Goal: Information Seeking & Learning: Learn about a topic

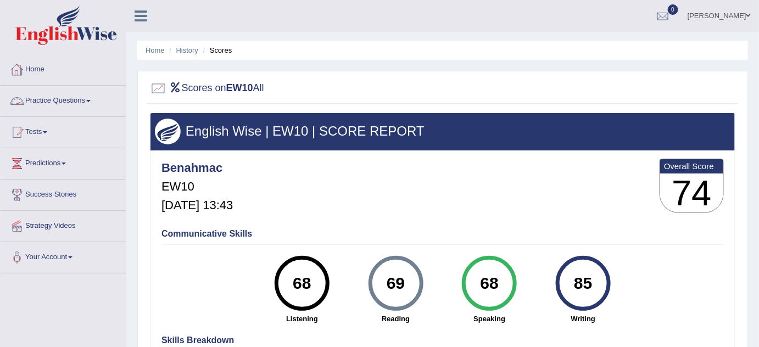
click at [36, 65] on link "Home" at bounding box center [63, 67] width 125 height 27
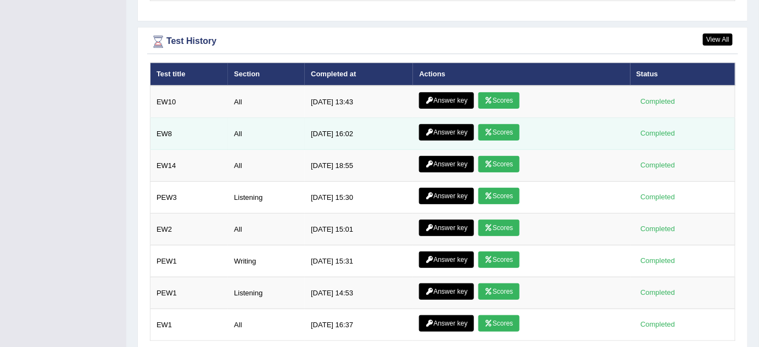
scroll to position [1429, 0]
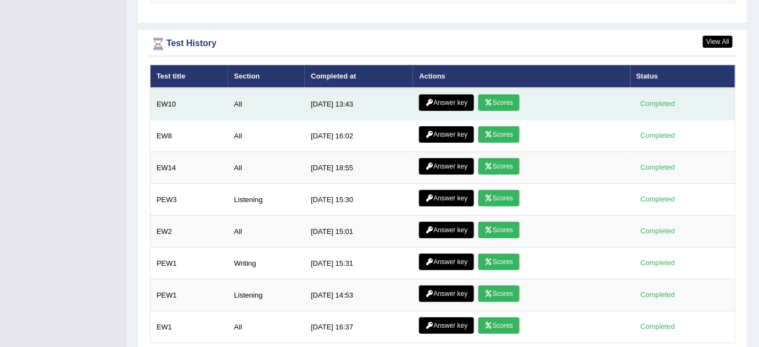
click at [440, 96] on link "Answer key" at bounding box center [446, 102] width 54 height 16
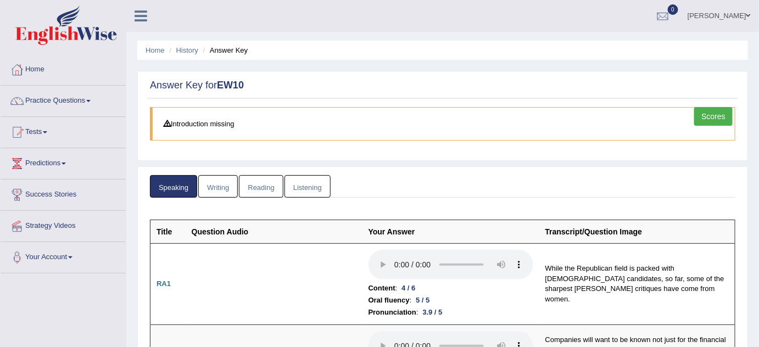
click at [216, 189] on link "Writing" at bounding box center [218, 186] width 40 height 23
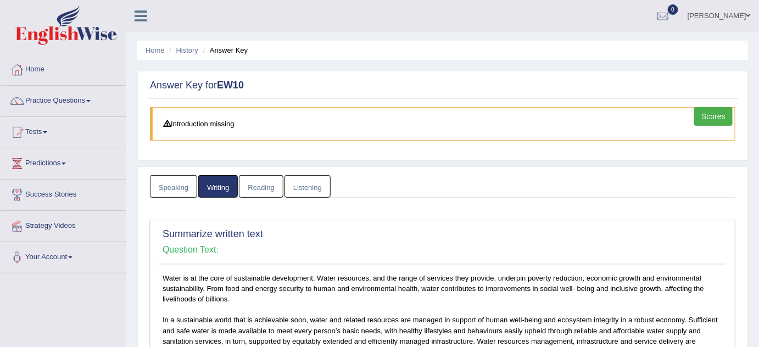
click at [246, 195] on link "Reading" at bounding box center [261, 186] width 44 height 23
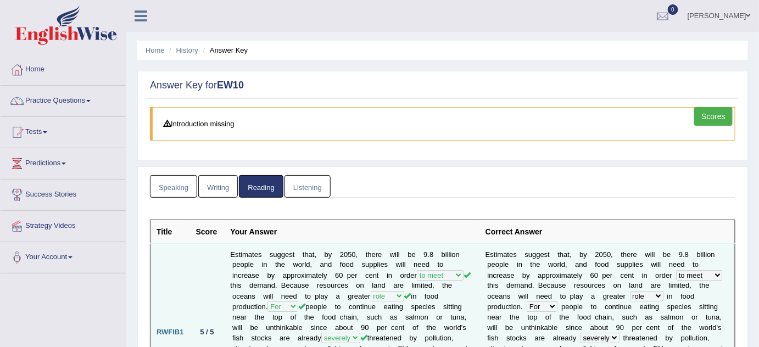
drag, startPoint x: 319, startPoint y: 170, endPoint x: 326, endPoint y: 316, distance: 146.9
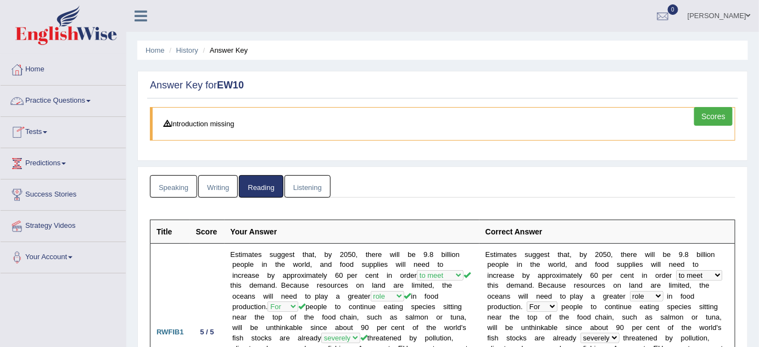
click at [96, 100] on link "Practice Questions" at bounding box center [63, 99] width 125 height 27
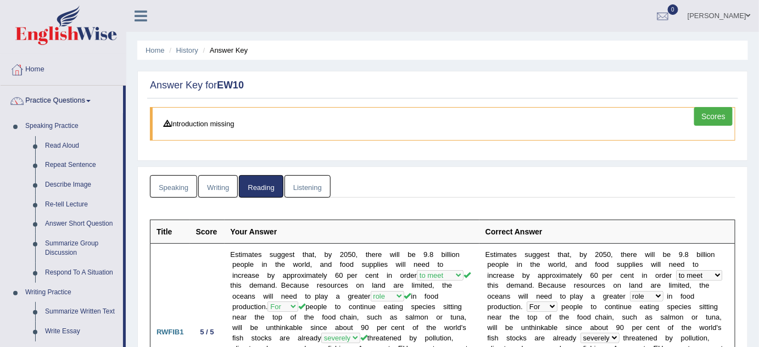
click at [314, 187] on link "Listening" at bounding box center [308, 186] width 46 height 23
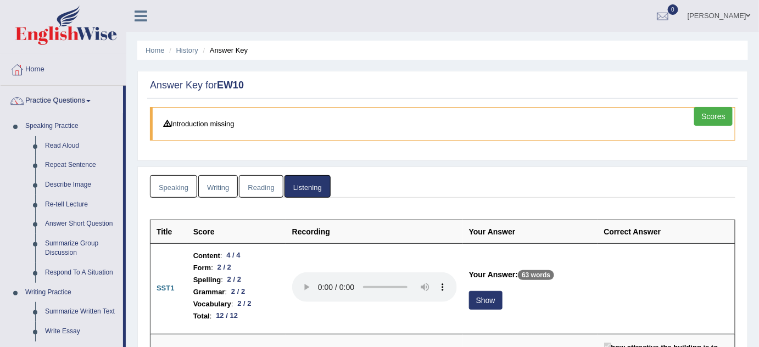
click at [47, 98] on link "Practice Questions" at bounding box center [62, 99] width 123 height 27
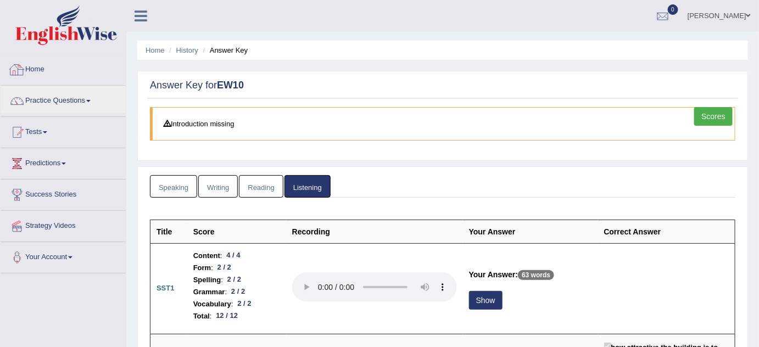
click at [37, 68] on link "Home" at bounding box center [63, 67] width 125 height 27
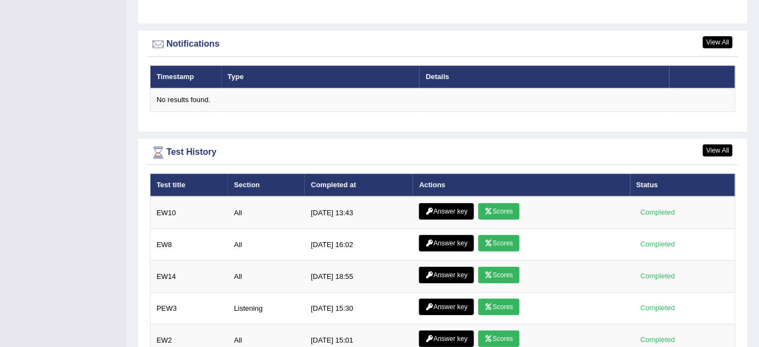
scroll to position [1390, 0]
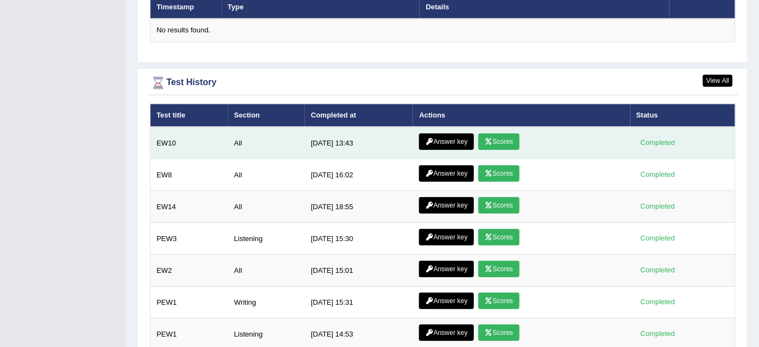
click at [499, 133] on link "Scores" at bounding box center [498, 141] width 41 height 16
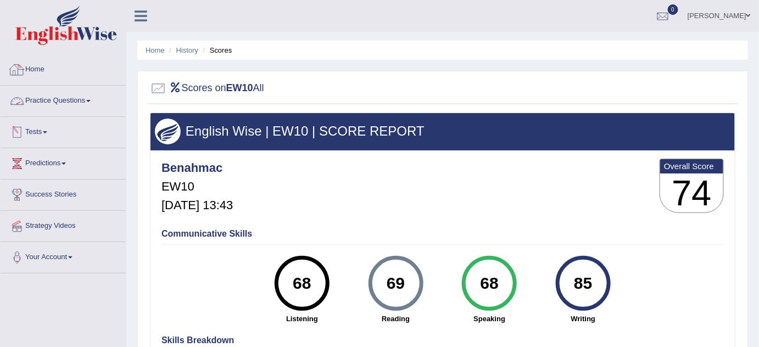
click at [32, 68] on link "Home" at bounding box center [63, 67] width 125 height 27
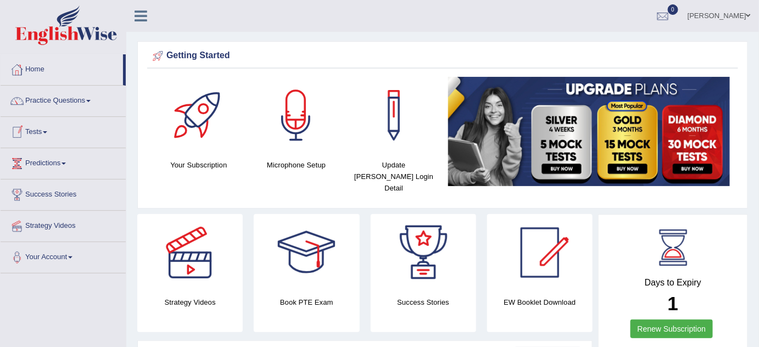
click at [46, 127] on link "Tests" at bounding box center [63, 130] width 125 height 27
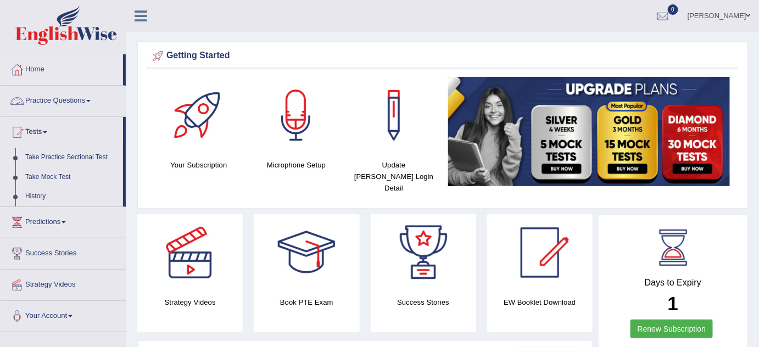
click at [95, 98] on link "Practice Questions" at bounding box center [63, 99] width 125 height 27
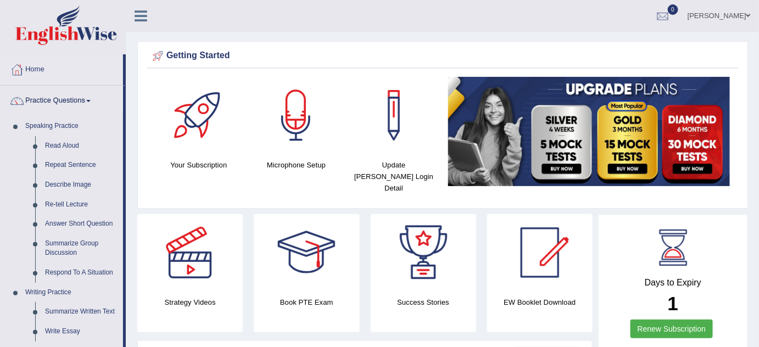
click at [725, 20] on link "[PERSON_NAME]" at bounding box center [720, 14] width 80 height 29
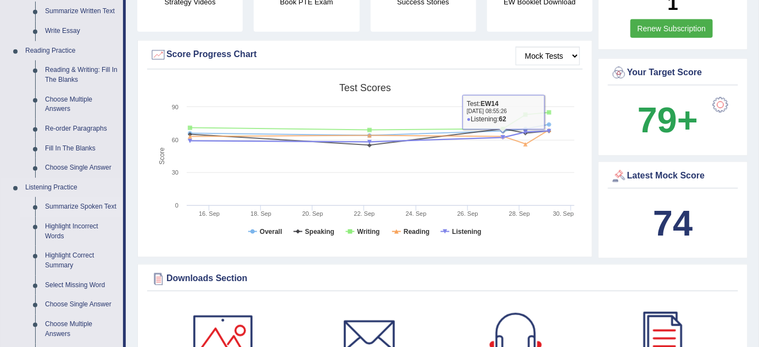
scroll to position [299, 0]
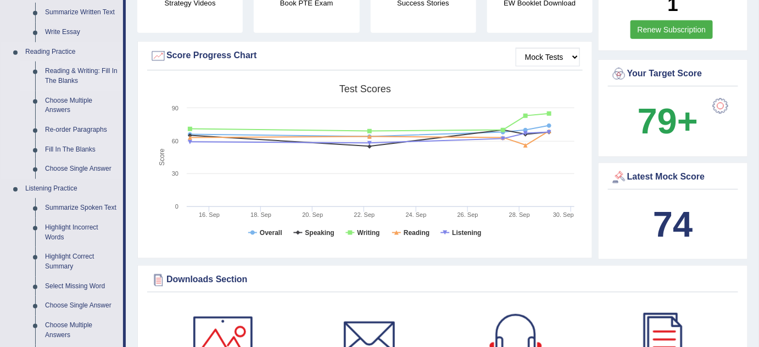
click at [66, 77] on link "Reading & Writing: Fill In The Blanks" at bounding box center [81, 76] width 83 height 29
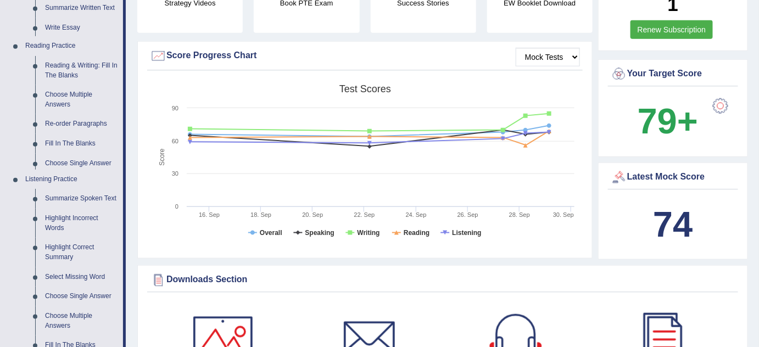
click at [66, 79] on ul "Home Practice Questions Speaking Practice Read Aloud Repeat Sentence Describe I…" at bounding box center [63, 148] width 125 height 787
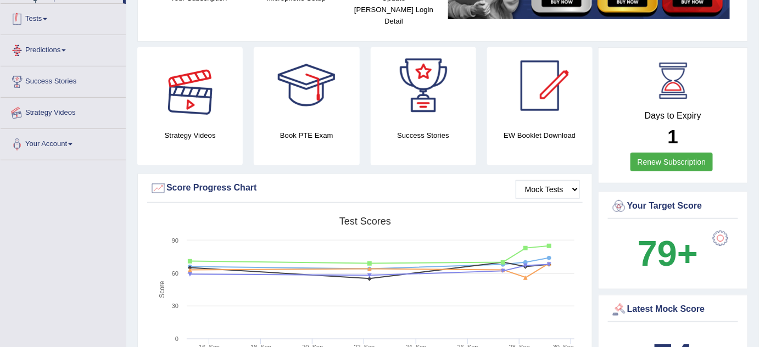
scroll to position [215, 0]
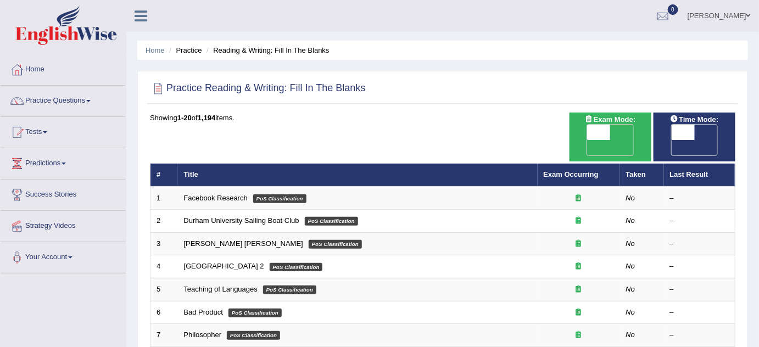
click at [587, 140] on span "OFF" at bounding box center [575, 147] width 23 height 15
checkbox input "true"
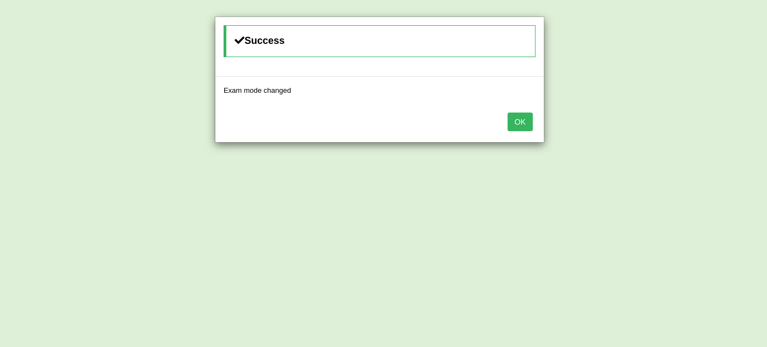
click at [526, 123] on button "OK" at bounding box center [520, 122] width 25 height 19
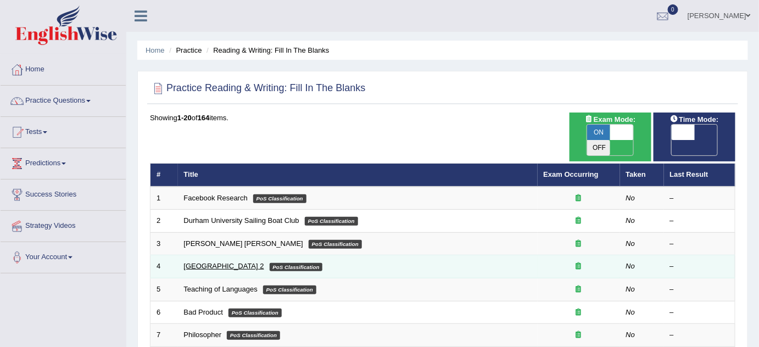
click at [205, 262] on link "Golden Gate Bridge 2" at bounding box center [224, 266] width 80 height 8
drag, startPoint x: 205, startPoint y: 253, endPoint x: 227, endPoint y: 248, distance: 23.1
click at [205, 262] on link "Golden Gate Bridge 2" at bounding box center [224, 266] width 80 height 8
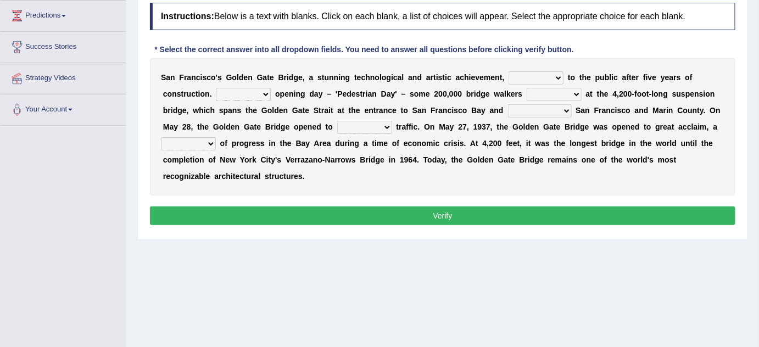
scroll to position [147, 0]
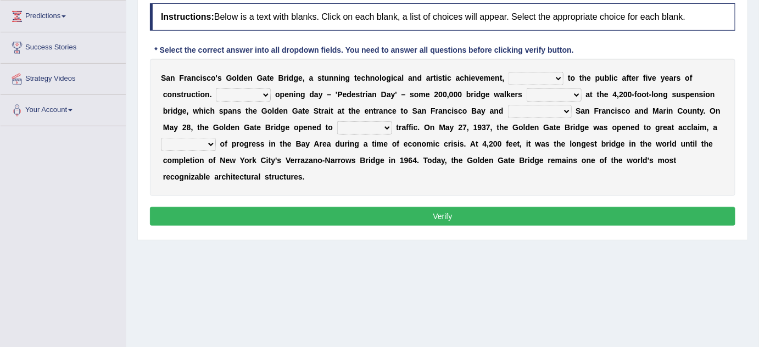
click at [524, 74] on select "opens closes appears equals" at bounding box center [536, 78] width 55 height 13
select select "opens"
click at [509, 72] on select "opens closes appears equals" at bounding box center [536, 78] width 55 height 13
click at [216, 94] on select "On During Since When" at bounding box center [243, 94] width 55 height 13
click at [216, 88] on select "On During Since When" at bounding box center [243, 94] width 55 height 13
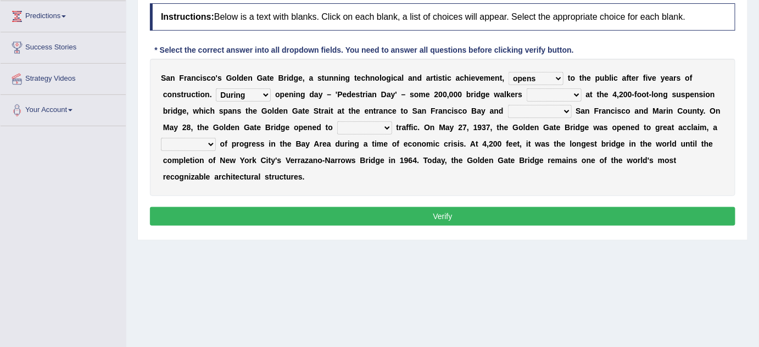
click at [216, 95] on select "On During Since When" at bounding box center [243, 94] width 55 height 13
select select "On"
click at [216, 88] on select "On During Since When" at bounding box center [243, 94] width 55 height 13
click at [527, 93] on select "stationed looked marveled laughed" at bounding box center [554, 94] width 55 height 13
click at [527, 88] on select "stationed looked marveled laughed" at bounding box center [554, 94] width 55 height 13
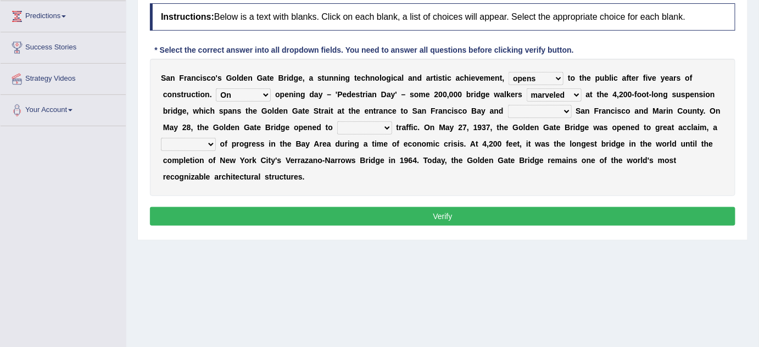
click at [527, 91] on select "stationed looked marveled laughed" at bounding box center [554, 94] width 55 height 13
click at [659, 114] on b "a" at bounding box center [661, 111] width 4 height 9
click at [527, 96] on select "stationed looked marveled laughed" at bounding box center [554, 94] width 55 height 13
select select "looked"
click at [527, 88] on select "stationed looked marveled laughed" at bounding box center [554, 94] width 55 height 13
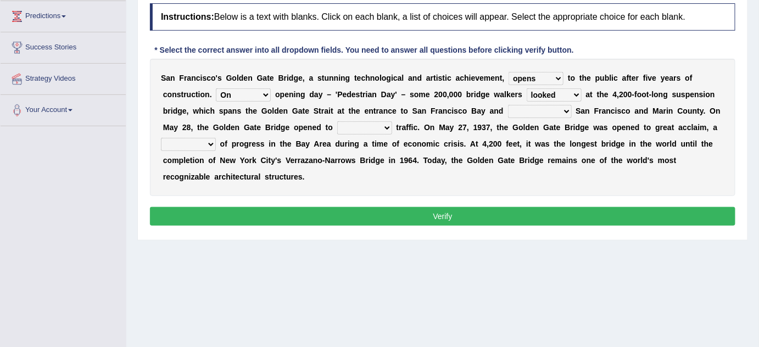
click at [508, 111] on select "separates connects channels differentiates" at bounding box center [540, 111] width 64 height 13
select select "connects"
click at [508, 105] on select "separates connects channels differentiates" at bounding box center [540, 111] width 64 height 13
click at [337, 129] on select "aquatic vehicular airborne watertight" at bounding box center [364, 127] width 55 height 13
select select "vehicular"
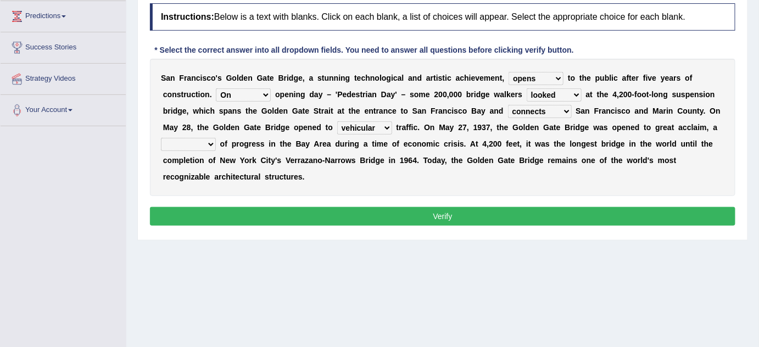
click at [337, 123] on select "aquatic vehicular airborne watertight" at bounding box center [364, 127] width 55 height 13
click at [216, 138] on select "denial symbol technique yield" at bounding box center [188, 144] width 55 height 13
select select "symbol"
click at [216, 138] on select "denial symbol technique yield" at bounding box center [188, 144] width 55 height 13
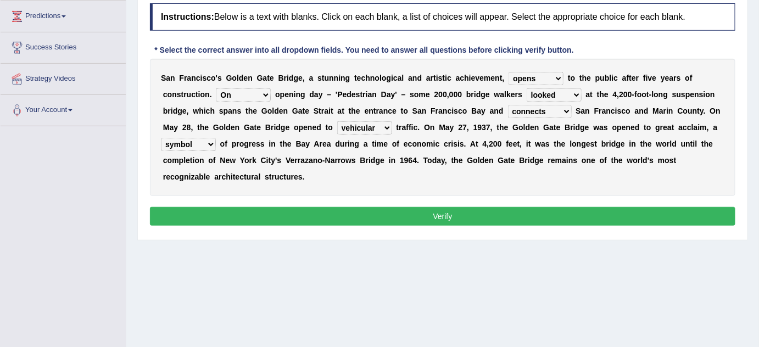
click at [527, 96] on select "stationed looked marveled laughed" at bounding box center [554, 94] width 55 height 13
select select "marveled"
click at [527, 88] on select "stationed looked marveled laughed" at bounding box center [554, 94] width 55 height 13
click at [477, 207] on button "Verify" at bounding box center [443, 216] width 586 height 19
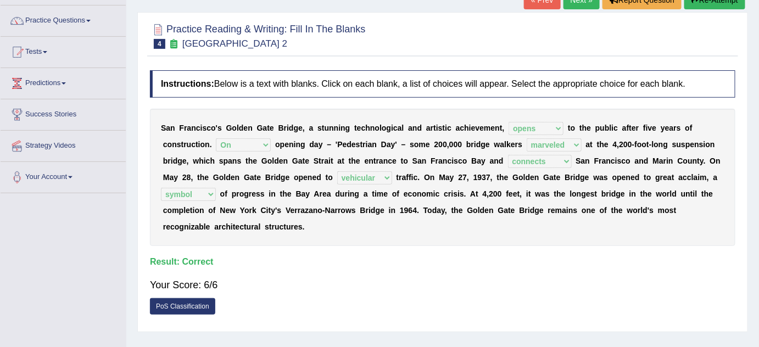
scroll to position [80, 0]
click at [710, 2] on button "Re-Attempt" at bounding box center [714, 0] width 61 height 19
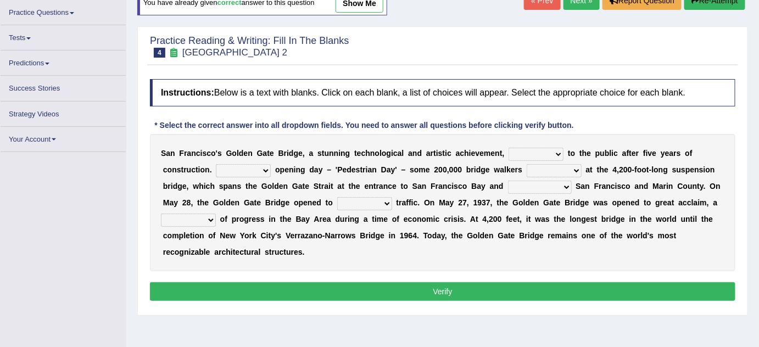
scroll to position [88, 0]
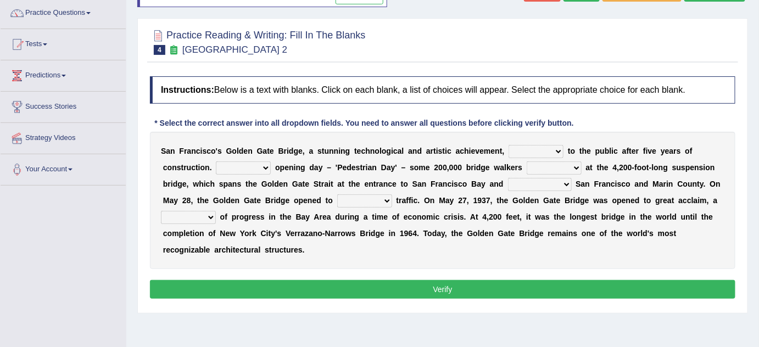
click at [527, 172] on select "stationed looked marveled laughed" at bounding box center [554, 168] width 55 height 13
select select "marveled"
click at [527, 162] on select "stationed looked marveled laughed" at bounding box center [554, 168] width 55 height 13
click at [543, 115] on div "Instructions: Below is a text with blanks. Click on each blank, a list of choic…" at bounding box center [442, 189] width 591 height 237
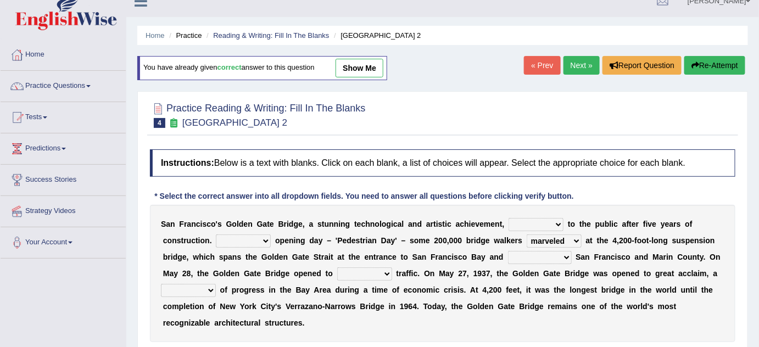
scroll to position [0, 0]
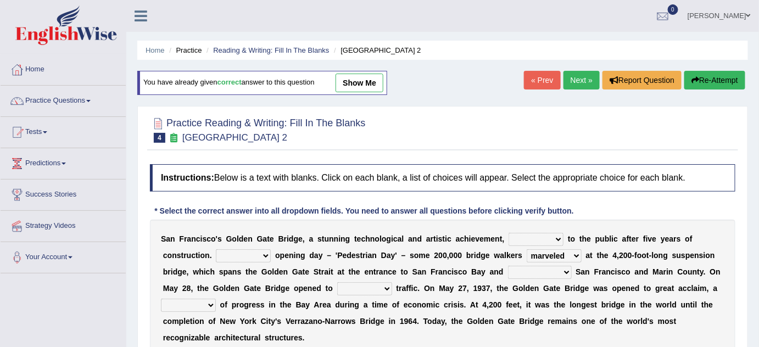
click at [572, 76] on link "Next »" at bounding box center [582, 80] width 36 height 19
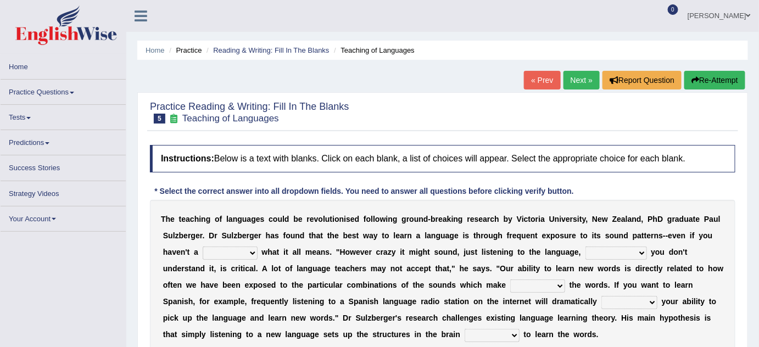
click at [575, 80] on link "Next »" at bounding box center [582, 80] width 36 height 19
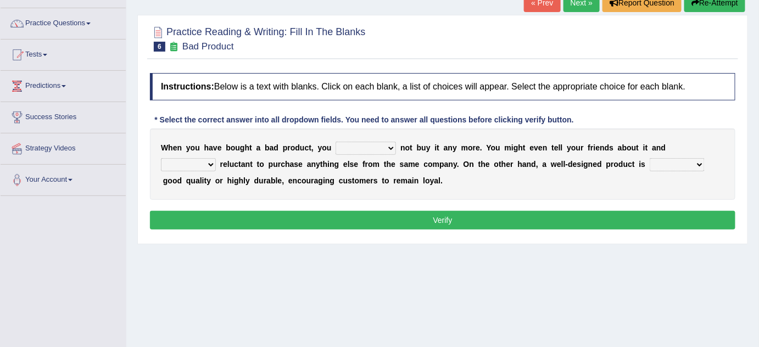
scroll to position [49, 0]
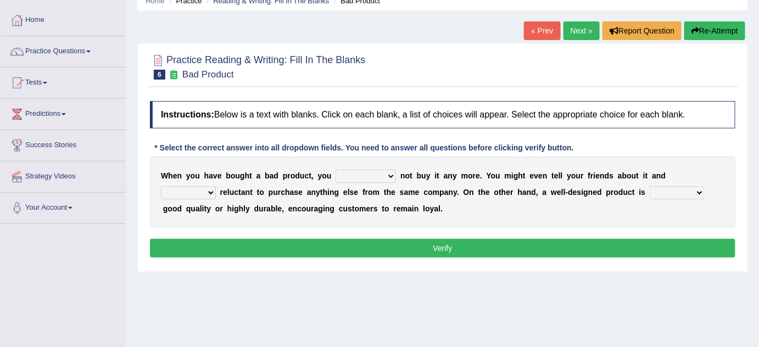
click at [539, 33] on link "« Prev" at bounding box center [542, 30] width 36 height 19
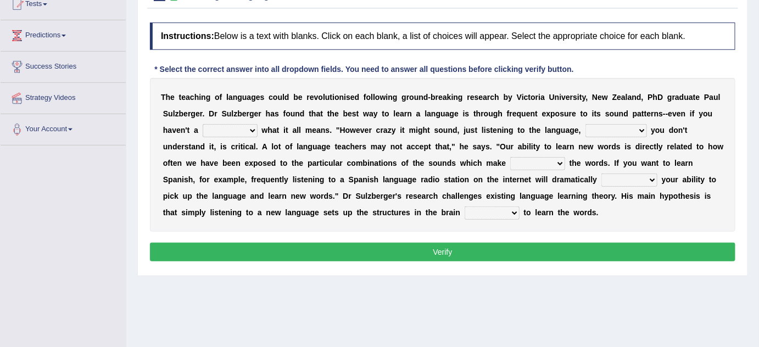
scroll to position [133, 0]
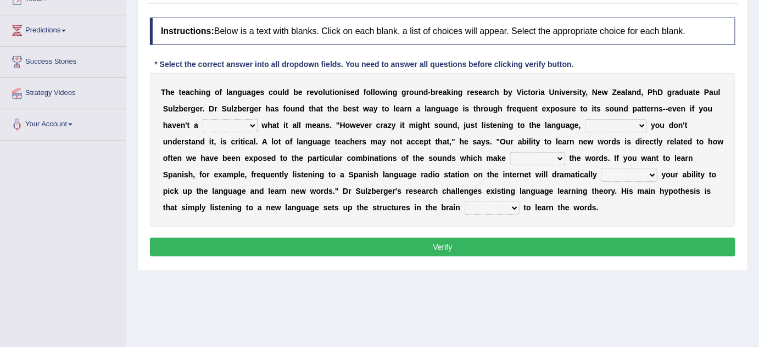
click at [208, 121] on select "dew claw clue due" at bounding box center [230, 125] width 55 height 13
select select "clue"
click at [203, 120] on select "dew claw clue due" at bounding box center [230, 125] width 55 height 13
click at [301, 125] on b at bounding box center [303, 125] width 4 height 9
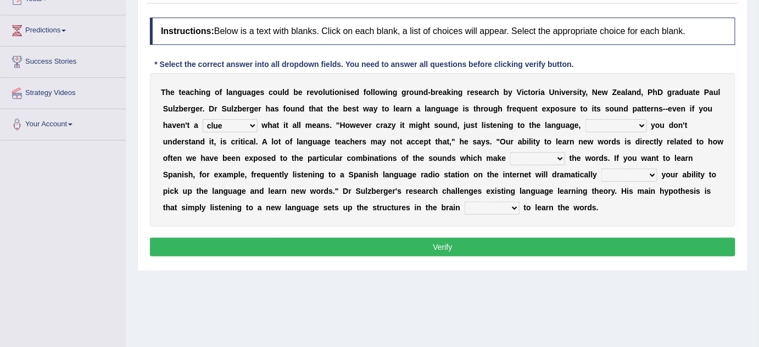
click at [586, 125] on select "but also all together even though if so" at bounding box center [617, 125] width 62 height 13
select select "even though"
click at [586, 120] on select "but also all together even though if so" at bounding box center [617, 125] width 62 height 13
click at [510, 158] on select "down up of on" at bounding box center [537, 158] width 55 height 13
select select "up"
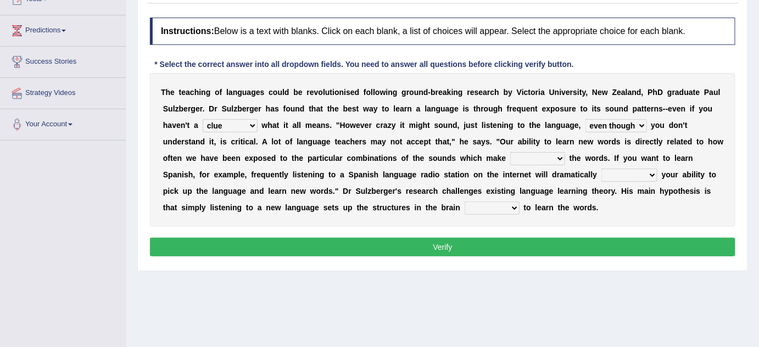
click at [510, 153] on select "down up of on" at bounding box center [537, 158] width 55 height 13
click at [602, 176] on select "evaluate exaggerate describe boost" at bounding box center [630, 175] width 56 height 13
select select "evaluate"
click at [602, 170] on select "evaluate exaggerate describe boost" at bounding box center [630, 175] width 56 height 13
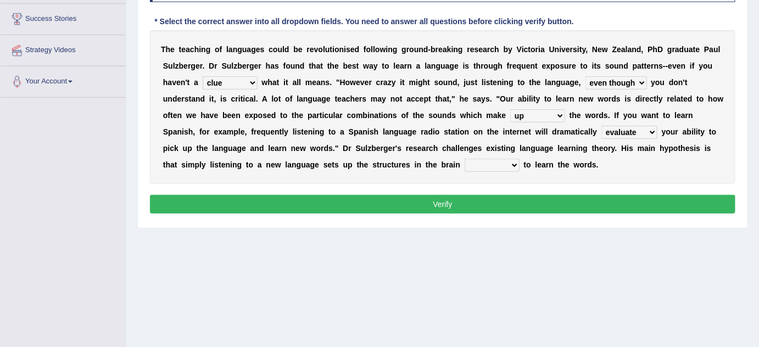
scroll to position [177, 0]
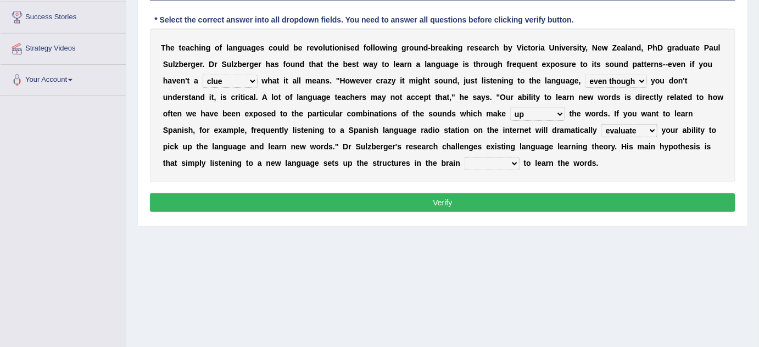
click at [465, 160] on select "requiring required directed to require" at bounding box center [492, 163] width 55 height 13
select select "required"
click at [465, 159] on select "requiring required directed to require" at bounding box center [492, 163] width 55 height 13
click at [279, 212] on button "Verify" at bounding box center [443, 202] width 586 height 19
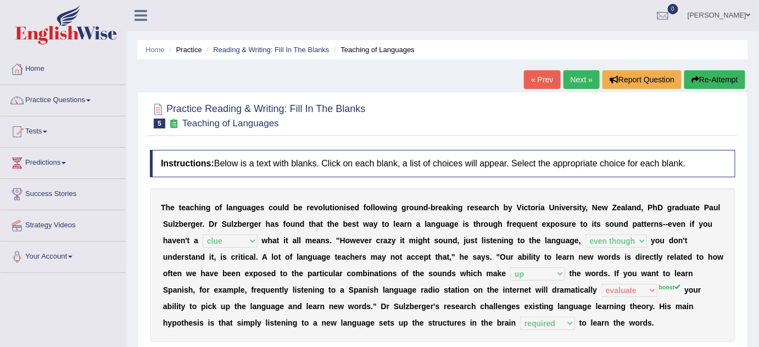
scroll to position [0, 0]
click at [575, 80] on link "Next »" at bounding box center [582, 80] width 36 height 19
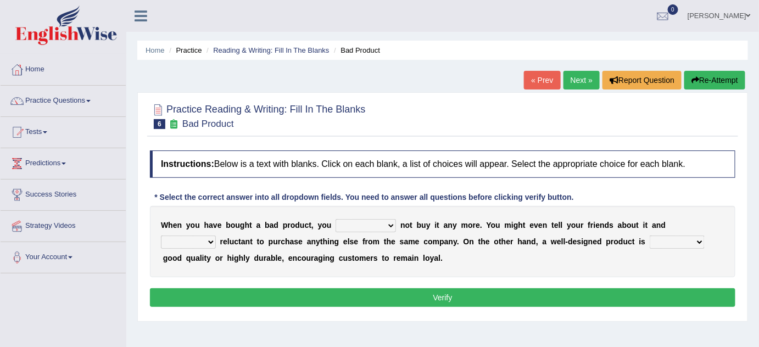
click at [574, 85] on link "Next »" at bounding box center [582, 80] width 36 height 19
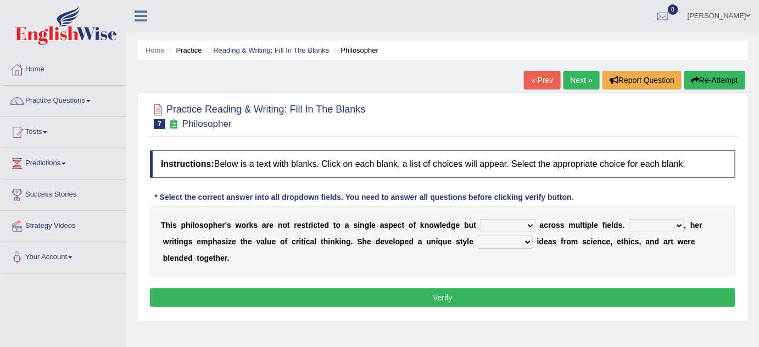
click at [577, 79] on link "Next »" at bounding box center [582, 80] width 36 height 19
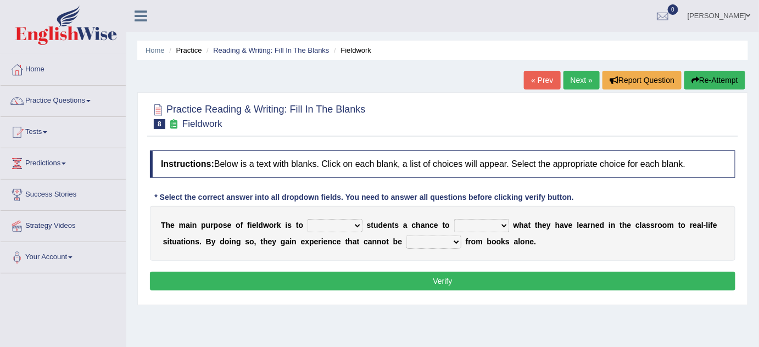
click at [577, 75] on link "Next »" at bounding box center [582, 80] width 36 height 19
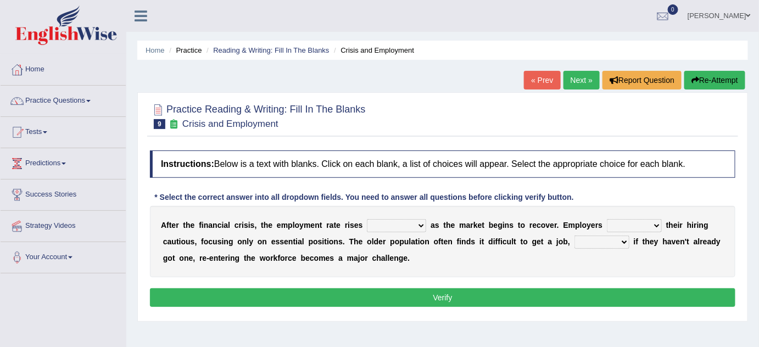
click at [574, 79] on link "Next »" at bounding box center [582, 80] width 36 height 19
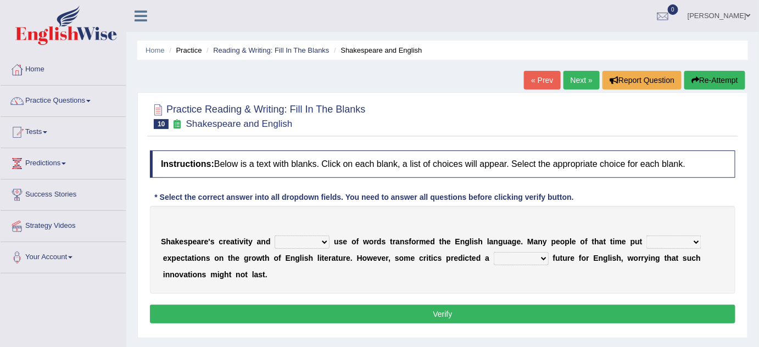
click at [580, 77] on link "Next »" at bounding box center [582, 80] width 36 height 19
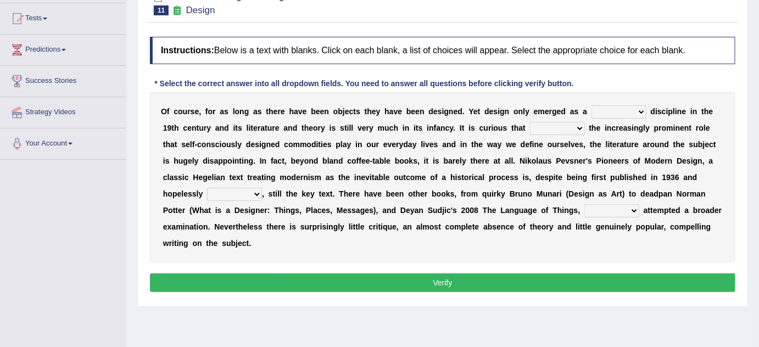
scroll to position [118, 0]
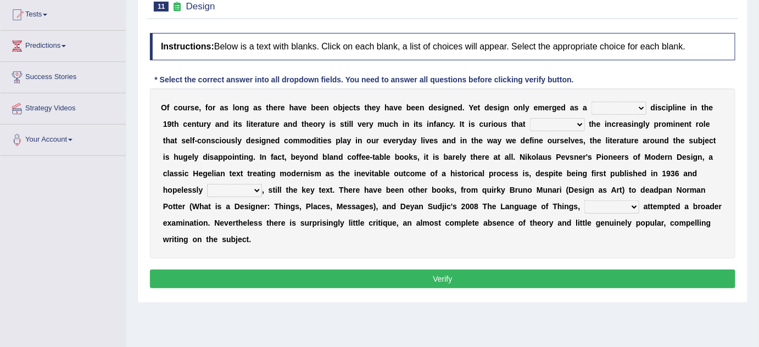
click at [602, 103] on select "bilateral ubiquitous foremost dedicated" at bounding box center [619, 108] width 55 height 13
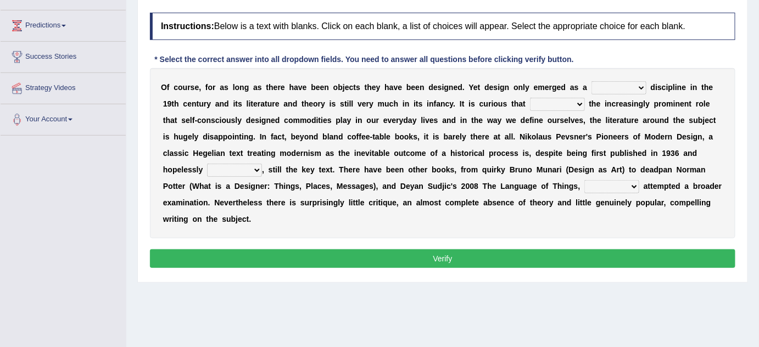
scroll to position [139, 0]
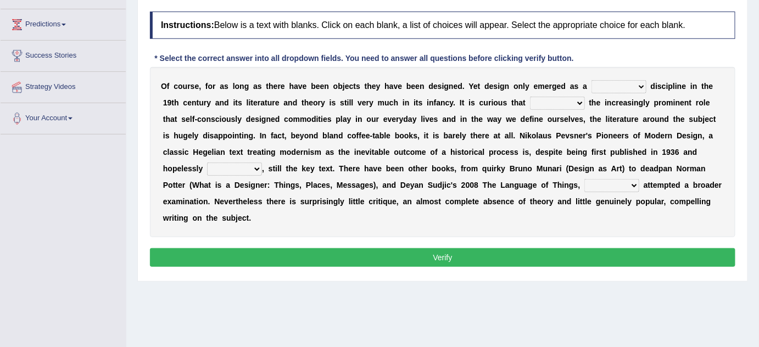
click at [612, 84] on select "bilateral ubiquitous foremost dedicated" at bounding box center [619, 86] width 55 height 13
select select "dedicated"
click at [592, 80] on select "bilateral ubiquitous foremost dedicated" at bounding box center [619, 86] width 55 height 13
click at [530, 101] on select "since despite within through" at bounding box center [557, 103] width 55 height 13
select select "despite"
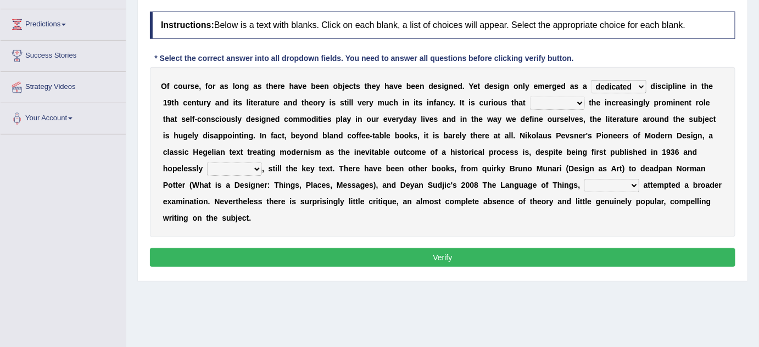
click at [530, 97] on select "since despite within through" at bounding box center [557, 103] width 55 height 13
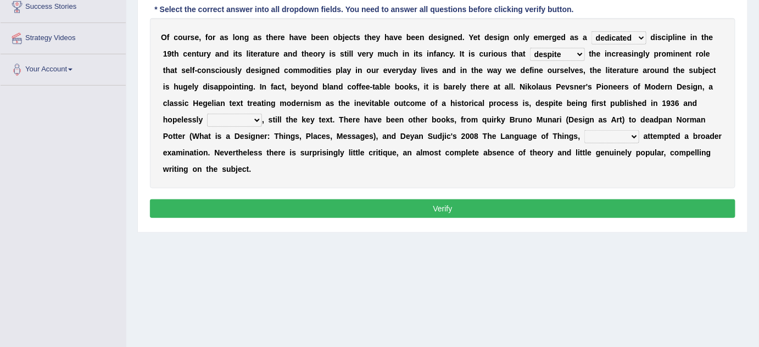
scroll to position [189, 0]
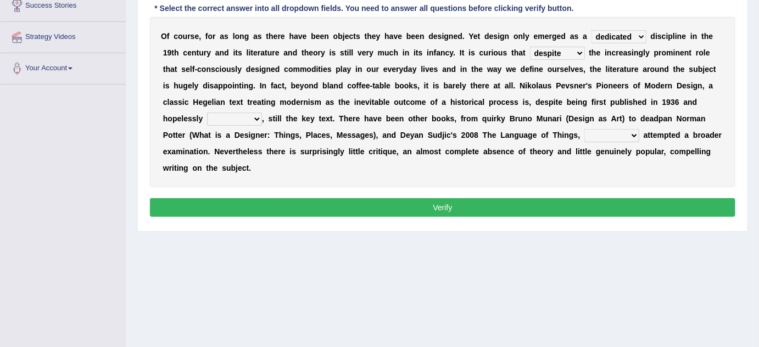
click at [262, 113] on select "dates dating date dated" at bounding box center [234, 119] width 55 height 13
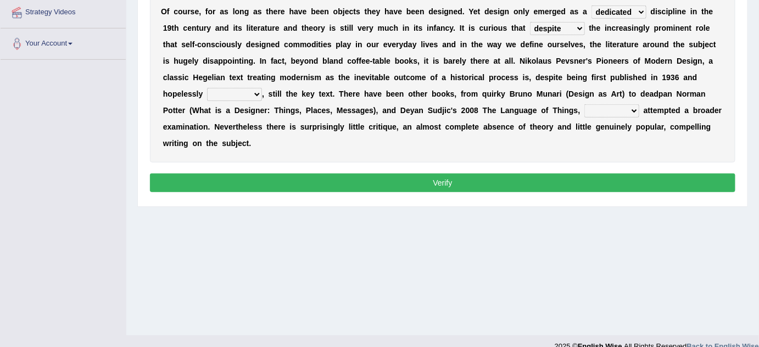
scroll to position [217, 0]
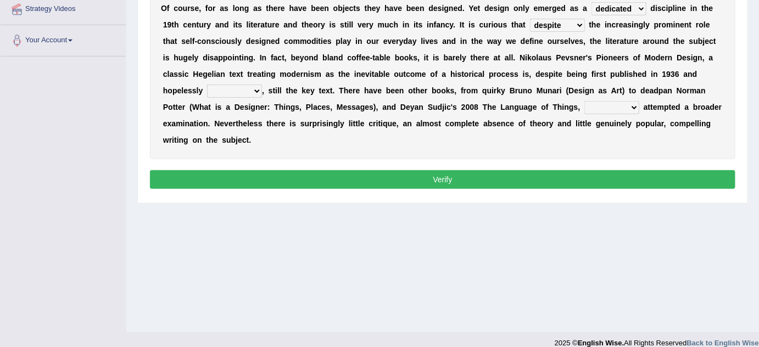
click at [262, 85] on select "dates dating date dated" at bounding box center [234, 91] width 55 height 13
select select "dates"
click at [262, 85] on select "dates dating date dated" at bounding box center [234, 91] width 55 height 13
click at [585, 105] on select "which then however as" at bounding box center [612, 107] width 55 height 13
select select "which"
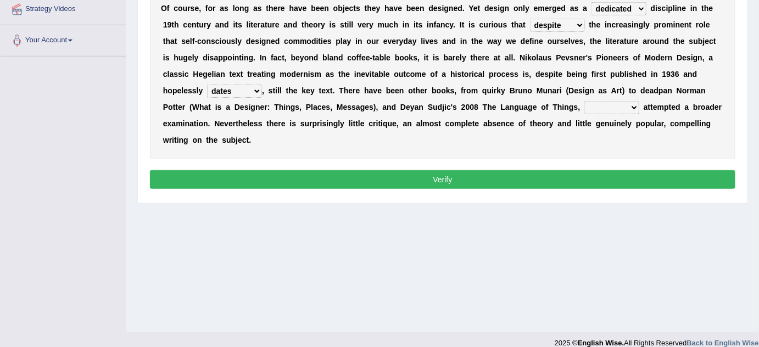
click at [585, 103] on select "which then however as" at bounding box center [612, 107] width 55 height 13
click at [585, 112] on select "which then however as" at bounding box center [612, 107] width 55 height 13
click at [521, 170] on button "Verify" at bounding box center [443, 179] width 586 height 19
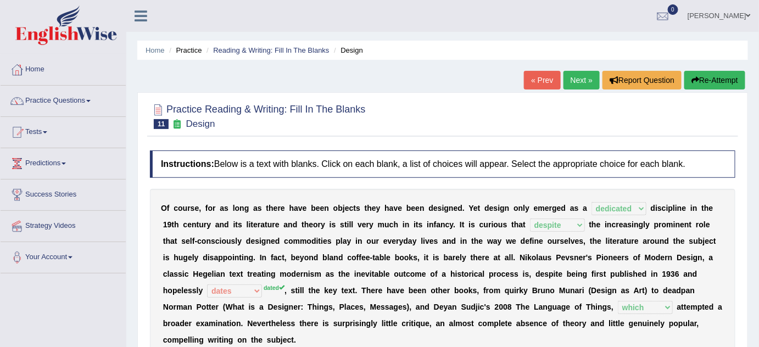
scroll to position [0, 0]
click at [577, 64] on div "Home Practice Reading & Writing: Fill In The Blanks Design « Prev Next » Report…" at bounding box center [442, 274] width 633 height 549
click at [574, 85] on link "Next »" at bounding box center [582, 80] width 36 height 19
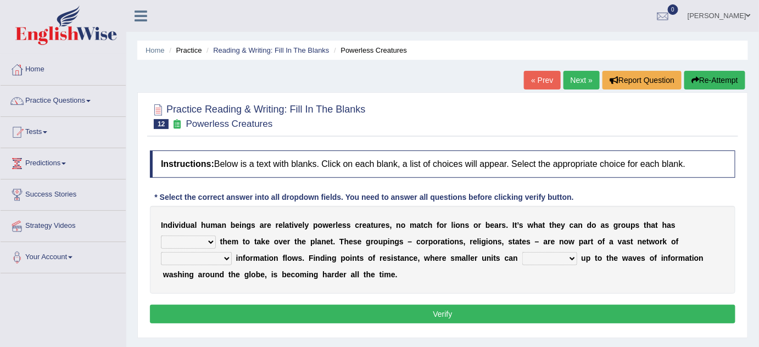
click at [585, 79] on link "Next »" at bounding box center [582, 80] width 36 height 19
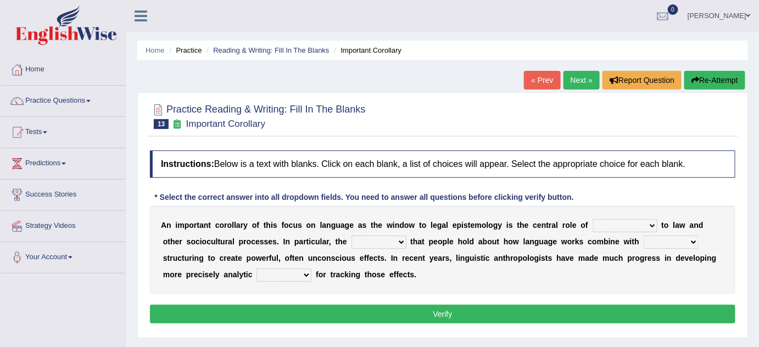
click at [574, 84] on link "Next »" at bounding box center [582, 80] width 36 height 19
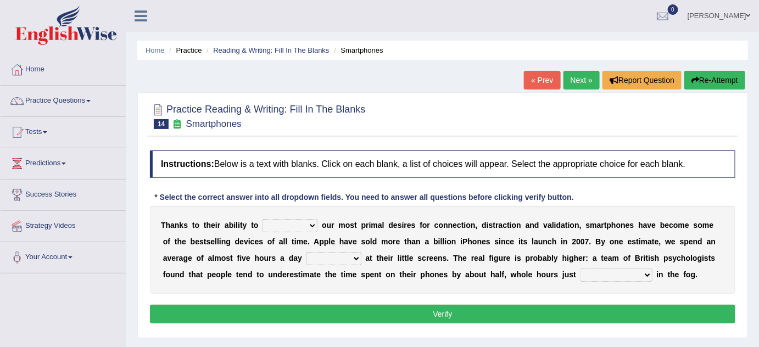
click at [571, 79] on link "Next »" at bounding box center [582, 80] width 36 height 19
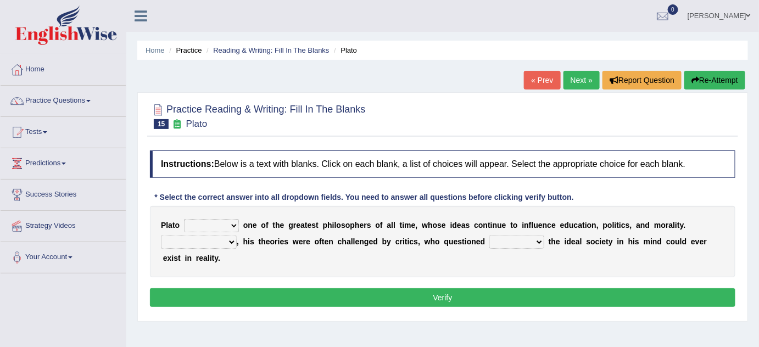
click at [581, 82] on link "Next »" at bounding box center [582, 80] width 36 height 19
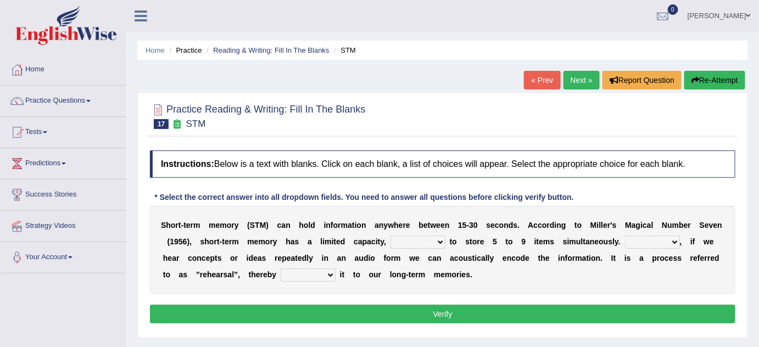
click at [582, 83] on link "Next »" at bounding box center [582, 80] width 36 height 19
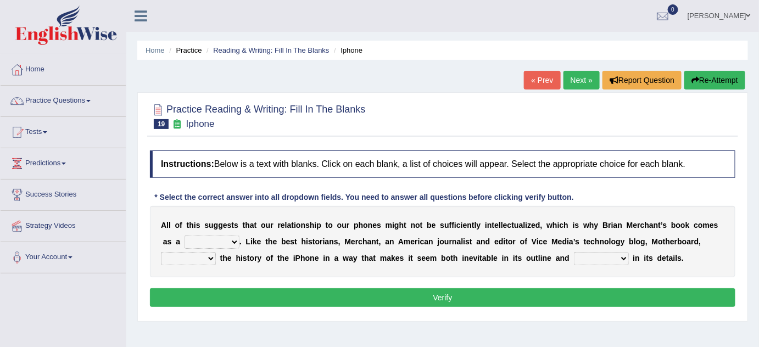
click at [583, 89] on div "« Prev Next » Report Question Re-Attempt" at bounding box center [636, 81] width 224 height 21
click at [571, 80] on link "Next »" at bounding box center [582, 80] width 36 height 19
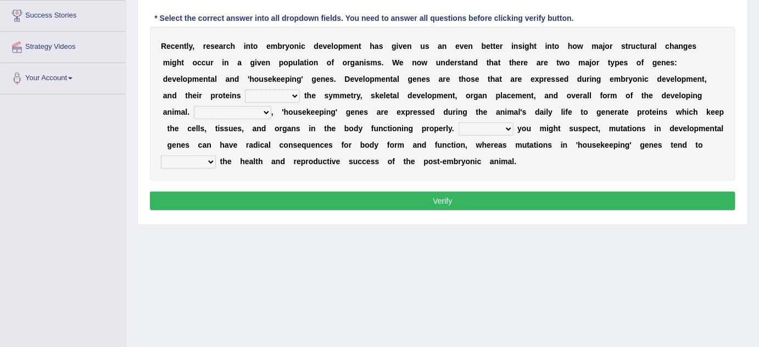
scroll to position [177, 0]
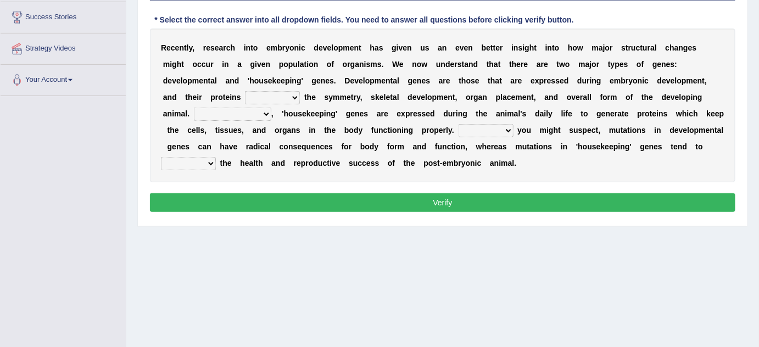
click at [300, 91] on select "push control hold elevate" at bounding box center [272, 97] width 55 height 13
select select "control"
click at [300, 91] on select "push control hold elevate" at bounding box center [272, 97] width 55 height 13
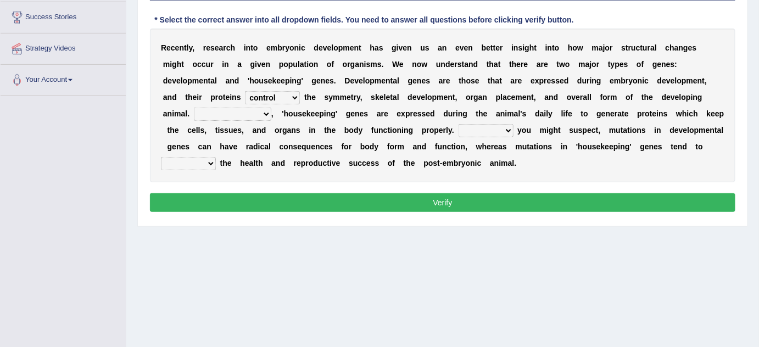
click at [271, 108] on select "Correspondingly Inclusively Conversely In contrast" at bounding box center [232, 114] width 77 height 13
select select "Correspondingly"
click at [271, 108] on select "Correspondingly Inclusively Conversely In contrast" at bounding box center [232, 114] width 77 height 13
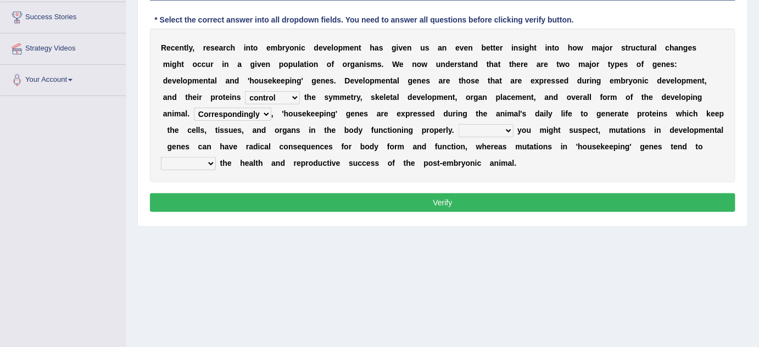
click at [459, 133] on select "For As With Within" at bounding box center [486, 130] width 55 height 13
select select "As"
click at [459, 126] on select "For As With Within" at bounding box center [486, 130] width 55 height 13
click at [216, 157] on select "affect effect interrupt defect" at bounding box center [188, 163] width 55 height 13
select select "affect"
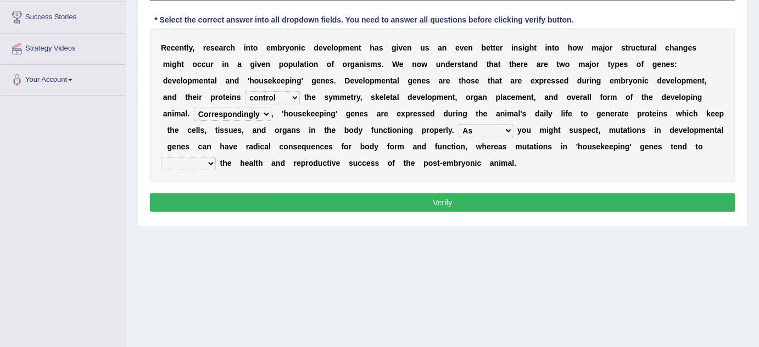
click at [216, 157] on select "affect effect interrupt defect" at bounding box center [188, 163] width 55 height 13
click at [326, 209] on button "Verify" at bounding box center [443, 202] width 586 height 19
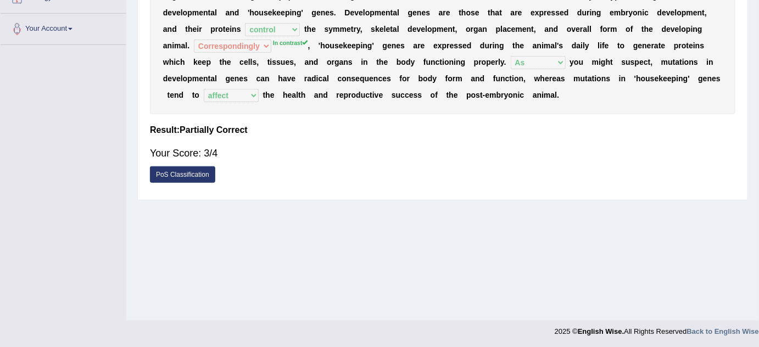
scroll to position [230, 0]
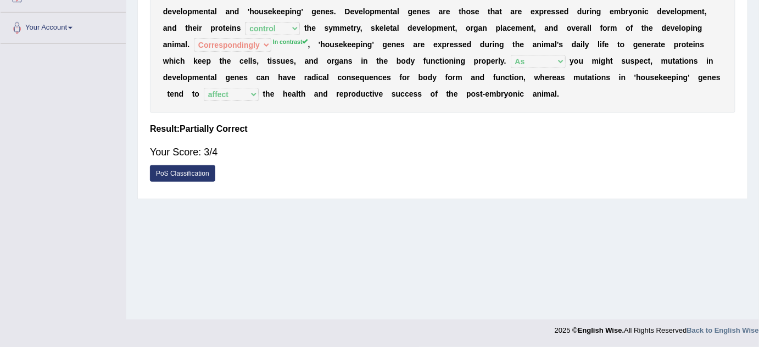
click at [648, 133] on h4 "Result:" at bounding box center [443, 129] width 586 height 10
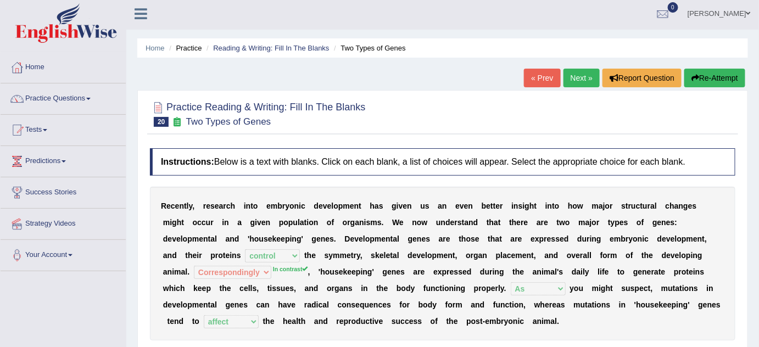
scroll to position [0, 0]
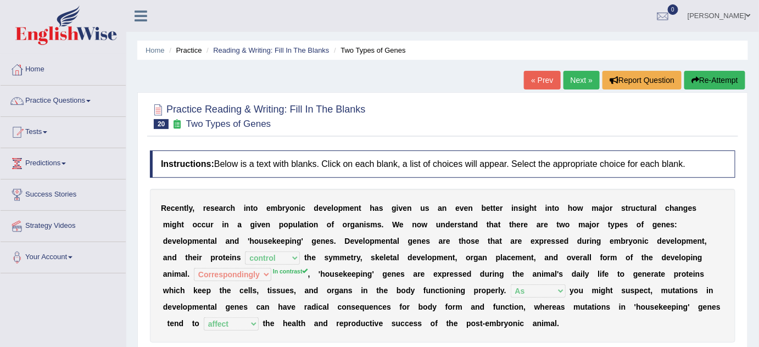
click at [587, 81] on link "Next »" at bounding box center [582, 80] width 36 height 19
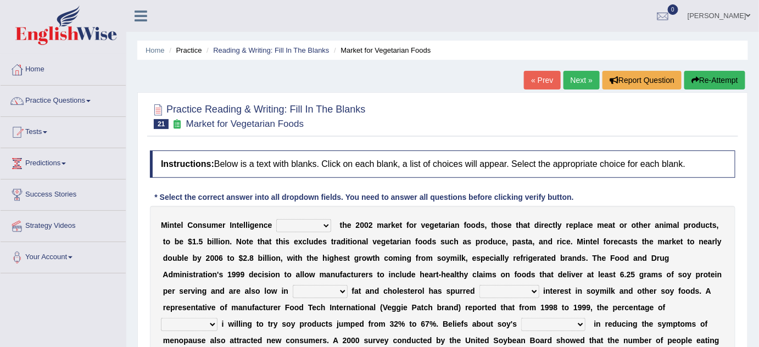
click at [568, 79] on link "Next »" at bounding box center [582, 80] width 36 height 19
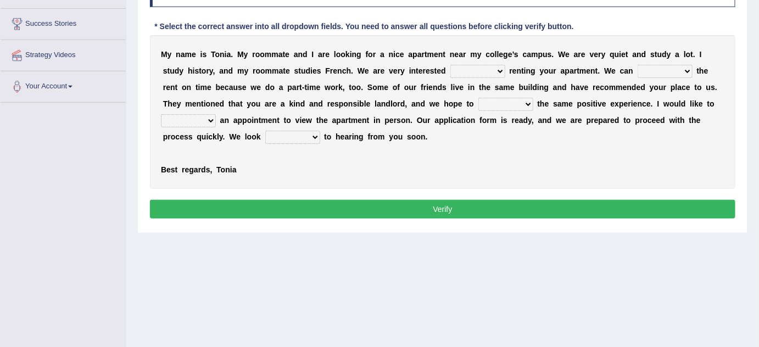
scroll to position [172, 0]
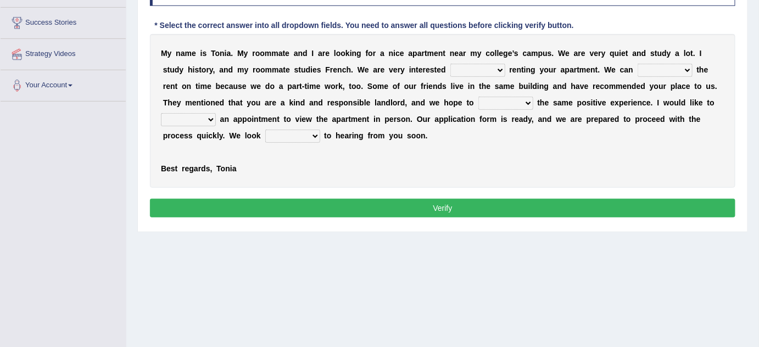
click at [450, 65] on select "for about at in" at bounding box center [477, 70] width 55 height 13
select select "about"
click at [450, 64] on select "for about at in" at bounding box center [477, 70] width 55 height 13
click at [638, 65] on select "afford get pay bring" at bounding box center [665, 70] width 55 height 13
select select "pay"
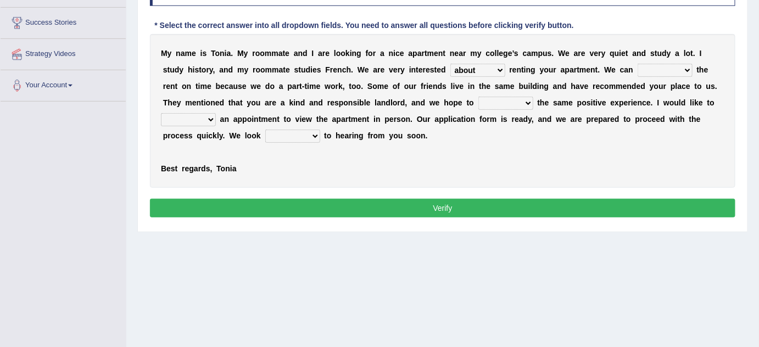
click at [638, 64] on select "afford get pay bring" at bounding box center [665, 70] width 55 height 13
click at [450, 69] on select "for about at in" at bounding box center [477, 70] width 55 height 13
click at [593, 83] on b "r" at bounding box center [594, 86] width 3 height 9
click at [478, 102] on select "form meet have decide" at bounding box center [505, 103] width 55 height 13
select select "have"
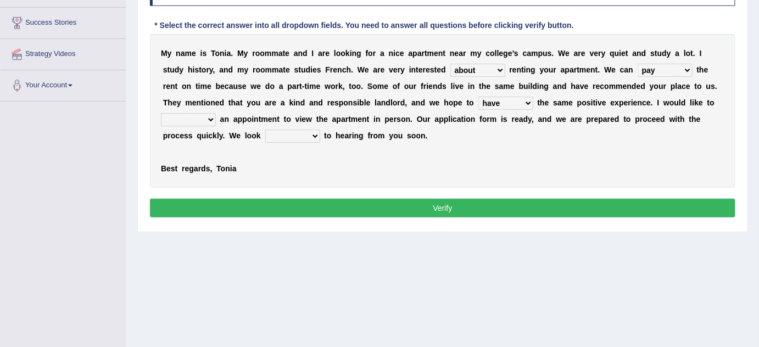
click at [478, 98] on select "form meet have decide" at bounding box center [505, 103] width 55 height 13
click at [216, 113] on select "own recall revise make" at bounding box center [188, 119] width 55 height 13
select select "make"
click at [216, 113] on select "own recall revise make" at bounding box center [188, 119] width 55 height 13
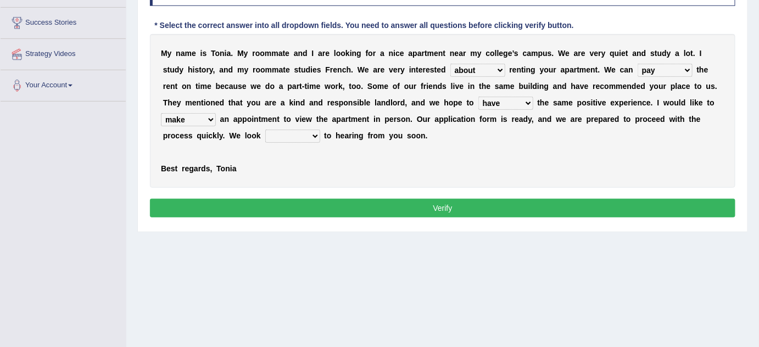
click at [641, 139] on div "M y n a m e i s T o n i a . M y r o o m m a t e a n d I a r e l o o k i n g f o…" at bounding box center [443, 111] width 586 height 154
click at [320, 130] on select "around out in forward" at bounding box center [292, 136] width 55 height 13
select select "forward"
click at [320, 130] on select "around out in forward" at bounding box center [292, 136] width 55 height 13
drag, startPoint x: 526, startPoint y: 99, endPoint x: 431, endPoint y: 90, distance: 95.5
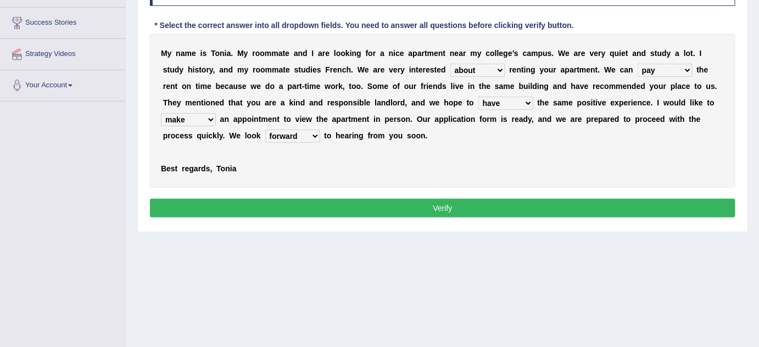
click at [431, 90] on div "M y n a m e i s T o n i a . M y r o o m m a t e a n d I a r e l o o k i n g f o…" at bounding box center [443, 111] width 586 height 154
click at [450, 69] on select "for about at in" at bounding box center [477, 70] width 55 height 13
select select "in"
click at [450, 64] on select "for about at in" at bounding box center [477, 70] width 55 height 13
click at [397, 137] on div "M y n a m e i s T o n i a . M y r o o m m a t e a n d I a r e l o o k i n g f o…" at bounding box center [443, 111] width 586 height 154
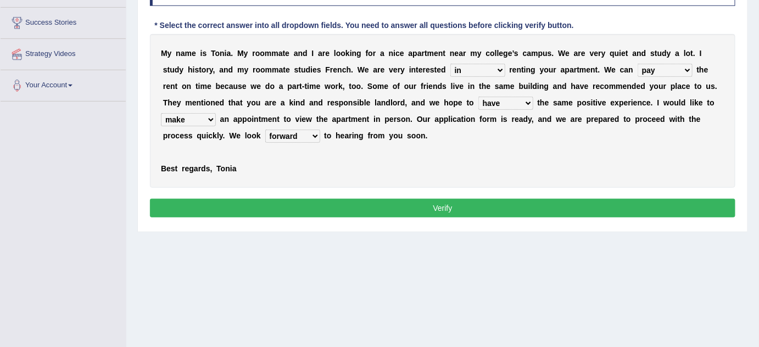
click at [585, 210] on button "Verify" at bounding box center [443, 208] width 586 height 19
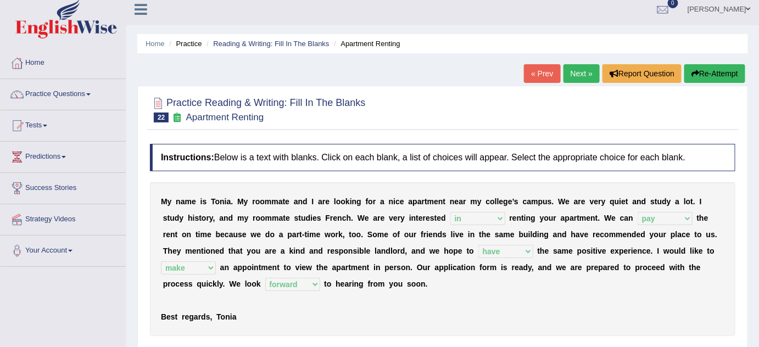
scroll to position [0, 0]
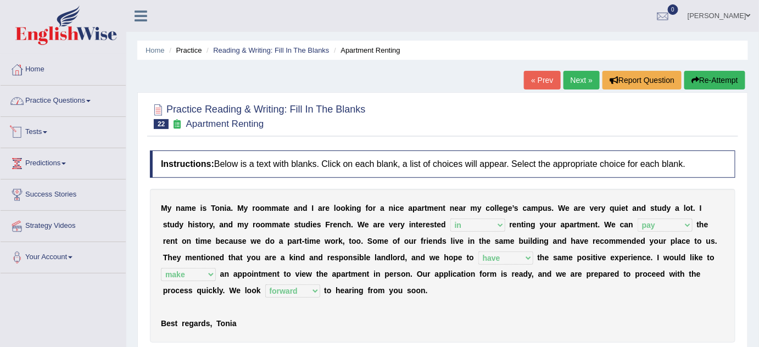
click at [73, 102] on link "Practice Questions" at bounding box center [63, 99] width 125 height 27
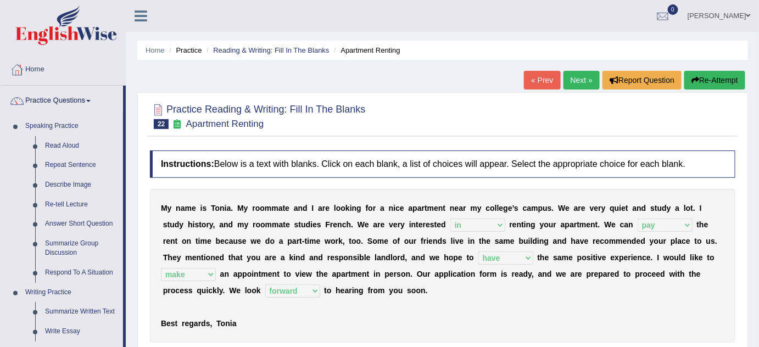
click at [142, 238] on div "Practice Reading & Writing: Fill In The Blanks 22 Apartment Renting Instruction…" at bounding box center [442, 260] width 611 height 337
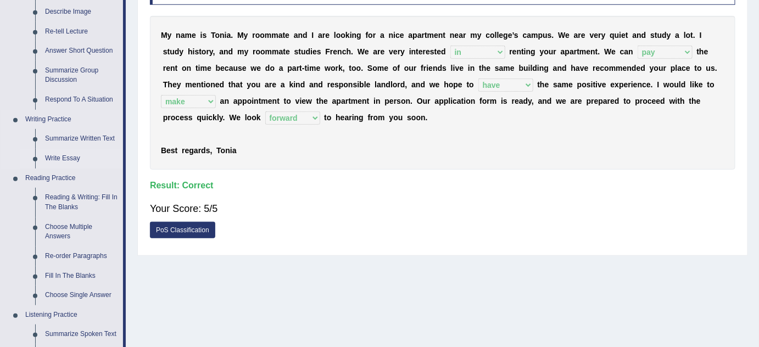
scroll to position [199, 0]
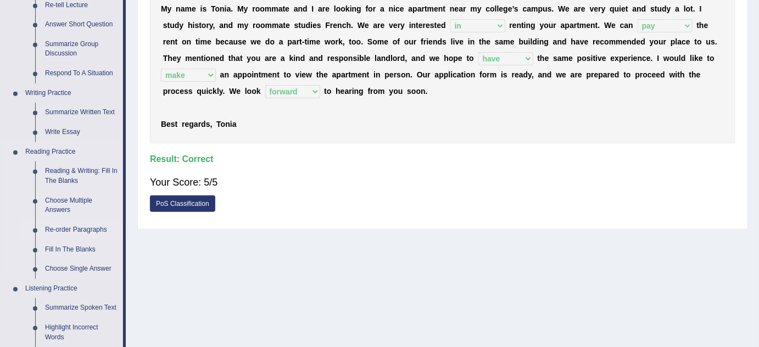
click at [69, 227] on link "Re-order Paragraphs" at bounding box center [81, 230] width 83 height 20
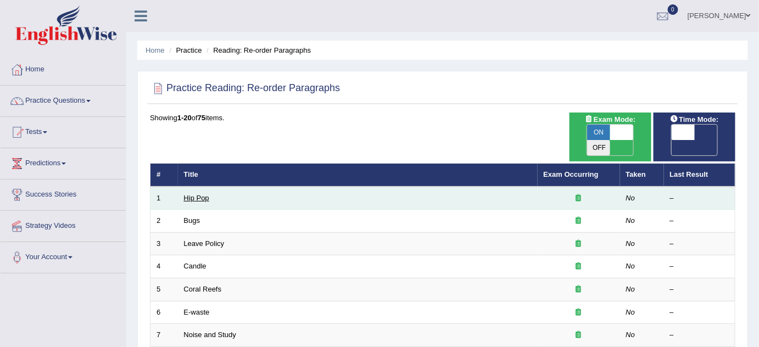
click at [189, 194] on link "Hip Pop" at bounding box center [196, 198] width 25 height 8
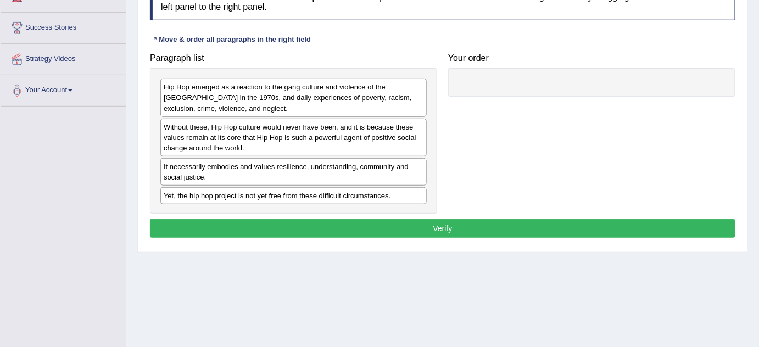
scroll to position [168, 0]
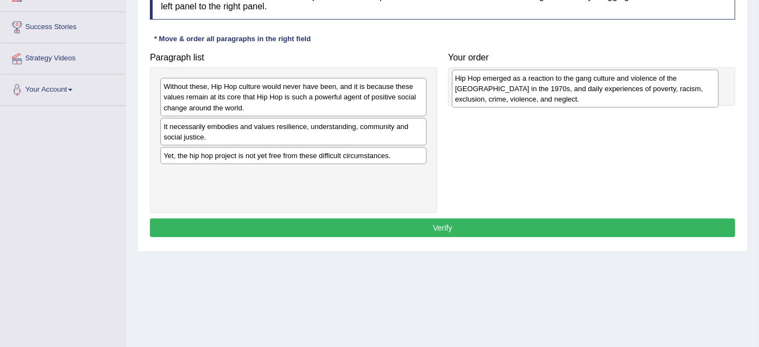
click at [452, 104] on div "Hip Hop emerged as a reaction to the gang culture and violence of the [GEOGRAPH…" at bounding box center [585, 89] width 267 height 38
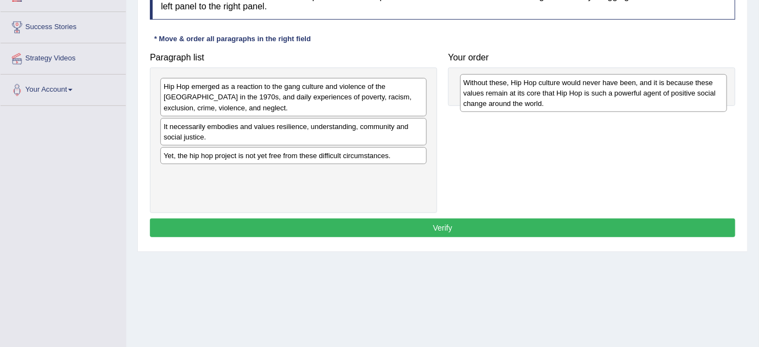
drag, startPoint x: 223, startPoint y: 86, endPoint x: 515, endPoint y: 80, distance: 292.3
click at [515, 80] on div "Without these, Hip Hop culture would never have been, and it is because these v…" at bounding box center [593, 93] width 267 height 38
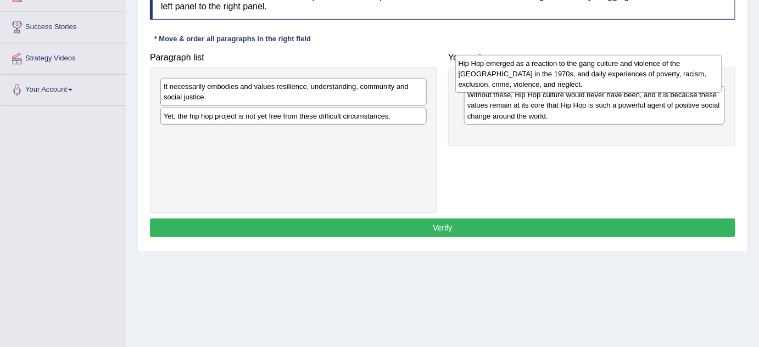
drag, startPoint x: 294, startPoint y: 96, endPoint x: 589, endPoint y: 73, distance: 295.9
click at [589, 73] on div "Hip Hop emerged as a reaction to the gang culture and violence of the [GEOGRAPH…" at bounding box center [588, 74] width 267 height 38
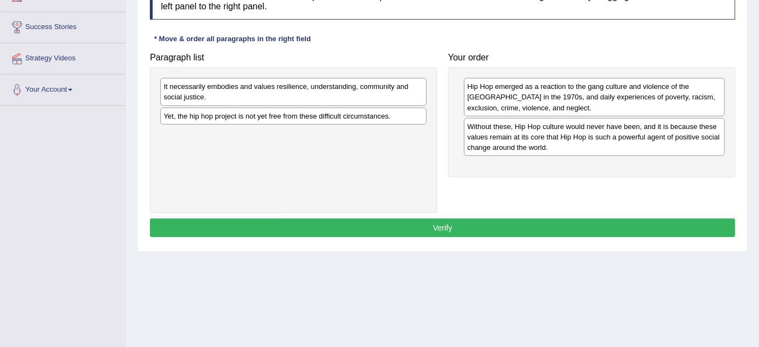
drag, startPoint x: 589, startPoint y: 73, endPoint x: 540, endPoint y: 91, distance: 52.1
click at [540, 91] on div "Hip Hop emerged as a reaction to the gang culture and violence of the [GEOGRAPH…" at bounding box center [591, 123] width 287 height 110
click at [572, 142] on div "Without these, Hip Hop culture would never have been, and it is because these v…" at bounding box center [594, 137] width 261 height 38
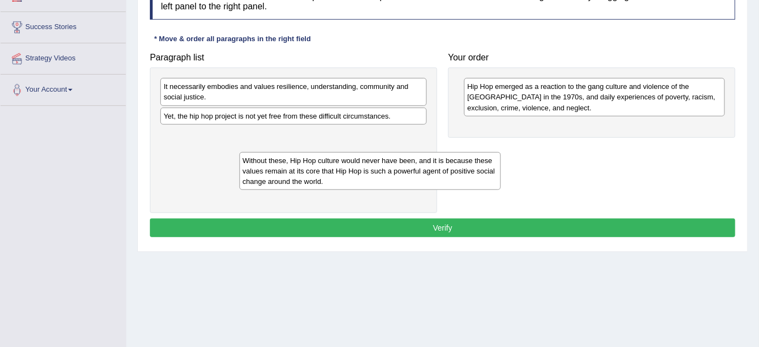
drag, startPoint x: 572, startPoint y: 142, endPoint x: 339, endPoint y: 178, distance: 236.3
click at [339, 178] on div "Without these, Hip Hop culture would never have been, and it is because these v…" at bounding box center [370, 171] width 261 height 38
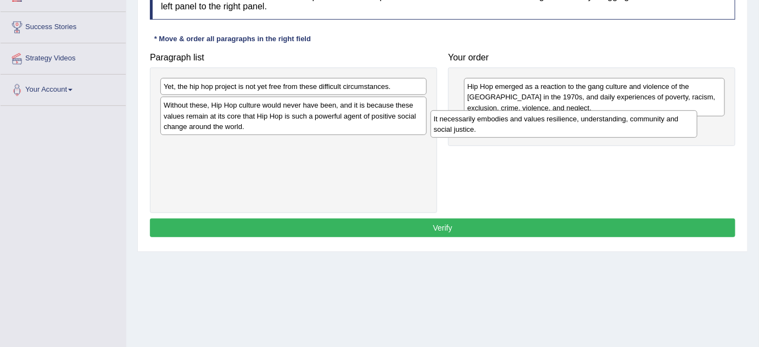
drag, startPoint x: 218, startPoint y: 94, endPoint x: 489, endPoint y: 127, distance: 274.0
click at [489, 127] on div "It necessarily embodies and values resilience, understanding, community and soc…" at bounding box center [564, 123] width 267 height 27
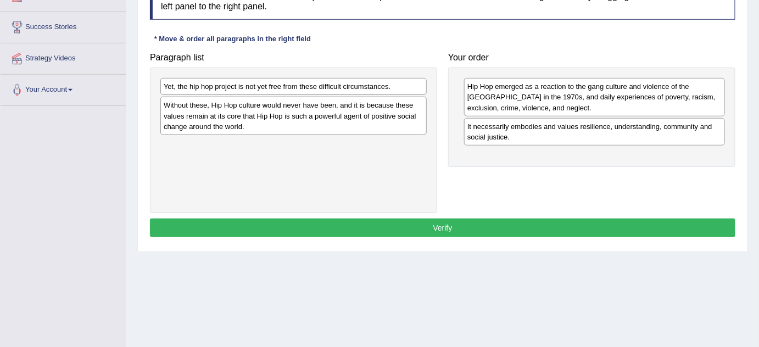
click at [531, 156] on div "Hip Hop emerged as a reaction to the gang culture and violence of the [GEOGRAPH…" at bounding box center [591, 117] width 287 height 99
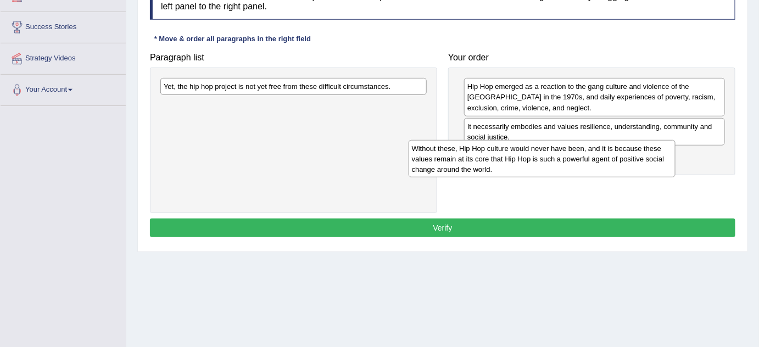
drag, startPoint x: 257, startPoint y: 113, endPoint x: 588, endPoint y: 169, distance: 335.4
click at [505, 157] on div "Without these, Hip Hop culture would never have been, and it is because these v…" at bounding box center [542, 159] width 267 height 38
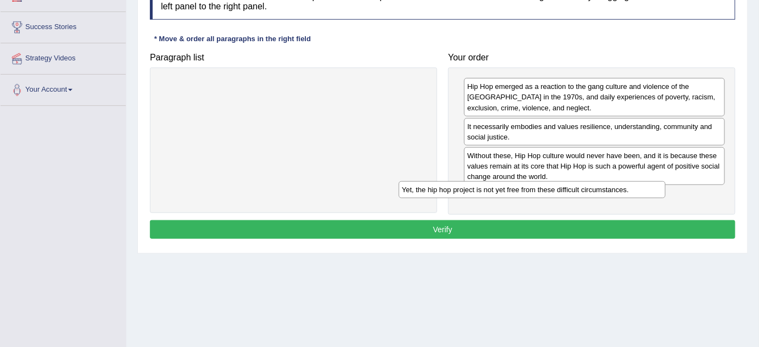
drag, startPoint x: 328, startPoint y: 81, endPoint x: 566, endPoint y: 184, distance: 259.6
click at [566, 184] on div "Yet, the hip hop project is not yet free from these difficult circumstances." at bounding box center [532, 189] width 267 height 17
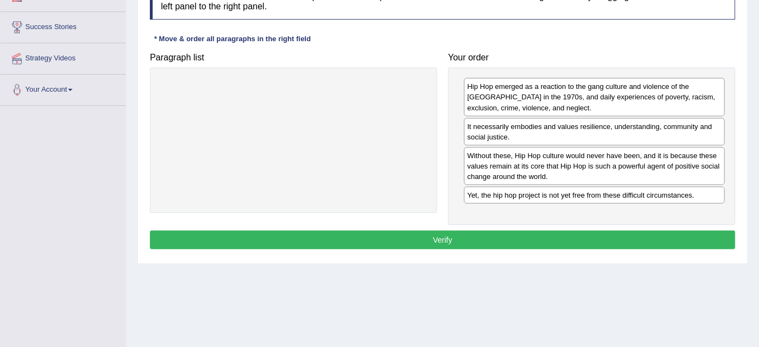
click at [483, 243] on button "Verify" at bounding box center [443, 240] width 586 height 19
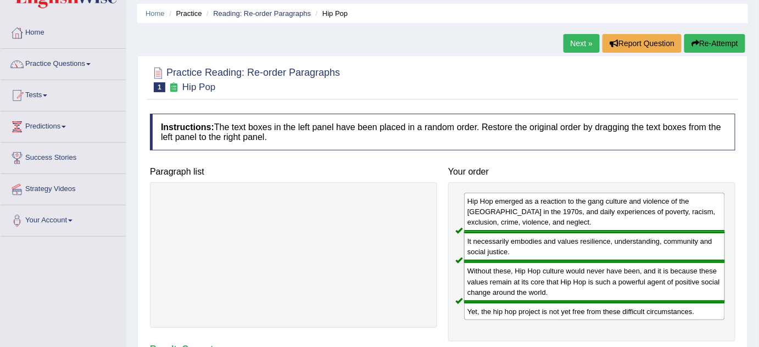
scroll to position [23, 0]
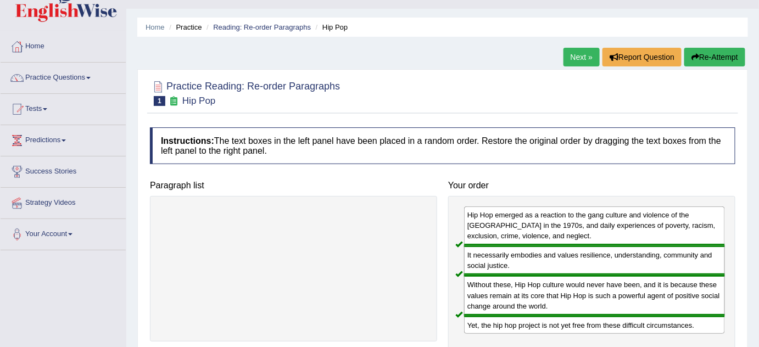
click at [577, 51] on link "Next »" at bounding box center [582, 57] width 36 height 19
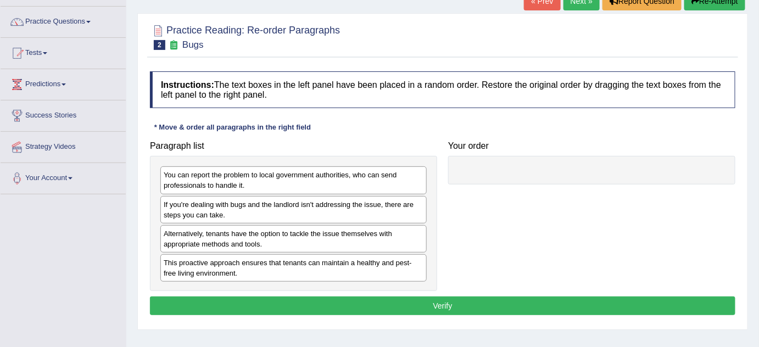
scroll to position [99, 0]
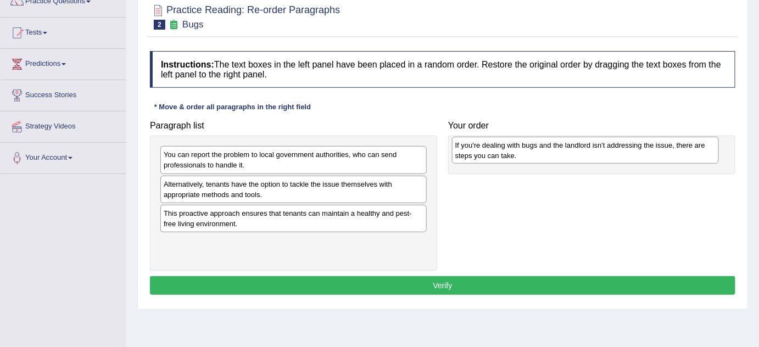
click at [452, 164] on div "If you're dealing with bugs and the landlord isn't addressing the issue, there …" at bounding box center [585, 150] width 267 height 27
drag, startPoint x: 189, startPoint y: 195, endPoint x: 467, endPoint y: 158, distance: 281.0
click at [467, 158] on div "If you're dealing with bugs and the landlord isn't addressing the issue, there …" at bounding box center [572, 151] width 267 height 27
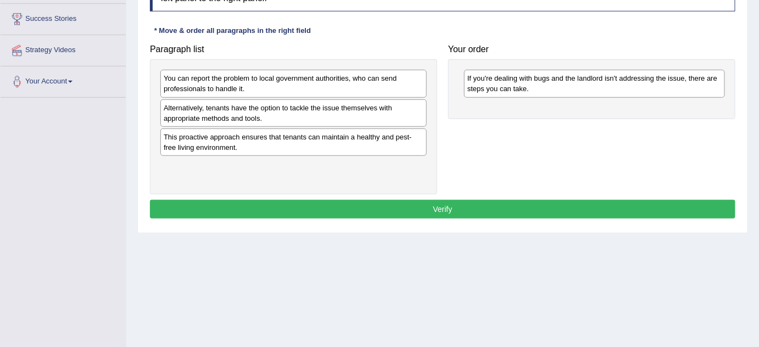
scroll to position [177, 0]
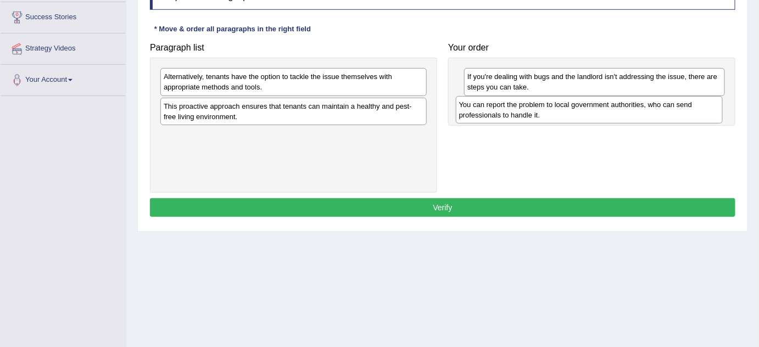
drag, startPoint x: 256, startPoint y: 81, endPoint x: 551, endPoint y: 109, distance: 296.3
click at [551, 109] on div "You can report the problem to local government authorities, who can send profes…" at bounding box center [589, 109] width 267 height 27
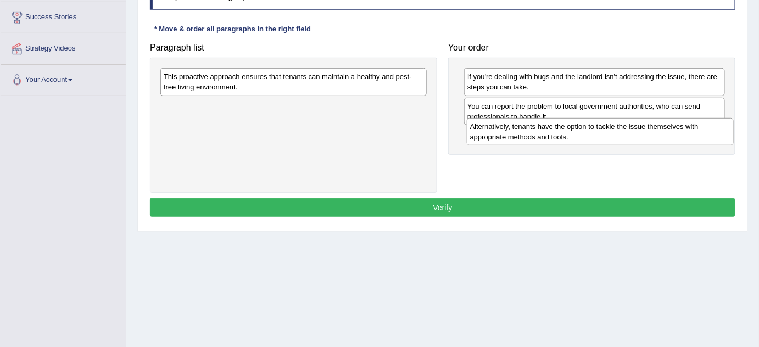
drag, startPoint x: 266, startPoint y: 85, endPoint x: 572, endPoint y: 133, distance: 309.8
click at [572, 133] on div "Alternatively, tenants have the option to tackle the issue themselves with appr…" at bounding box center [600, 131] width 267 height 27
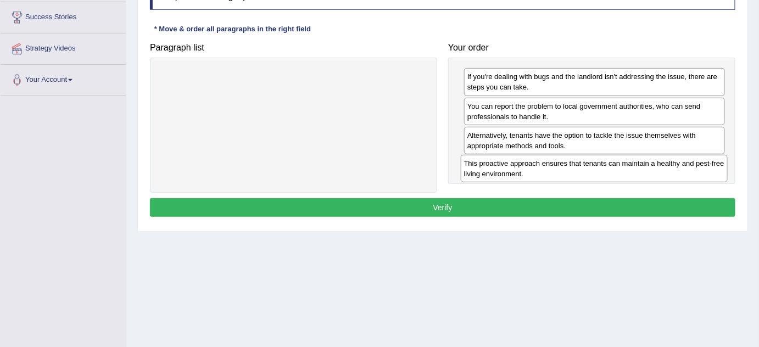
drag, startPoint x: 285, startPoint y: 78, endPoint x: 589, endPoint y: 161, distance: 314.9
click at [589, 161] on div "This proactive approach ensures that tenants can maintain a healthy and pest-fr…" at bounding box center [594, 168] width 267 height 27
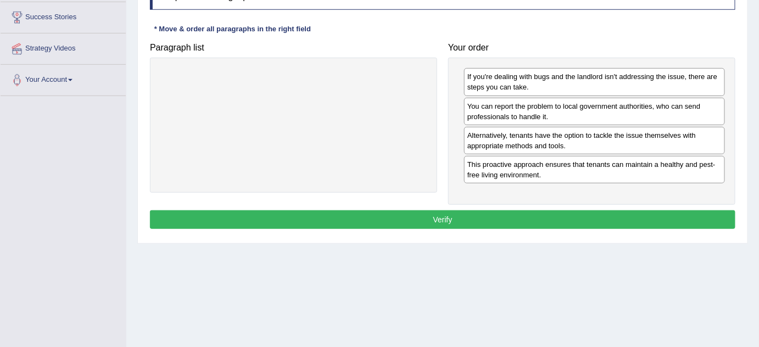
click at [422, 222] on button "Verify" at bounding box center [443, 219] width 586 height 19
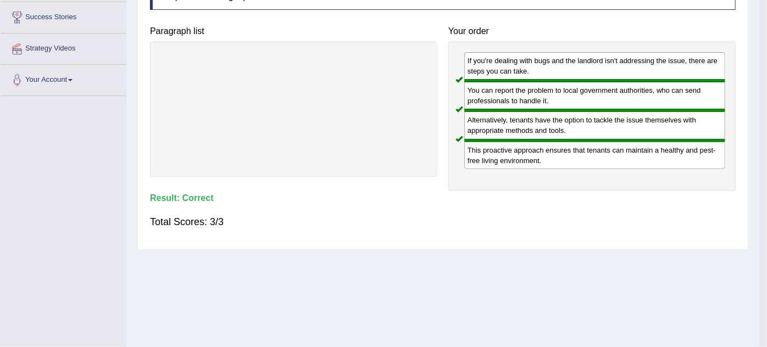
click at [422, 219] on div "Total Scores: 3/3" at bounding box center [443, 222] width 586 height 26
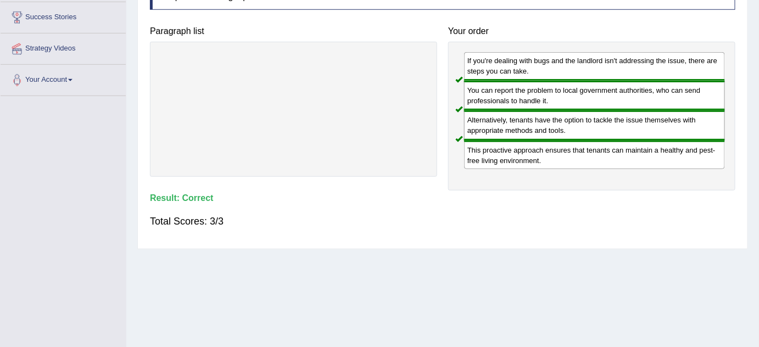
click at [560, 68] on div "If you're dealing with bugs and the landlord isn't addressing the issue, there …" at bounding box center [594, 66] width 261 height 29
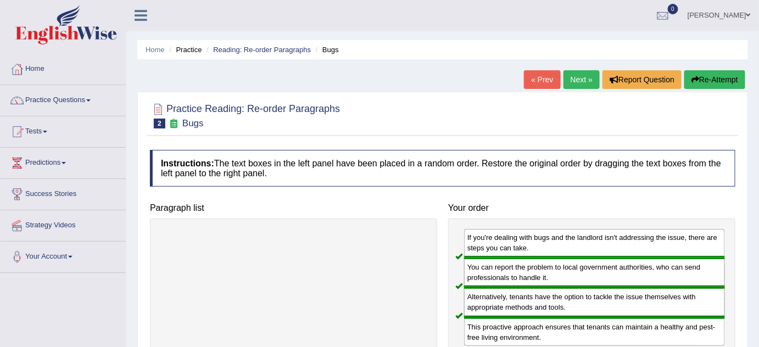
scroll to position [0, 0]
click at [577, 54] on ul "Home Practice Reading: Re-order Paragraphs Bugs" at bounding box center [442, 50] width 611 height 19
click at [567, 86] on link "Next »" at bounding box center [582, 80] width 36 height 19
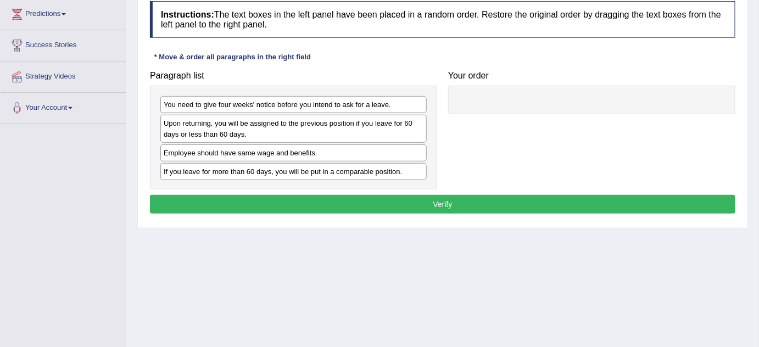
scroll to position [155, 0]
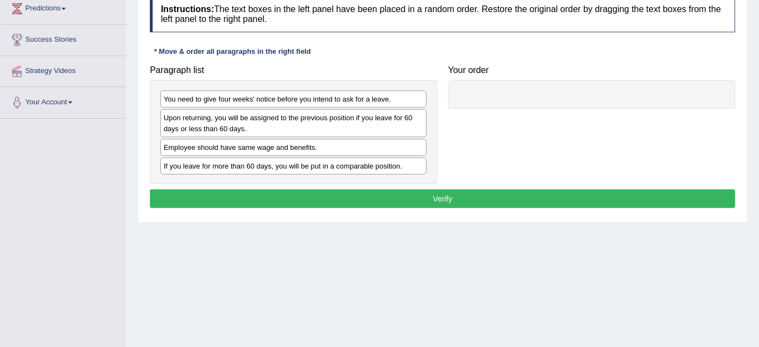
click at [229, 144] on div "Employee should have same wage and benefits." at bounding box center [293, 147] width 266 height 17
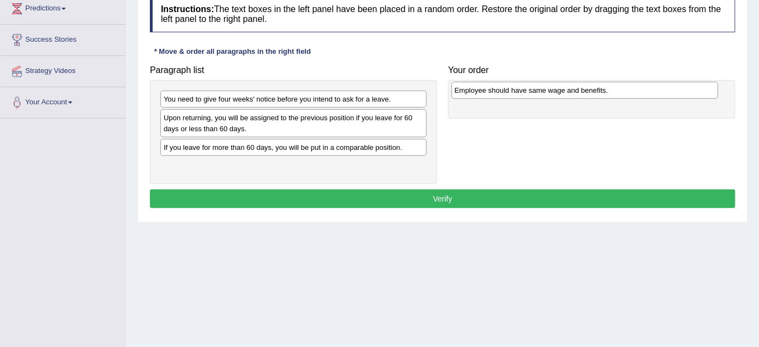
drag, startPoint x: 229, startPoint y: 144, endPoint x: 519, endPoint y: 85, distance: 296.2
click at [519, 85] on div "Employee should have same wage and benefits." at bounding box center [585, 90] width 267 height 17
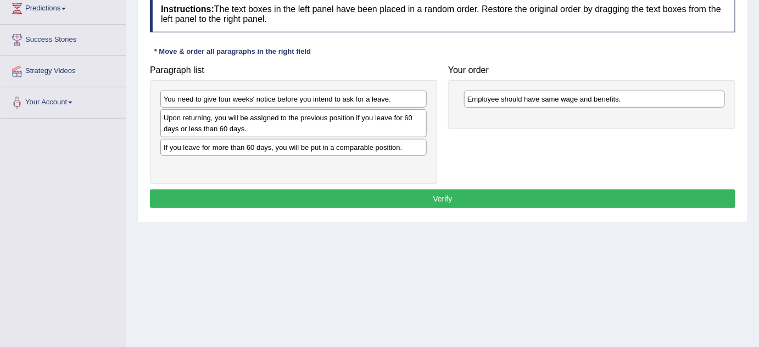
click at [532, 122] on div "Employee should have same wage and benefits." at bounding box center [591, 104] width 287 height 49
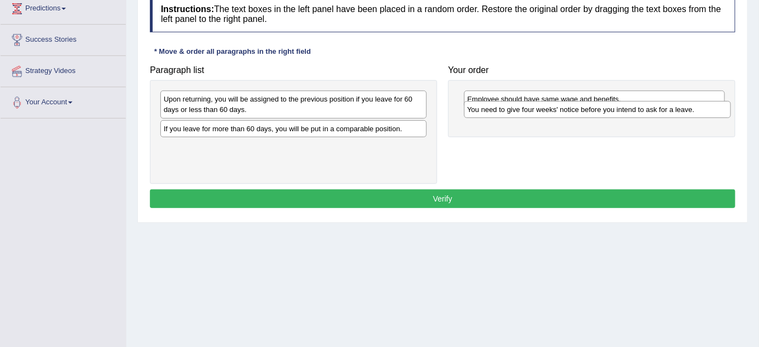
drag, startPoint x: 229, startPoint y: 102, endPoint x: 536, endPoint y: 114, distance: 307.3
click at [536, 114] on div "You need to give four weeks' notice before you intend to ask for a leave." at bounding box center [597, 109] width 267 height 17
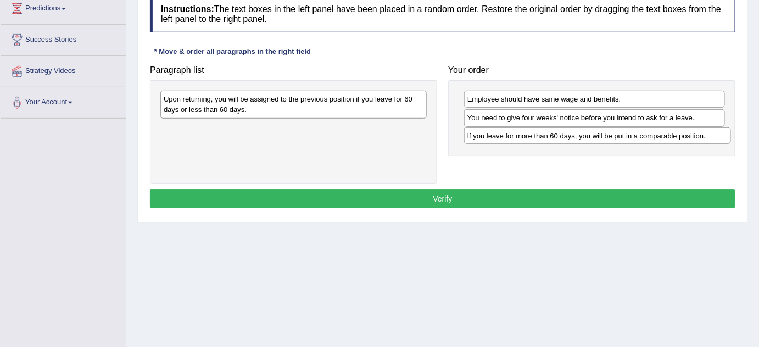
drag, startPoint x: 218, startPoint y: 130, endPoint x: 521, endPoint y: 138, distance: 303.9
click at [521, 138] on div "If you leave for more than 60 days, you will be put in a comparable position." at bounding box center [597, 135] width 267 height 17
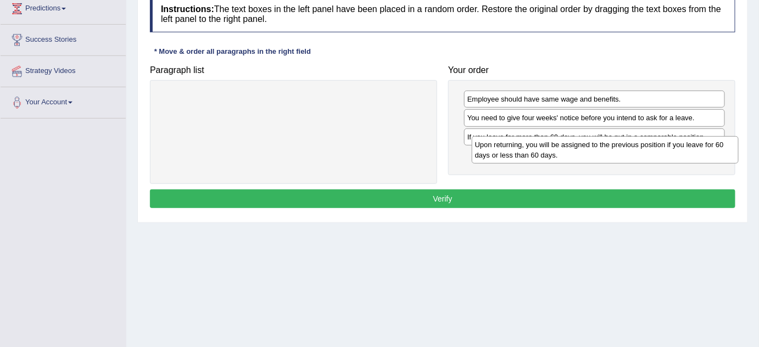
drag, startPoint x: 248, startPoint y: 99, endPoint x: 559, endPoint y: 146, distance: 315.0
click at [559, 146] on div "Upon returning, you will be assigned to the previous position if you leave for …" at bounding box center [605, 149] width 267 height 27
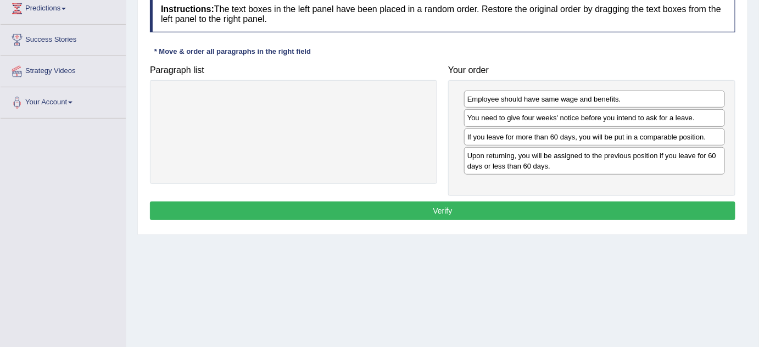
click at [474, 209] on button "Verify" at bounding box center [443, 211] width 586 height 19
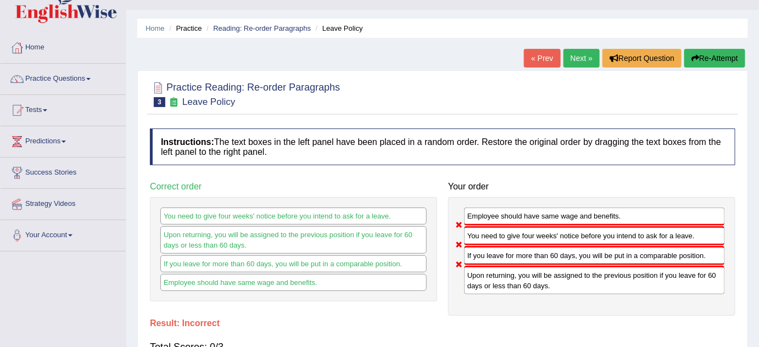
scroll to position [0, 0]
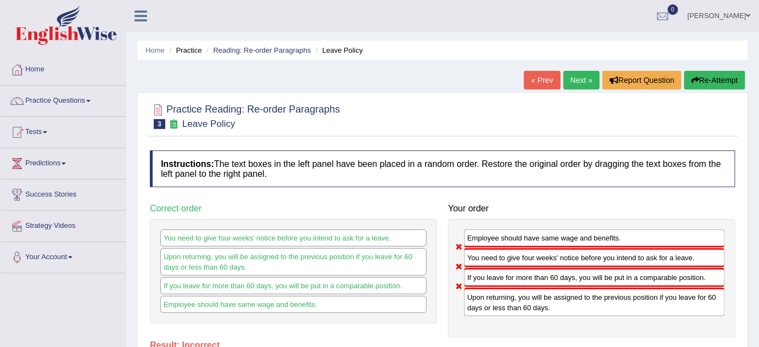
click at [638, 164] on h4 "Instructions: The text boxes in the left panel have been placed in a random ord…" at bounding box center [443, 169] width 586 height 37
click at [571, 77] on link "Next »" at bounding box center [582, 80] width 36 height 19
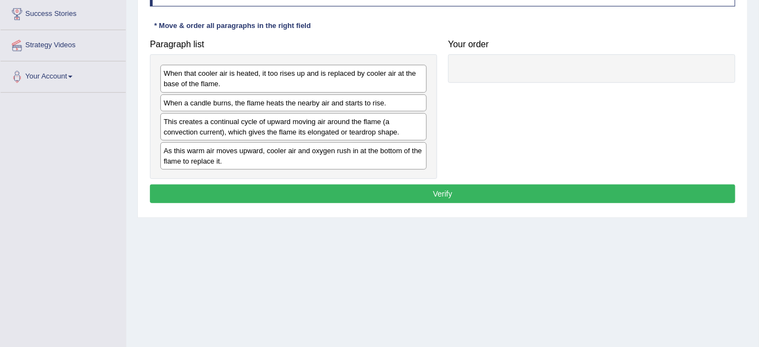
scroll to position [180, 0]
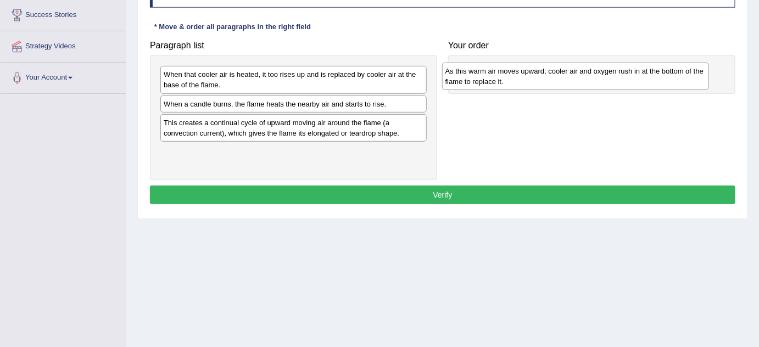
click at [442, 90] on div "As this warm air moves upward, cooler air and oxygen rush in at the bottom of t…" at bounding box center [575, 76] width 267 height 27
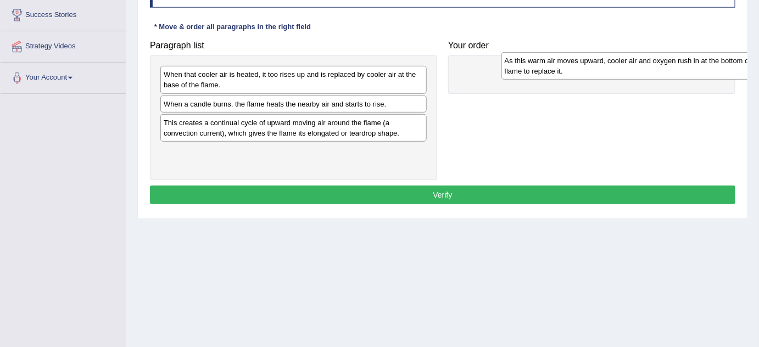
drag, startPoint x: 180, startPoint y: 151, endPoint x: 519, endPoint y: 61, distance: 350.0
click at [519, 61] on div "As this warm air moves upward, cooler air and oxygen rush in at the bottom of t…" at bounding box center [635, 65] width 267 height 27
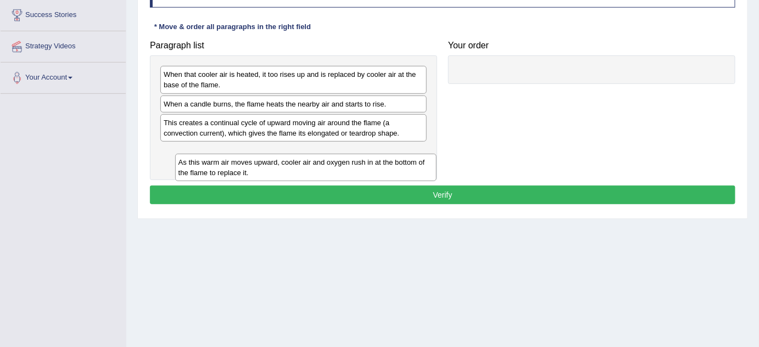
drag, startPoint x: 501, startPoint y: 76, endPoint x: 209, endPoint y: 164, distance: 304.5
click at [209, 164] on div "As this warm air moves upward, cooler air and oxygen rush in at the bottom of t…" at bounding box center [305, 167] width 261 height 27
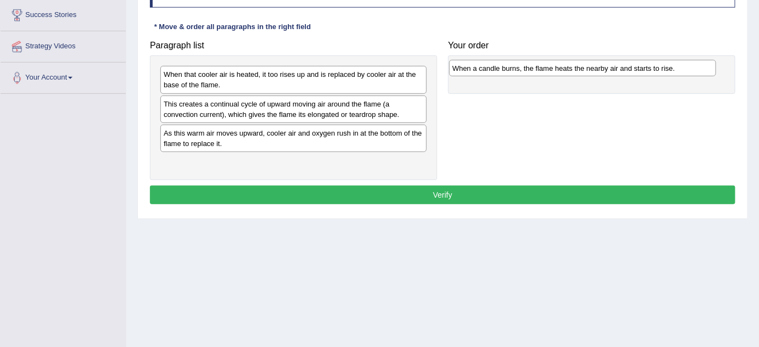
drag, startPoint x: 211, startPoint y: 109, endPoint x: 503, endPoint y: 73, distance: 293.3
click at [503, 73] on div "When a candle burns, the flame heats the nearby air and starts to rise." at bounding box center [582, 68] width 267 height 17
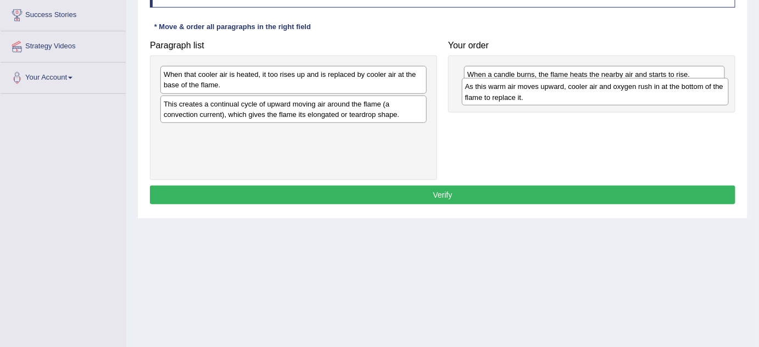
drag, startPoint x: 258, startPoint y: 137, endPoint x: 559, endPoint y: 92, distance: 305.0
click at [559, 92] on div "As this warm air moves upward, cooler air and oxygen rush in at the bottom of t…" at bounding box center [595, 91] width 267 height 27
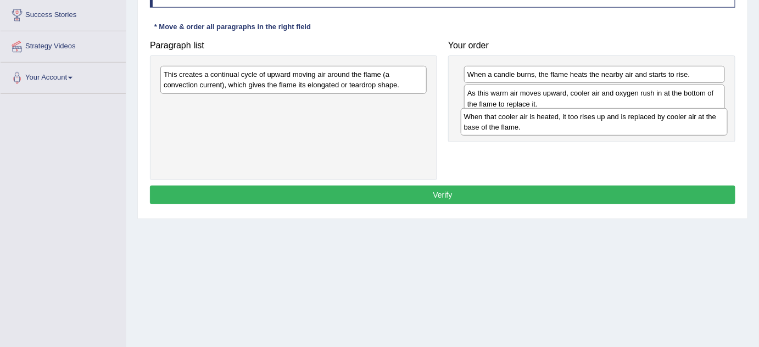
drag, startPoint x: 249, startPoint y: 86, endPoint x: 550, endPoint y: 129, distance: 303.5
click at [550, 129] on div "When that cooler air is heated, it too rises up and is replaced by cooler air a…" at bounding box center [594, 121] width 267 height 27
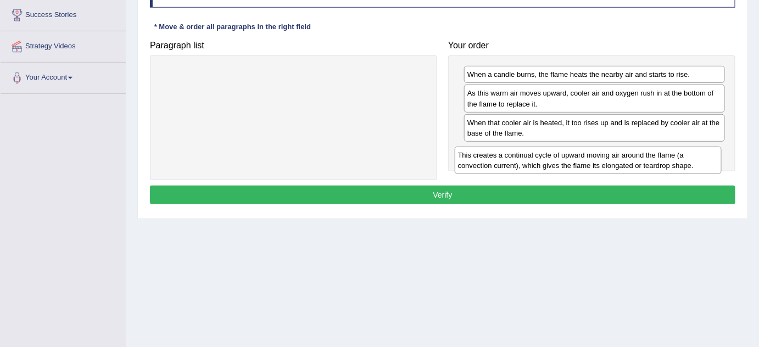
drag, startPoint x: 277, startPoint y: 84, endPoint x: 571, endPoint y: 164, distance: 305.2
click at [571, 164] on div "This creates a continual cycle of upward moving air around the flame (a convect…" at bounding box center [588, 160] width 267 height 27
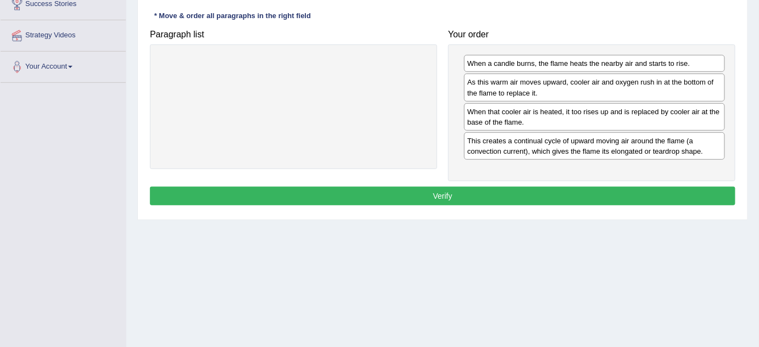
scroll to position [192, 0]
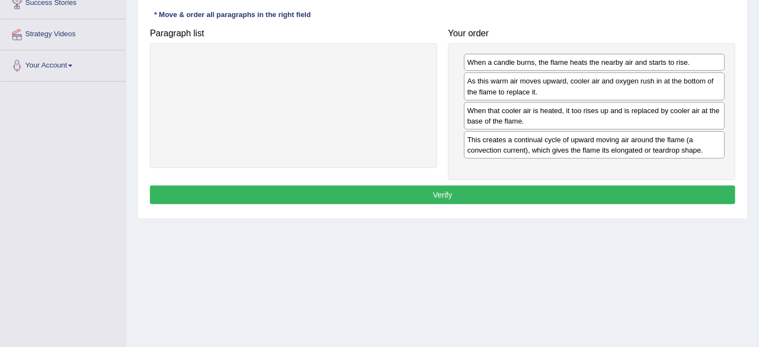
click at [489, 186] on button "Verify" at bounding box center [443, 195] width 586 height 19
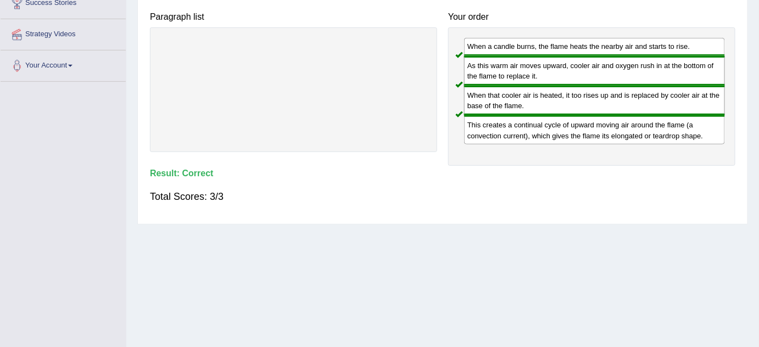
click at [490, 186] on div "Total Scores: 3/3" at bounding box center [443, 196] width 586 height 26
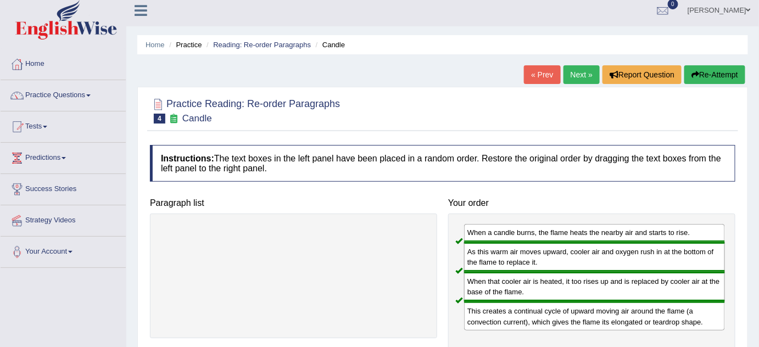
scroll to position [0, 0]
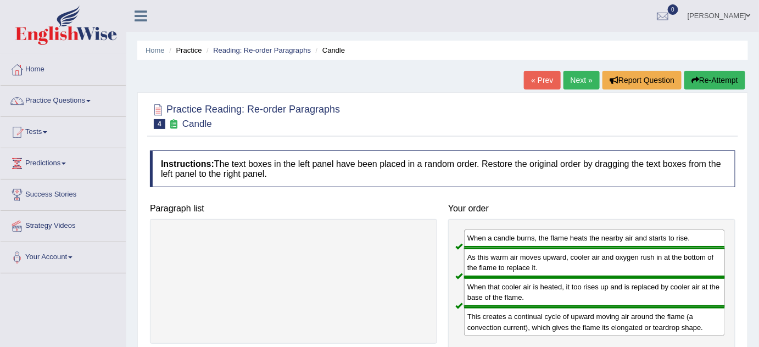
click at [572, 75] on link "Next »" at bounding box center [582, 80] width 36 height 19
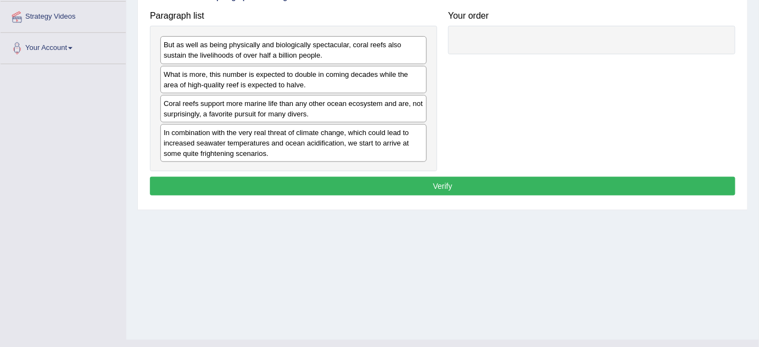
scroll to position [208, 0]
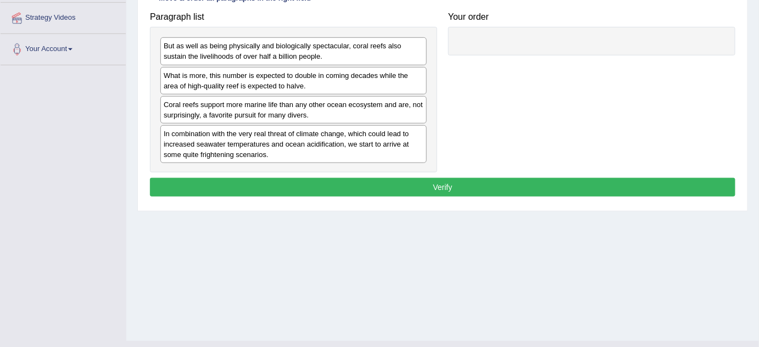
click at [325, 119] on div "Coral reefs support more marine life than any other ocean ecosystem and are, no…" at bounding box center [293, 109] width 266 height 27
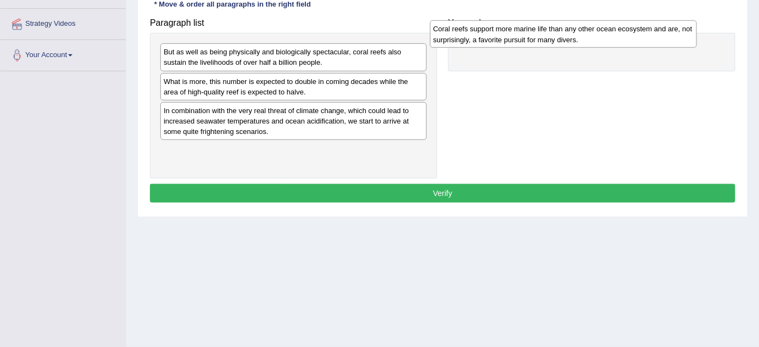
drag, startPoint x: 260, startPoint y: 121, endPoint x: 532, endPoint y: 38, distance: 283.8
click at [532, 38] on div "Coral reefs support more marine life than any other ocean ecosystem and are, no…" at bounding box center [563, 33] width 267 height 27
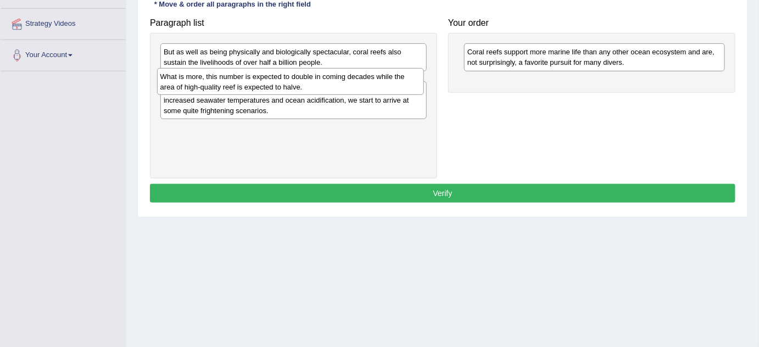
drag, startPoint x: 224, startPoint y: 86, endPoint x: 220, endPoint y: 82, distance: 5.8
click at [220, 82] on div "What is more, this number is expected to double in coming decades while the are…" at bounding box center [290, 81] width 267 height 27
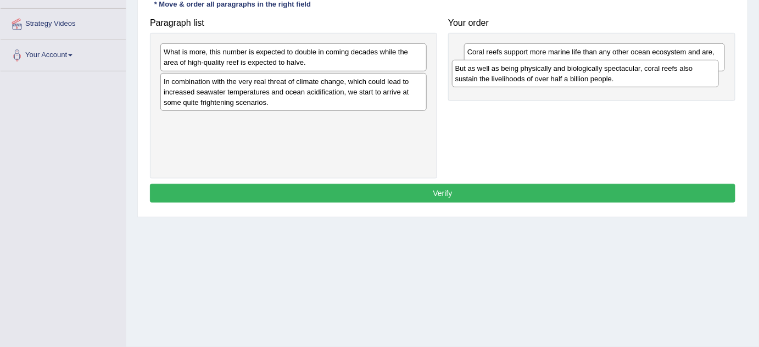
drag, startPoint x: 205, startPoint y: 66, endPoint x: 502, endPoint y: 85, distance: 297.3
click at [502, 85] on div "But as well as being physically and biologically spectacular, coral reefs also …" at bounding box center [585, 73] width 267 height 27
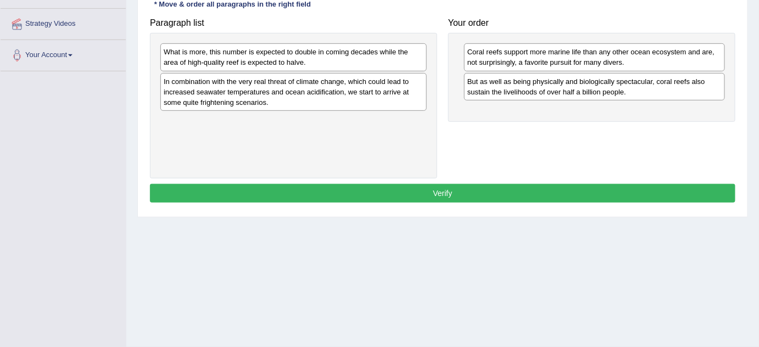
drag, startPoint x: 571, startPoint y: 114, endPoint x: 580, endPoint y: 101, distance: 16.3
click at [580, 101] on div "Coral reefs support more marine life than any other ocean ecosystem and are, no…" at bounding box center [591, 77] width 287 height 88
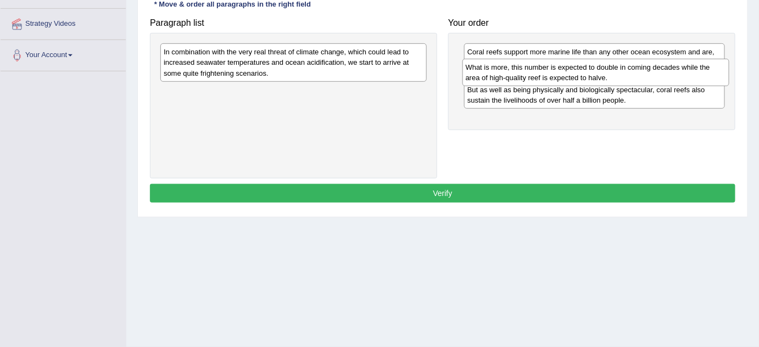
drag, startPoint x: 280, startPoint y: 55, endPoint x: 582, endPoint y: 71, distance: 302.5
click at [582, 71] on div "What is more, this number is expected to double in coming decades while the are…" at bounding box center [596, 72] width 267 height 27
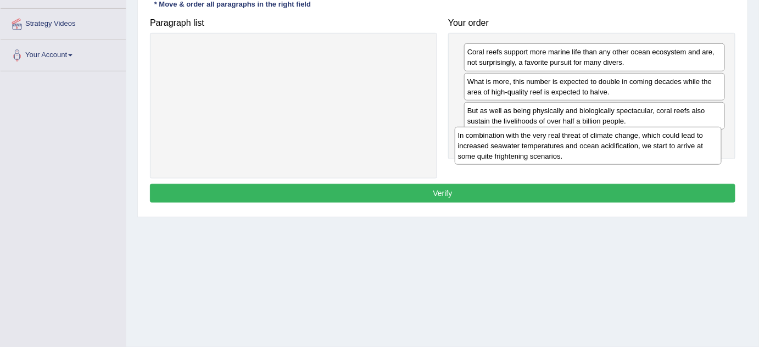
drag, startPoint x: 332, startPoint y: 66, endPoint x: 629, endPoint y: 148, distance: 307.7
click at [629, 148] on div "In combination with the very real threat of climate change, which could lead to…" at bounding box center [588, 146] width 267 height 38
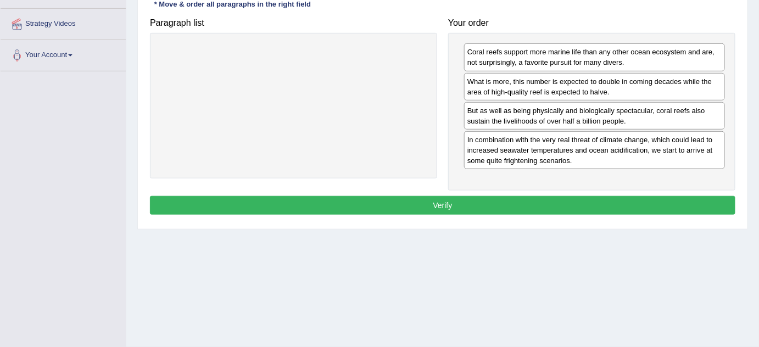
click at [418, 206] on button "Verify" at bounding box center [443, 205] width 586 height 19
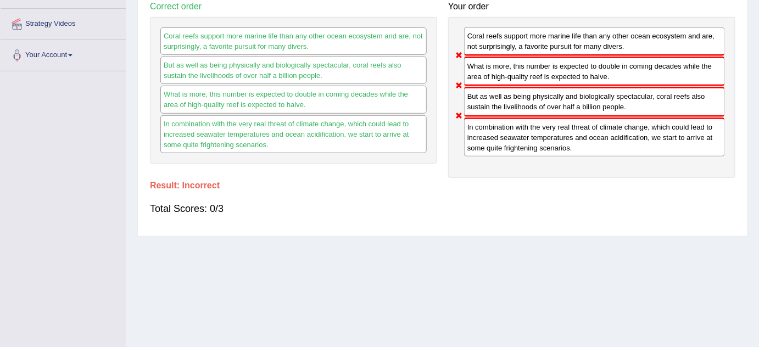
click at [492, 96] on div "But as well as being physically and biologically spectacular, coral reefs also …" at bounding box center [594, 102] width 261 height 30
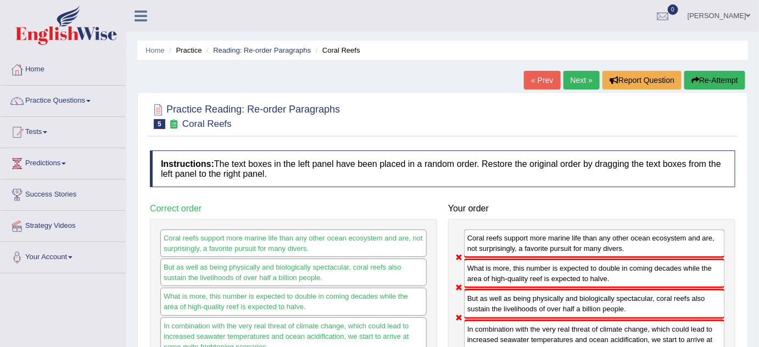
scroll to position [0, 0]
click at [572, 80] on link "Next »" at bounding box center [582, 80] width 36 height 19
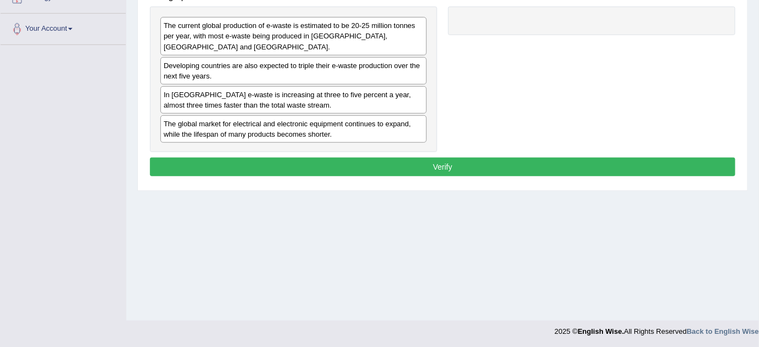
scroll to position [230, 0]
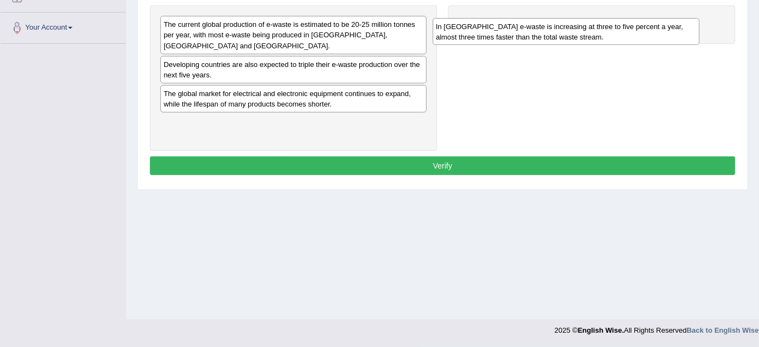
click at [433, 46] on div "In [GEOGRAPHIC_DATA] e-waste is increasing at three to five percent a year, alm…" at bounding box center [566, 31] width 267 height 27
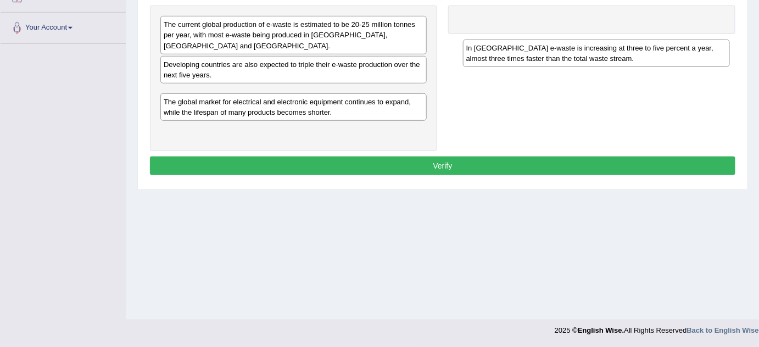
drag, startPoint x: 170, startPoint y: 121, endPoint x: 473, endPoint y: 21, distance: 319.3
click at [473, 40] on div "In [GEOGRAPHIC_DATA] e-waste is increasing at three to five percent a year, alm…" at bounding box center [596, 53] width 267 height 27
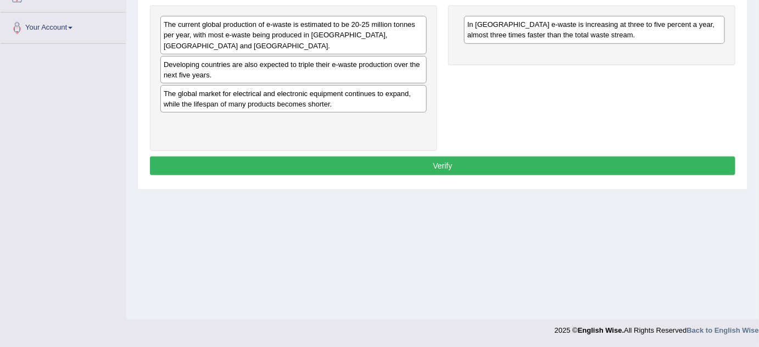
click at [576, 111] on div "Paragraph list The current global production of e-waste is estimated to be 20-2…" at bounding box center [442, 68] width 597 height 166
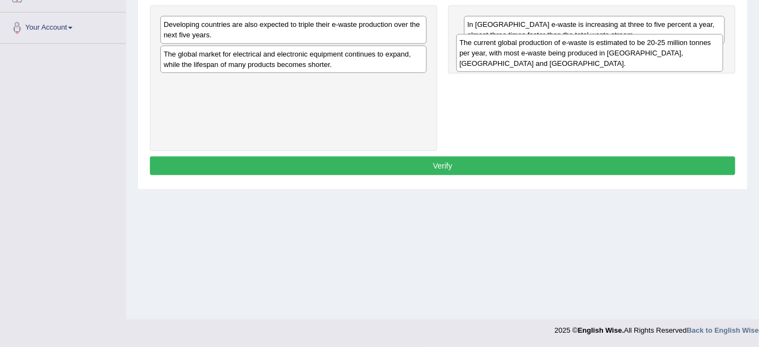
drag, startPoint x: 239, startPoint y: 37, endPoint x: 535, endPoint y: 55, distance: 296.1
click at [535, 55] on div "The current global production of e-waste is estimated to be 20-25 million tonne…" at bounding box center [590, 53] width 267 height 38
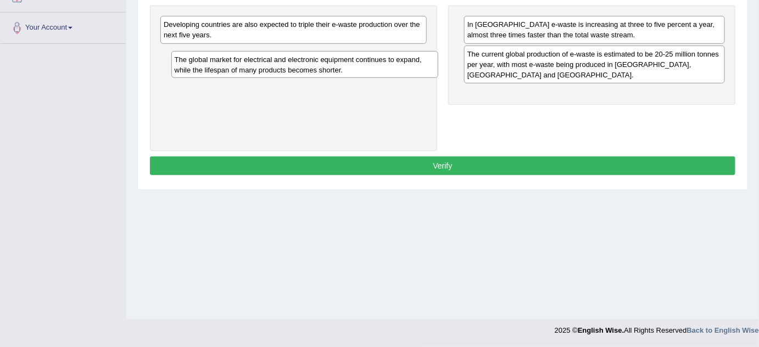
drag, startPoint x: 270, startPoint y: 62, endPoint x: 280, endPoint y: 68, distance: 12.1
click at [280, 68] on div "The global market for electrical and electronic equipment continues to expand, …" at bounding box center [304, 64] width 267 height 27
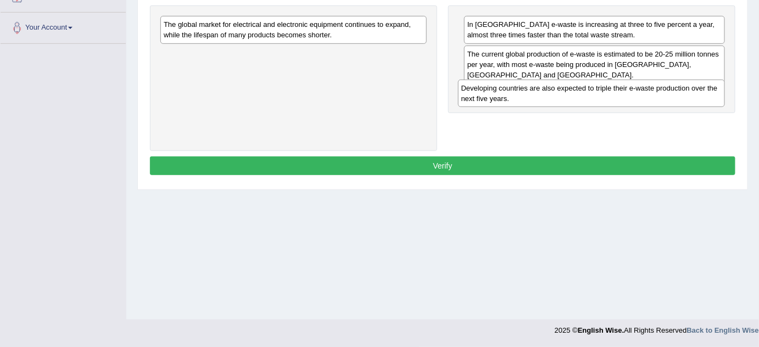
drag, startPoint x: 253, startPoint y: 34, endPoint x: 554, endPoint y: 94, distance: 306.5
click at [554, 94] on div "Developing countries are also expected to triple their e-waste production over …" at bounding box center [591, 93] width 267 height 27
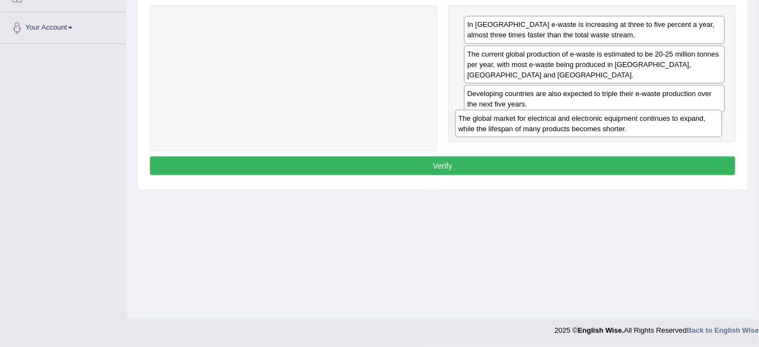
drag, startPoint x: 332, startPoint y: 33, endPoint x: 624, endPoint y: 126, distance: 306.3
click at [624, 126] on div "The global market for electrical and electronic equipment continues to expand, …" at bounding box center [588, 123] width 267 height 27
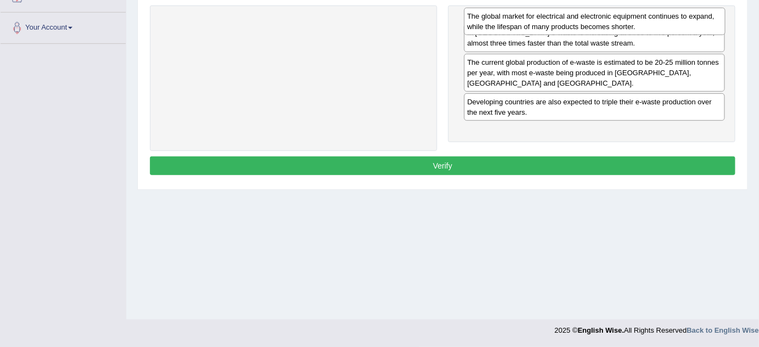
drag, startPoint x: 557, startPoint y: 121, endPoint x: 556, endPoint y: 20, distance: 100.5
click at [556, 20] on div "The global market for electrical and electronic equipment continues to expand, …" at bounding box center [594, 21] width 261 height 27
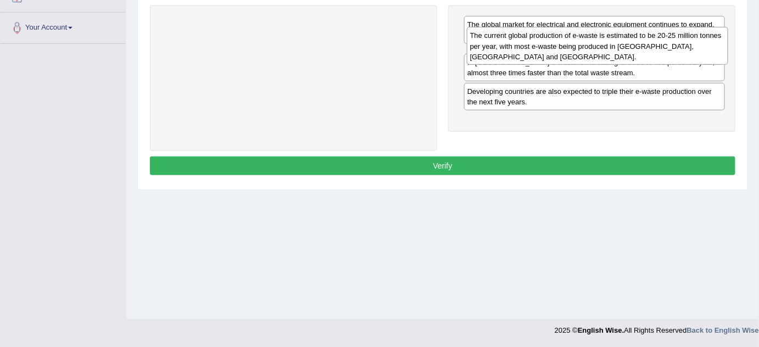
drag, startPoint x: 509, startPoint y: 94, endPoint x: 511, endPoint y: 48, distance: 46.2
click at [511, 48] on div "The current global production of e-waste is estimated to be 20-25 million tonne…" at bounding box center [597, 46] width 261 height 38
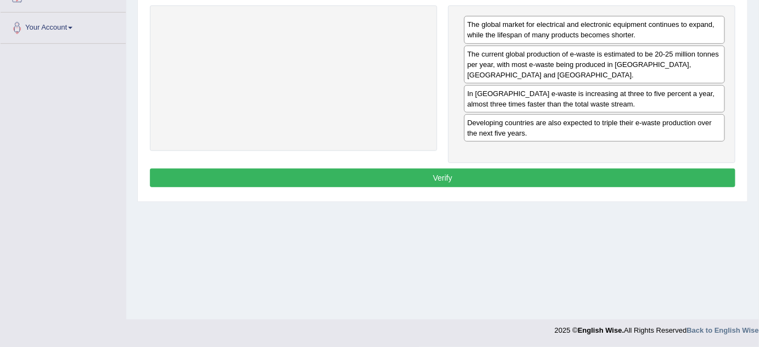
click at [466, 179] on button "Verify" at bounding box center [443, 178] width 586 height 19
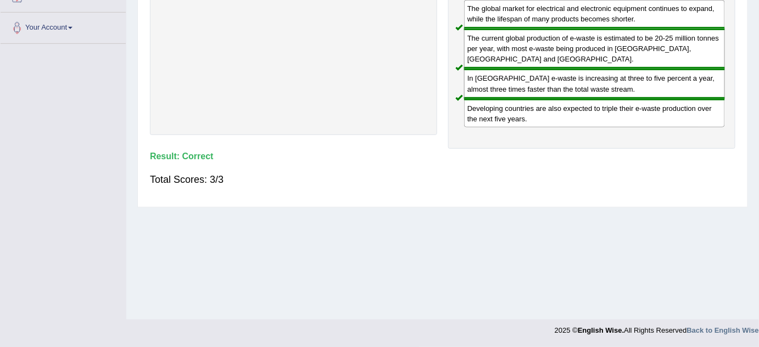
click at [524, 87] on div "In Europe e-waste is increasing at three to five percent a year, almost three t…" at bounding box center [594, 84] width 261 height 30
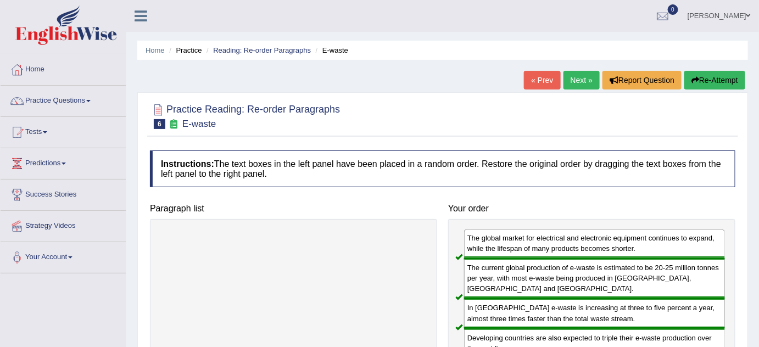
scroll to position [0, 0]
drag, startPoint x: 580, startPoint y: 84, endPoint x: 577, endPoint y: 96, distance: 12.3
click at [580, 84] on link "Next »" at bounding box center [582, 80] width 36 height 19
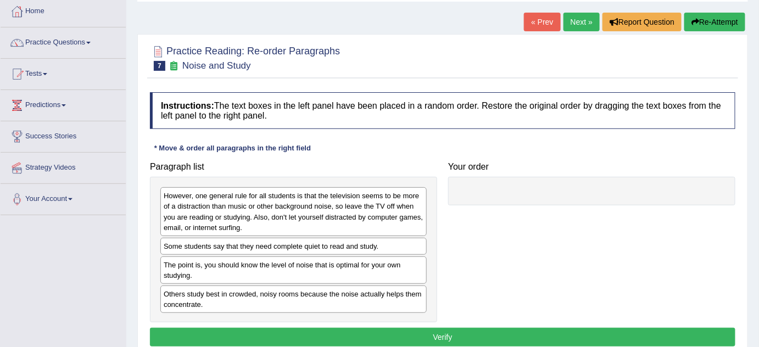
scroll to position [99, 0]
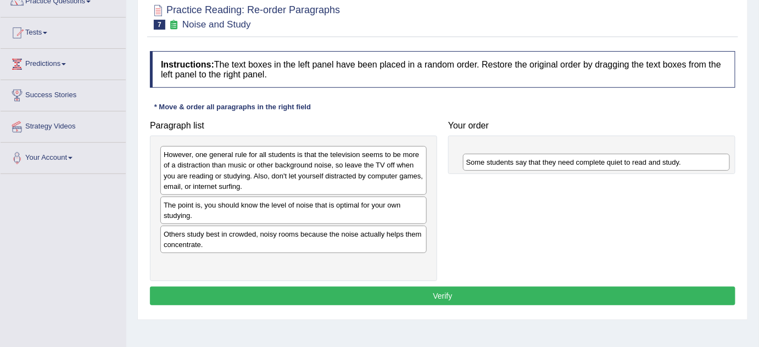
click at [463, 171] on div "Some students say that they need complete quiet to read and study." at bounding box center [596, 162] width 267 height 17
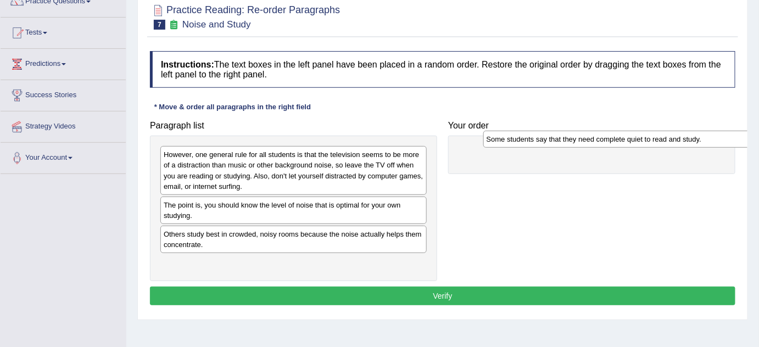
drag, startPoint x: 175, startPoint y: 204, endPoint x: 480, endPoint y: 151, distance: 309.5
click at [483, 148] on div "Some students say that they need complete quiet to read and study." at bounding box center [616, 139] width 267 height 17
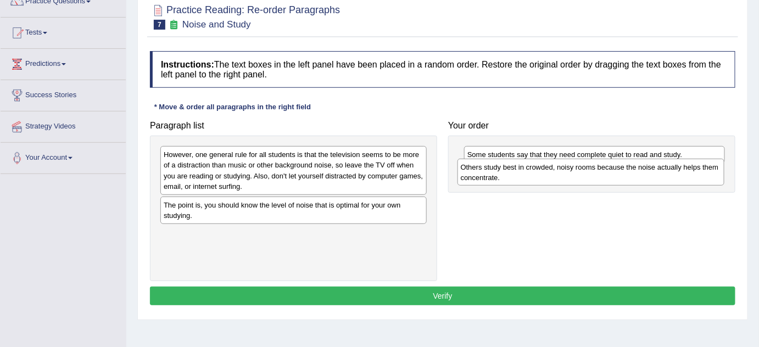
drag, startPoint x: 220, startPoint y: 241, endPoint x: 517, endPoint y: 174, distance: 304.7
click at [517, 174] on div "Others study best in crowded, noisy rooms because the noise actually helps them…" at bounding box center [591, 172] width 267 height 27
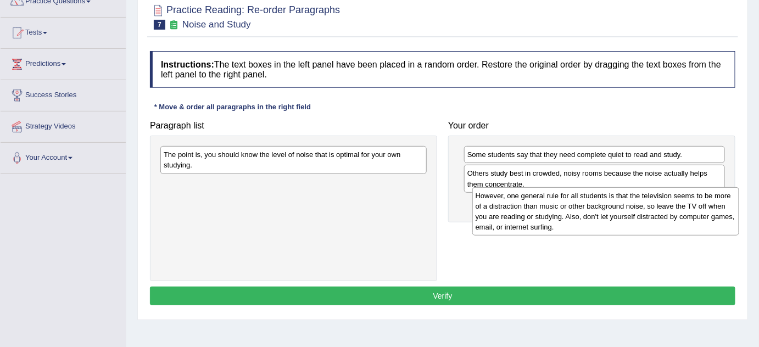
drag, startPoint x: 220, startPoint y: 171, endPoint x: 525, endPoint y: 214, distance: 308.5
click at [525, 214] on div "However, one general rule for all students is that the television seems to be m…" at bounding box center [605, 211] width 267 height 48
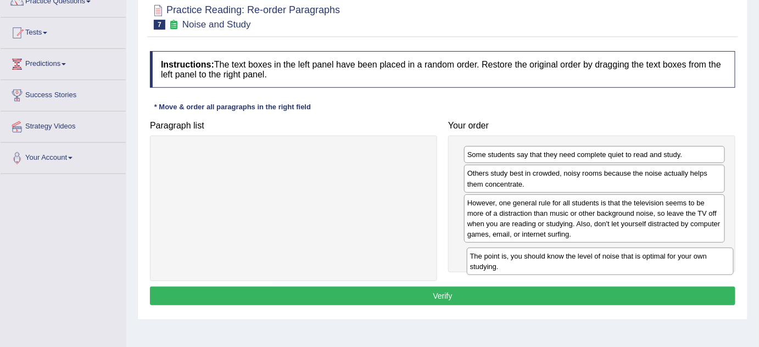
drag, startPoint x: 319, startPoint y: 158, endPoint x: 622, endPoint y: 258, distance: 319.8
click at [622, 258] on div "The point is, you should know the level of noise that is optimal for your own s…" at bounding box center [600, 261] width 267 height 27
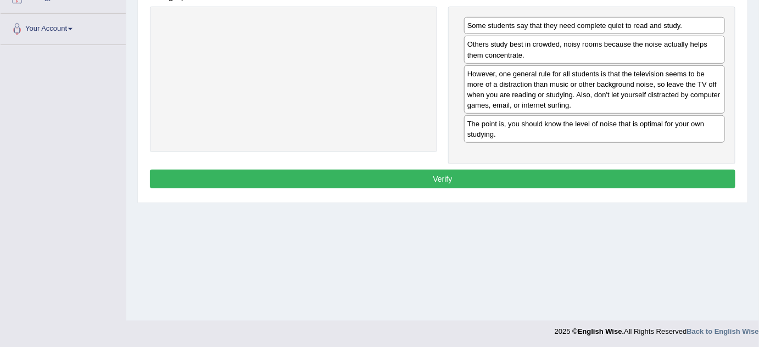
scroll to position [230, 0]
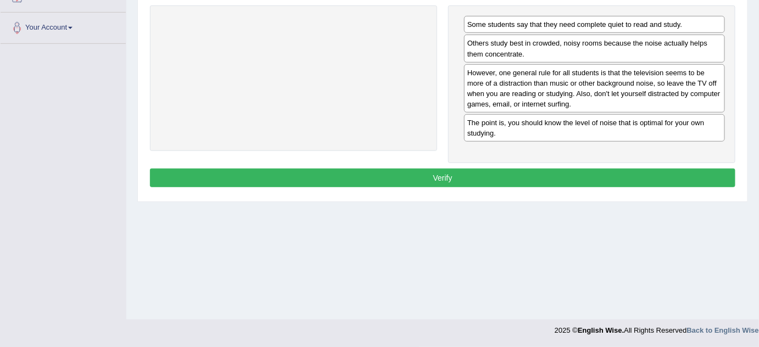
click at [535, 182] on button "Verify" at bounding box center [443, 178] width 586 height 19
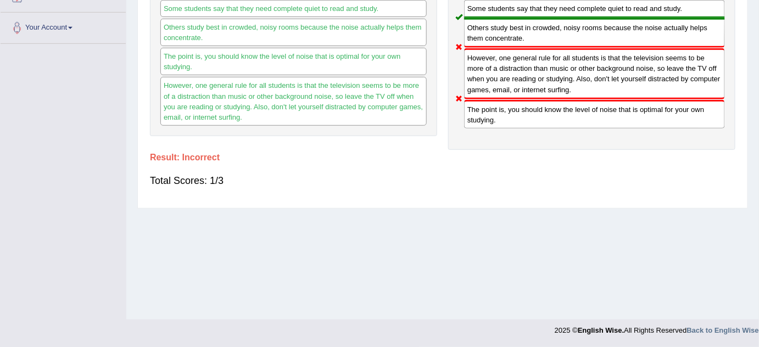
click at [541, 76] on div "However, one general rule for all students is that the television seems to be m…" at bounding box center [594, 73] width 261 height 51
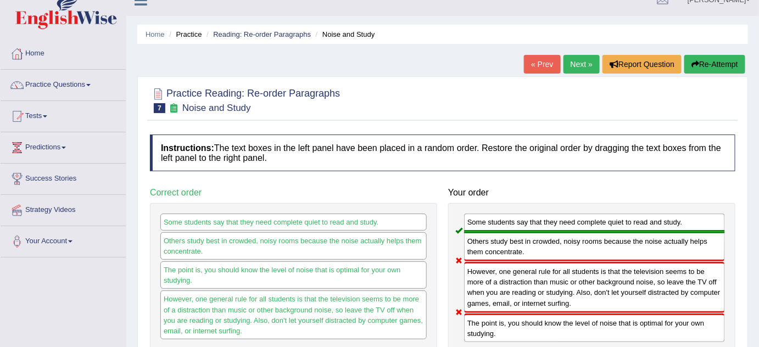
scroll to position [0, 0]
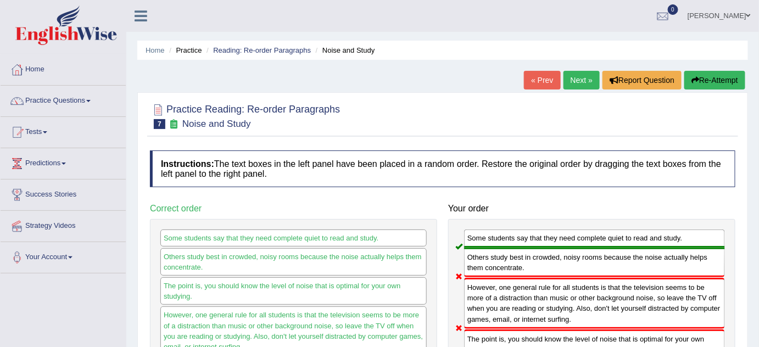
click at [581, 84] on link "Next »" at bounding box center [582, 80] width 36 height 19
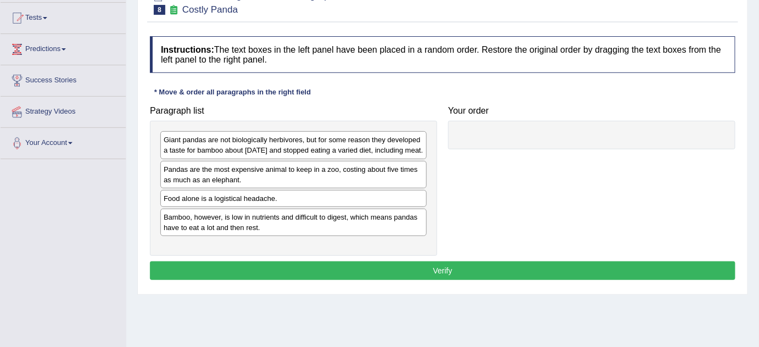
scroll to position [117, 0]
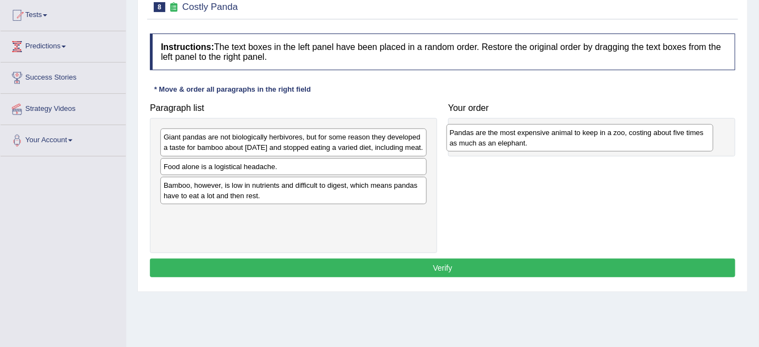
click at [447, 152] on div "Pandas are the most expensive animal to keep in a zoo, costing about five times…" at bounding box center [580, 137] width 267 height 27
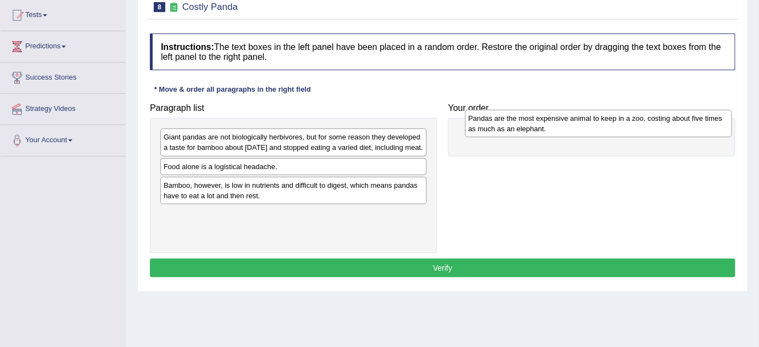
drag, startPoint x: 187, startPoint y: 182, endPoint x: 492, endPoint y: 125, distance: 310.3
click at [492, 125] on div "Pandas are the most expensive animal to keep in a zoo, costing about five times…" at bounding box center [598, 123] width 267 height 27
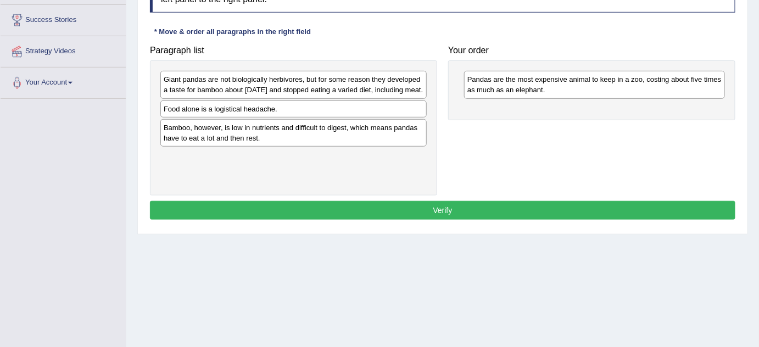
scroll to position [181, 0]
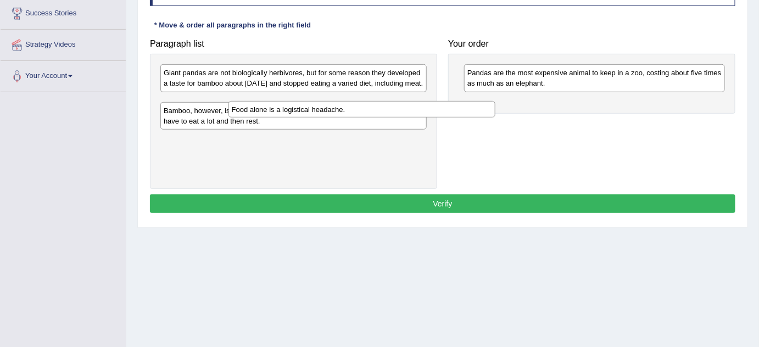
drag, startPoint x: 218, startPoint y: 112, endPoint x: 280, endPoint y: 107, distance: 61.7
click at [280, 107] on div "Food alone is a logistical headache." at bounding box center [362, 109] width 267 height 17
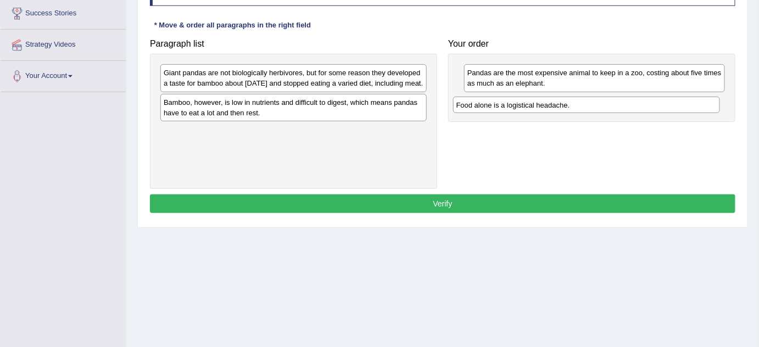
drag, startPoint x: 249, startPoint y: 114, endPoint x: 547, endPoint y: 105, distance: 297.9
click at [547, 105] on div "Food alone is a logistical headache." at bounding box center [586, 105] width 267 height 17
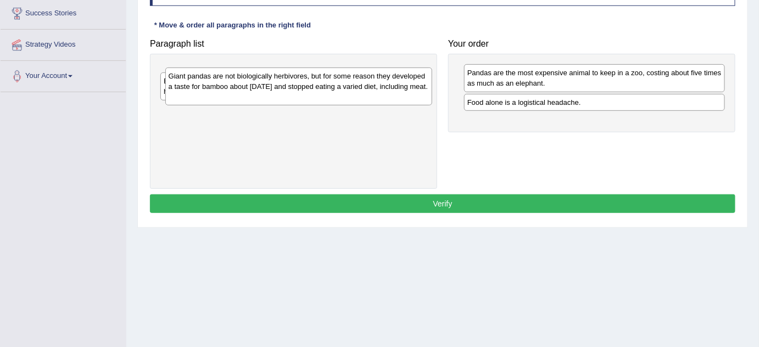
drag, startPoint x: 230, startPoint y: 86, endPoint x: 235, endPoint y: 90, distance: 5.9
click at [235, 90] on div "Giant pandas are not biologically herbivores, but for some reason they develope…" at bounding box center [298, 87] width 267 height 38
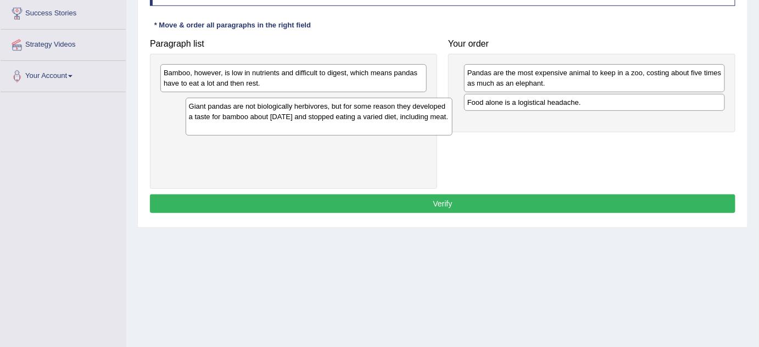
drag, startPoint x: 243, startPoint y: 84, endPoint x: 268, endPoint y: 118, distance: 42.0
click at [268, 118] on div "Giant pandas are not biologically herbivores, but for some reason they develope…" at bounding box center [319, 117] width 267 height 38
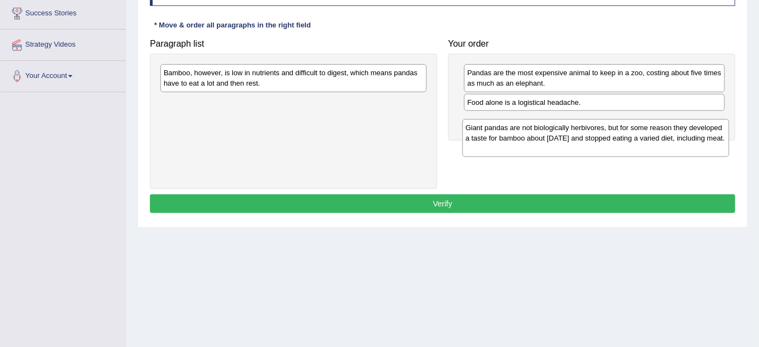
drag, startPoint x: 241, startPoint y: 108, endPoint x: 546, endPoint y: 134, distance: 305.4
click at [546, 134] on div "Giant pandas are not biologically herbivores, but for some reason they develope…" at bounding box center [596, 138] width 267 height 38
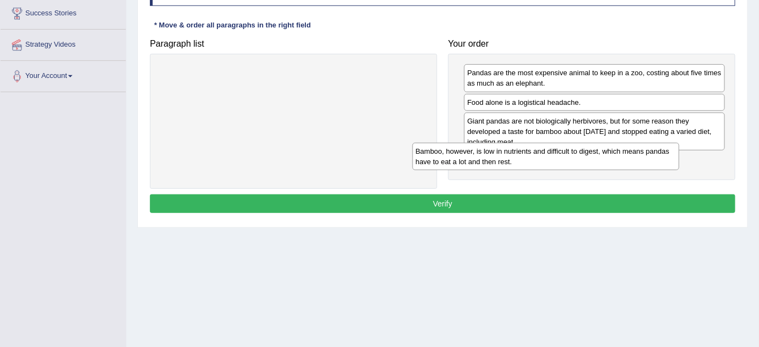
drag, startPoint x: 330, startPoint y: 80, endPoint x: 605, endPoint y: 162, distance: 286.8
click at [605, 162] on div "Bamboo, however, is low in nutrients and difficult to digest, which means panda…" at bounding box center [546, 156] width 267 height 27
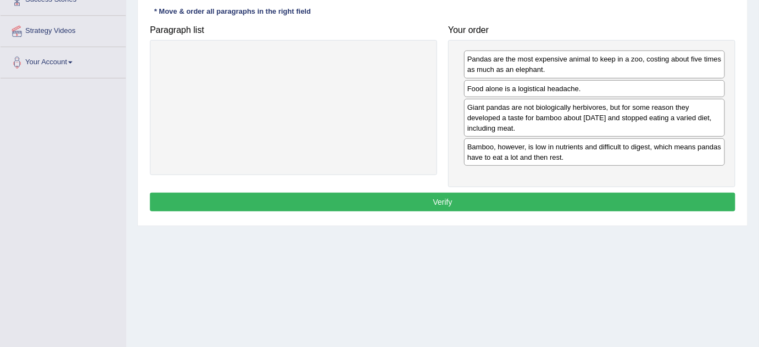
scroll to position [197, 0]
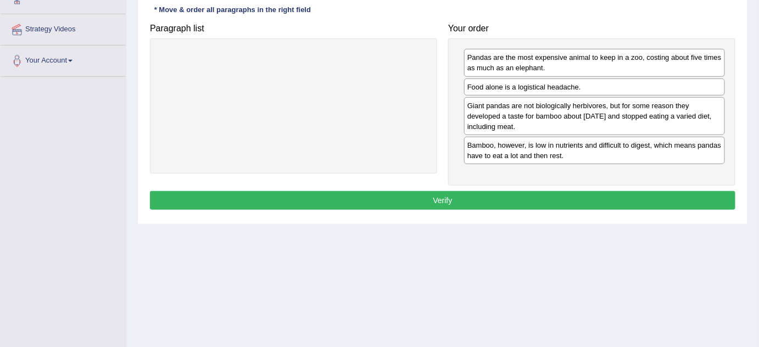
click at [473, 203] on button "Verify" at bounding box center [443, 200] width 586 height 19
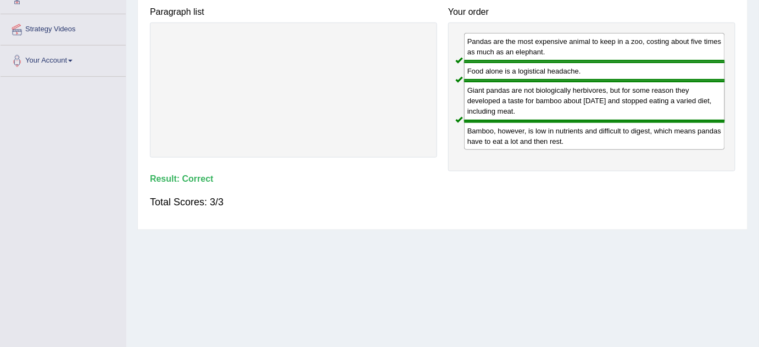
click at [583, 69] on div "Food alone is a logistical headache." at bounding box center [594, 71] width 261 height 19
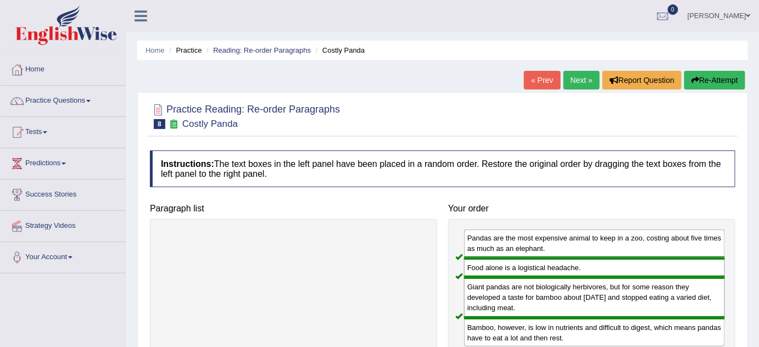
scroll to position [0, 0]
click at [587, 80] on link "Next »" at bounding box center [582, 80] width 36 height 19
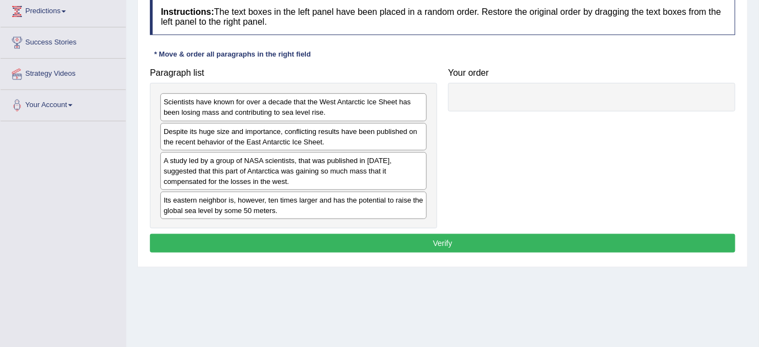
scroll to position [154, 0]
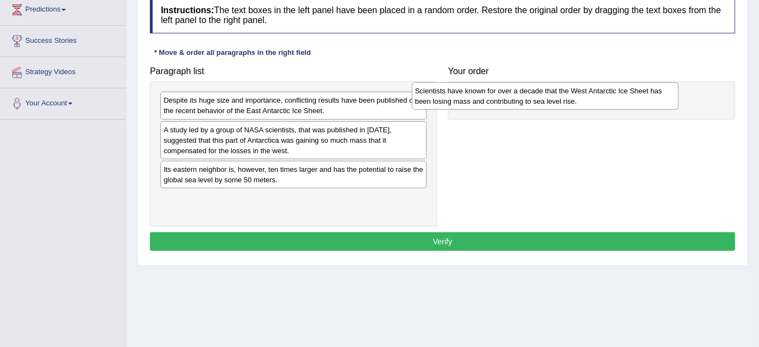
click at [412, 107] on div "Scientists have known for over a decade that the West Antarctic Ice Sheet has b…" at bounding box center [545, 95] width 267 height 27
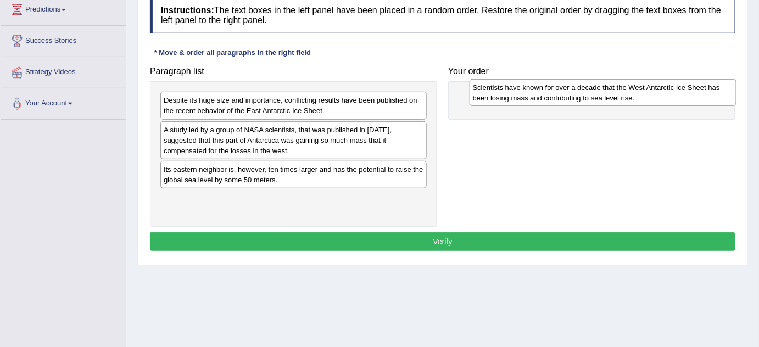
drag, startPoint x: 221, startPoint y: 137, endPoint x: 520, endPoint y: 98, distance: 301.9
click at [520, 98] on div "Scientists have known for over a decade that the West Antarctic Ice Sheet has b…" at bounding box center [603, 92] width 267 height 27
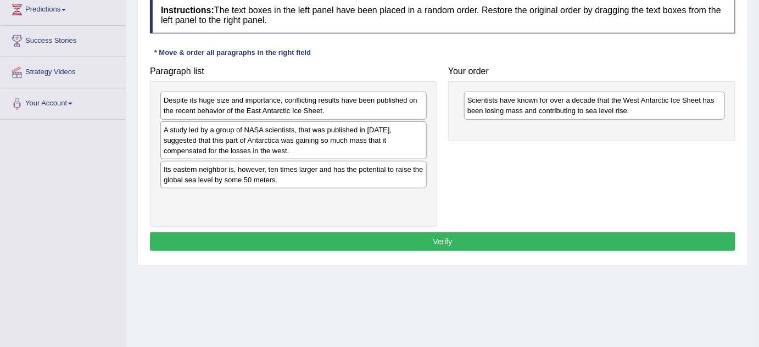
drag, startPoint x: 418, startPoint y: 131, endPoint x: 288, endPoint y: 151, distance: 131.1
click at [288, 151] on div "A study led by a group of NASA scientists, that was published in 2015, suggeste…" at bounding box center [293, 140] width 266 height 38
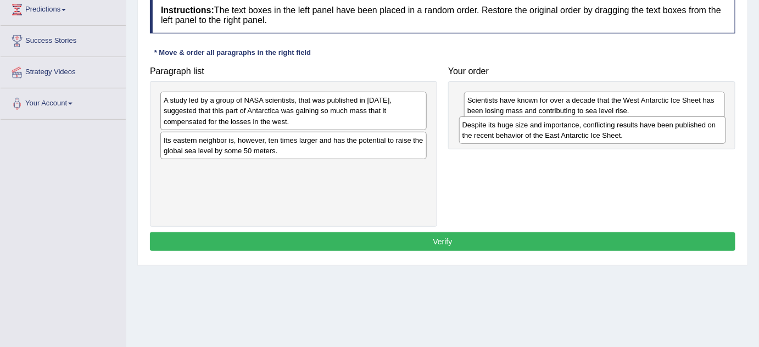
drag, startPoint x: 256, startPoint y: 107, endPoint x: 553, endPoint y: 131, distance: 297.7
click at [553, 131] on div "Despite its huge size and importance, conflicting results have been published o…" at bounding box center [592, 129] width 267 height 27
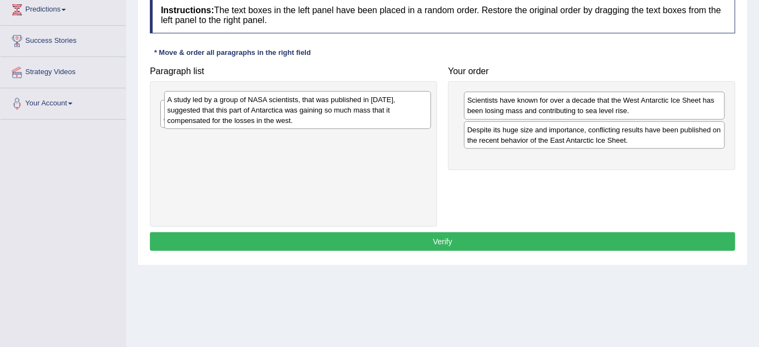
click at [269, 111] on div "A study led by a group of NASA scientists, that was published in 2015, suggeste…" at bounding box center [297, 110] width 267 height 38
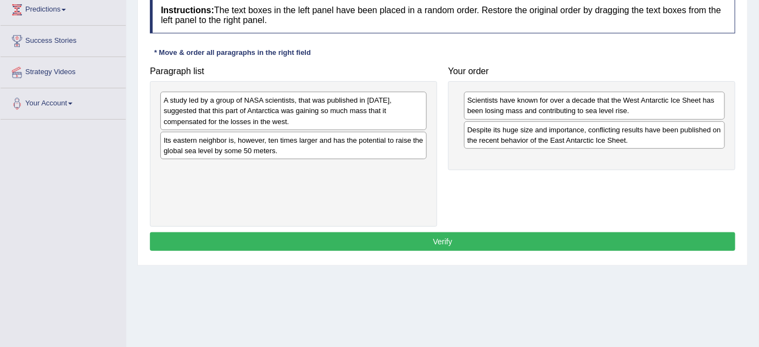
click at [269, 111] on div "A study led by a group of NASA scientists, that was published in 2015, suggeste…" at bounding box center [293, 111] width 266 height 38
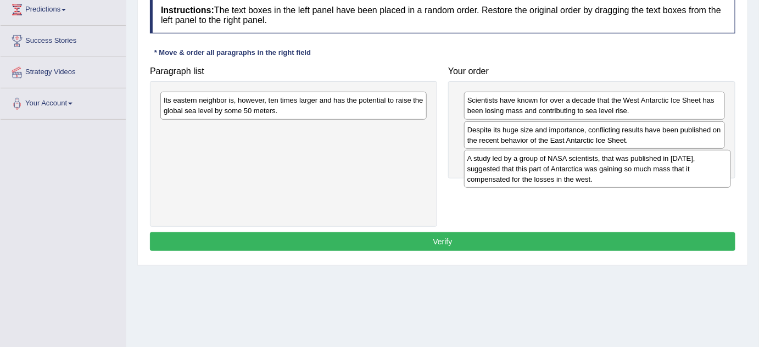
drag, startPoint x: 270, startPoint y: 111, endPoint x: 574, endPoint y: 169, distance: 309.3
click at [574, 169] on div "A study led by a group of NASA scientists, that was published in 2015, suggeste…" at bounding box center [597, 169] width 267 height 38
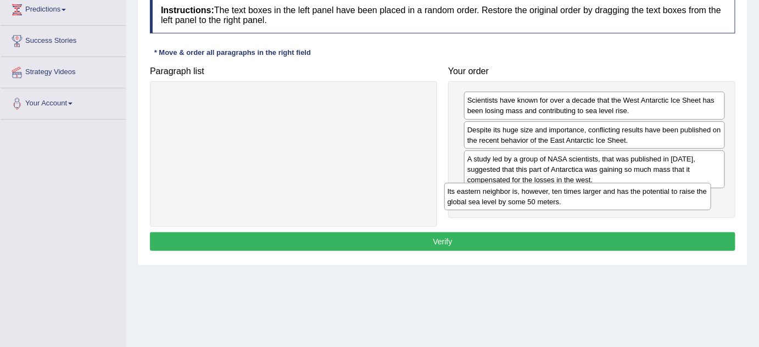
drag, startPoint x: 368, startPoint y: 108, endPoint x: 663, endPoint y: 199, distance: 308.2
click at [663, 199] on div "Its eastern neighbor is, however, ten times larger and has the potential to rai…" at bounding box center [577, 196] width 267 height 27
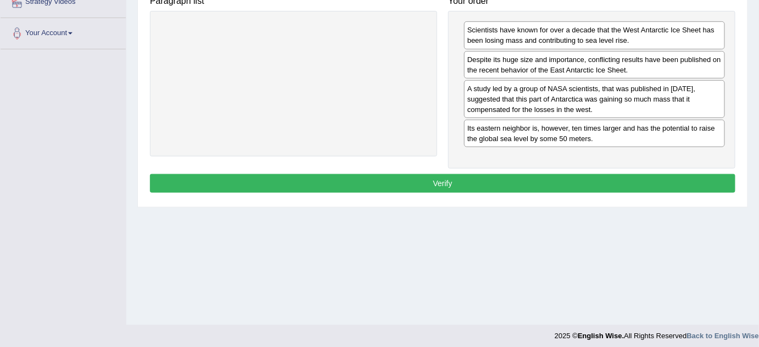
scroll to position [230, 0]
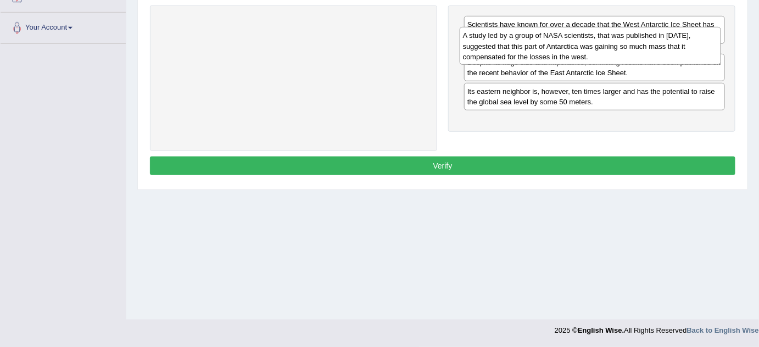
drag, startPoint x: 559, startPoint y: 98, endPoint x: 555, endPoint y: 52, distance: 46.9
click at [555, 52] on div "A study led by a group of NASA scientists, that was published in 2015, suggeste…" at bounding box center [590, 46] width 261 height 38
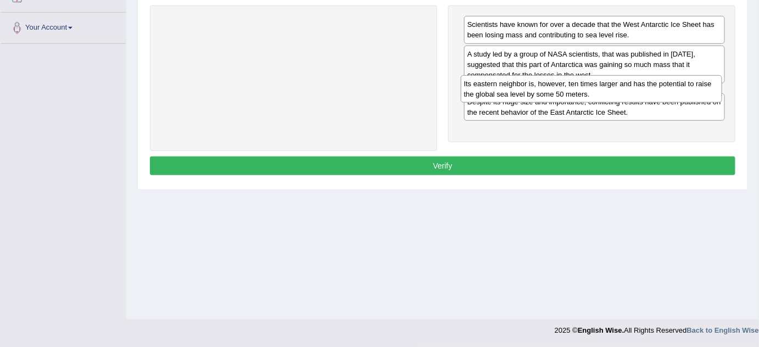
drag, startPoint x: 536, startPoint y: 125, endPoint x: 532, endPoint y: 87, distance: 38.1
click at [532, 87] on div "Its eastern neighbor is, however, ten times larger and has the potential to rai…" at bounding box center [591, 88] width 261 height 27
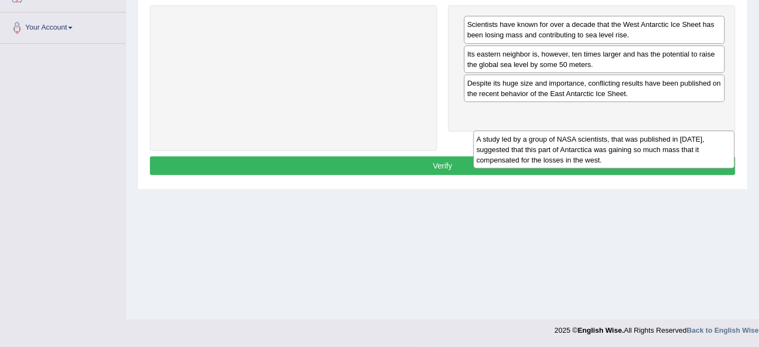
drag, startPoint x: 538, startPoint y: 74, endPoint x: 543, endPoint y: 146, distance: 72.1
click at [543, 146] on div "A study led by a group of NASA scientists, that was published in 2015, suggeste…" at bounding box center [604, 150] width 261 height 38
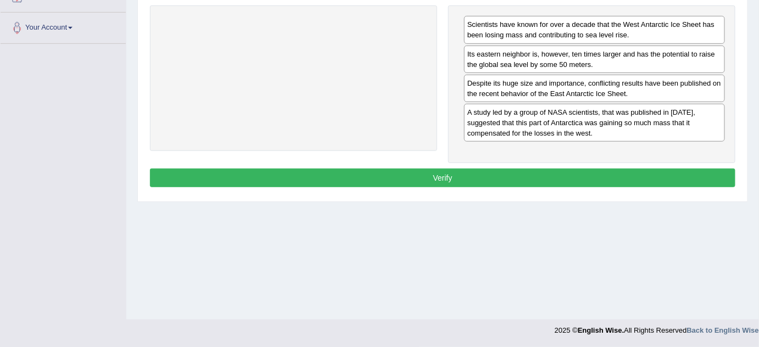
click at [506, 176] on button "Verify" at bounding box center [443, 178] width 586 height 19
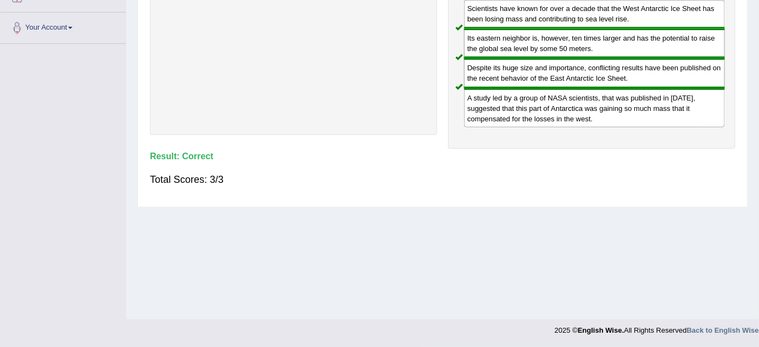
click at [544, 86] on div "Despite its huge size and importance, conflicting results have been published o…" at bounding box center [594, 73] width 261 height 30
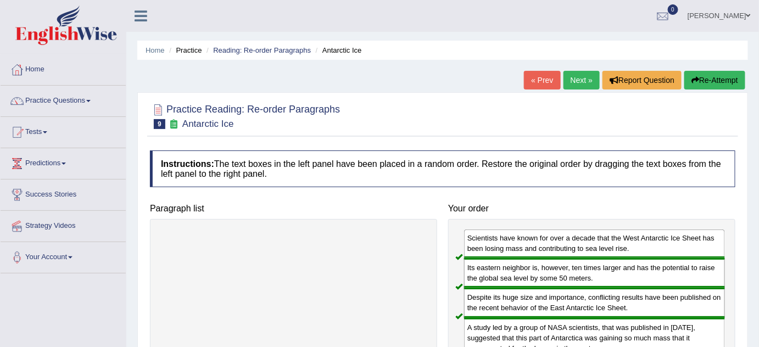
scroll to position [0, 0]
click at [580, 80] on link "Next »" at bounding box center [582, 80] width 36 height 19
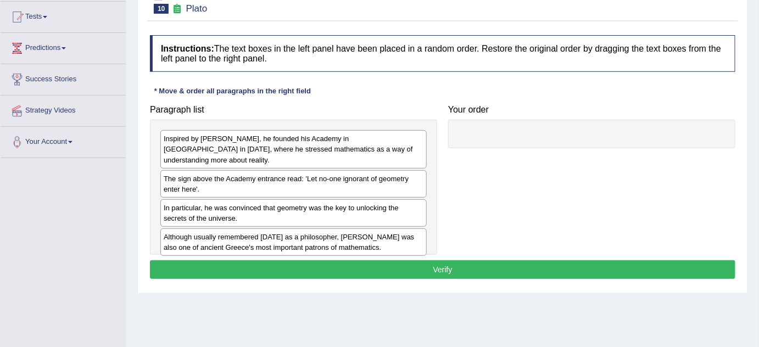
scroll to position [115, 0]
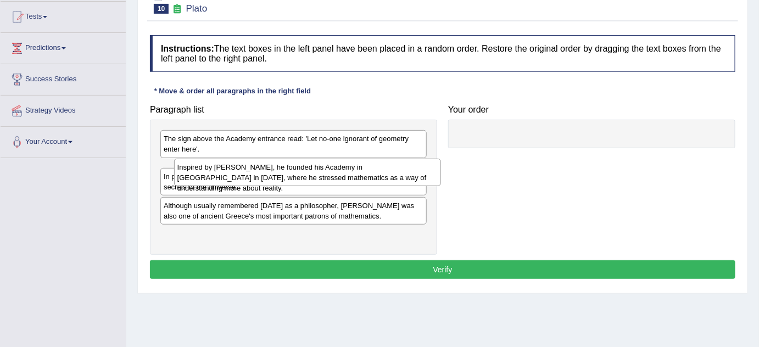
click at [214, 159] on div "Inspired by Pythagoras, he founded his Academy in Athens in 387 BC, where he st…" at bounding box center [307, 172] width 267 height 27
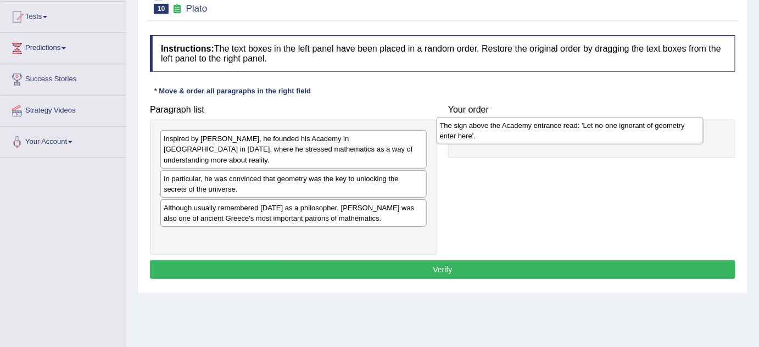
drag, startPoint x: 213, startPoint y: 144, endPoint x: 494, endPoint y: 137, distance: 281.4
click at [494, 137] on div "The sign above the Academy entrance read: 'Let no-one ignorant of geometry ente…" at bounding box center [570, 130] width 267 height 27
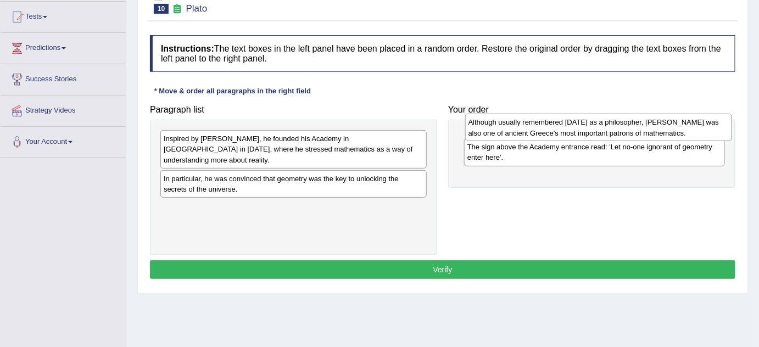
drag, startPoint x: 284, startPoint y: 208, endPoint x: 589, endPoint y: 134, distance: 313.8
click at [589, 134] on div "Although usually remembered today as a philosopher, Plato was also one of ancie…" at bounding box center [598, 127] width 267 height 27
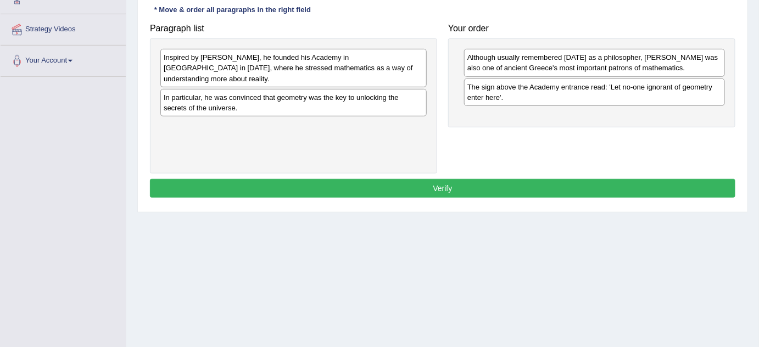
scroll to position [199, 0]
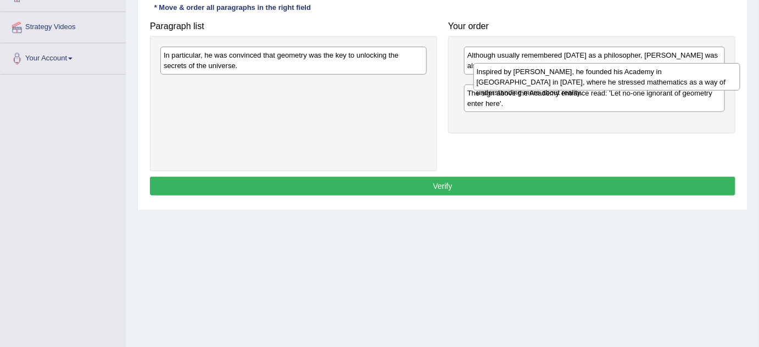
drag, startPoint x: 257, startPoint y: 60, endPoint x: 570, endPoint y: 77, distance: 313.6
click at [570, 77] on div "Inspired by Pythagoras, he founded his Academy in Athens in 387 BC, where he st…" at bounding box center [607, 76] width 267 height 27
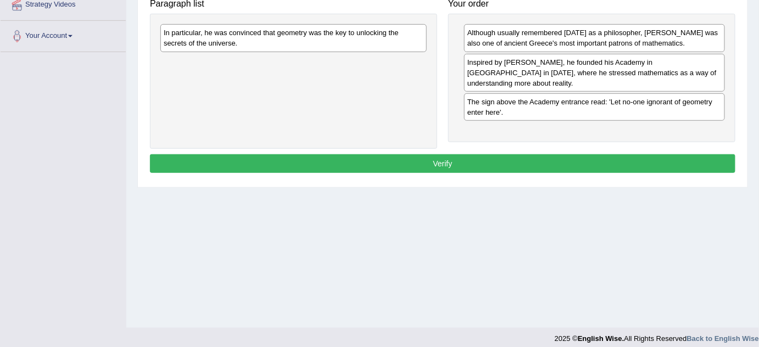
scroll to position [220, 0]
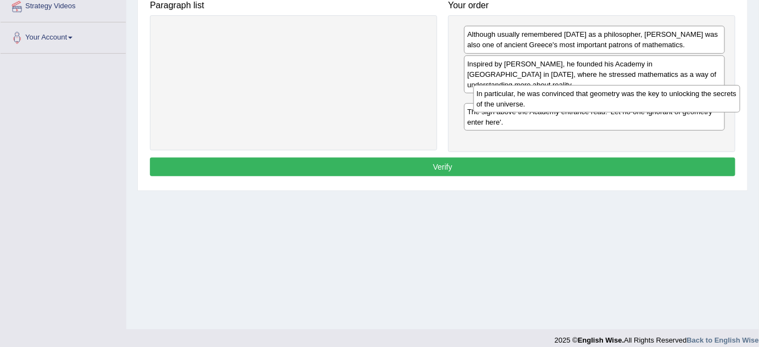
drag, startPoint x: 339, startPoint y: 35, endPoint x: 652, endPoint y: 94, distance: 318.1
click at [652, 94] on div "In particular, he was convinced that geometry was the key to unlocking the secr…" at bounding box center [607, 98] width 267 height 27
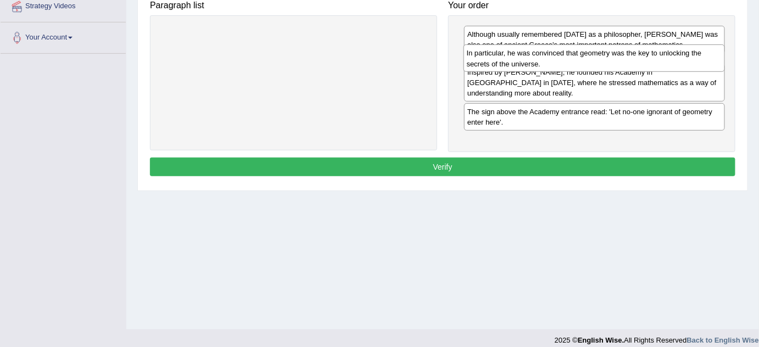
drag, startPoint x: 575, startPoint y: 97, endPoint x: 574, endPoint y: 61, distance: 35.7
click at [574, 61] on div "In particular, he was convinced that geometry was the key to unlocking the secr…" at bounding box center [594, 57] width 261 height 27
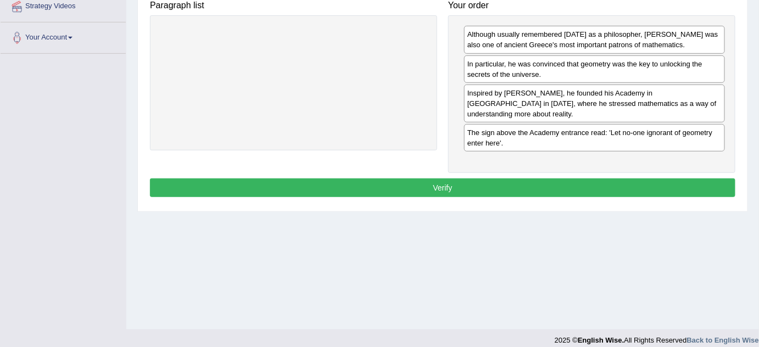
click at [544, 179] on button "Verify" at bounding box center [443, 188] width 586 height 19
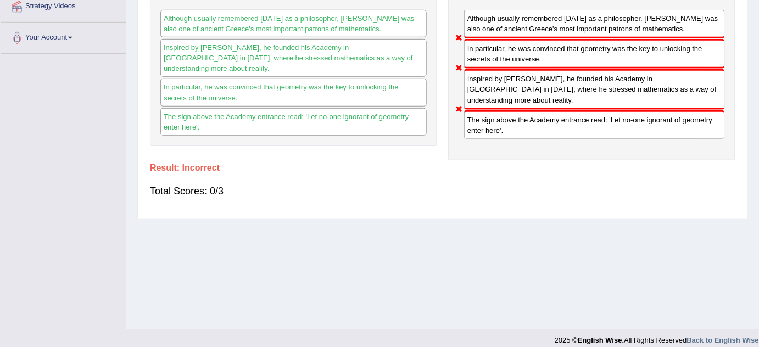
click at [556, 89] on div "Inspired by Pythagoras, he founded his Academy in Athens in 387 BC, where he st…" at bounding box center [594, 89] width 261 height 40
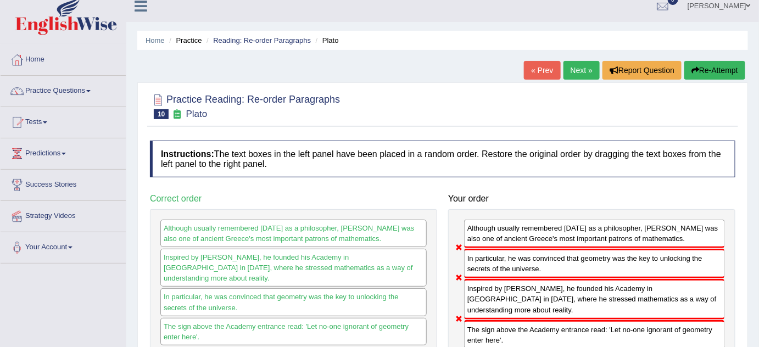
scroll to position [0, 0]
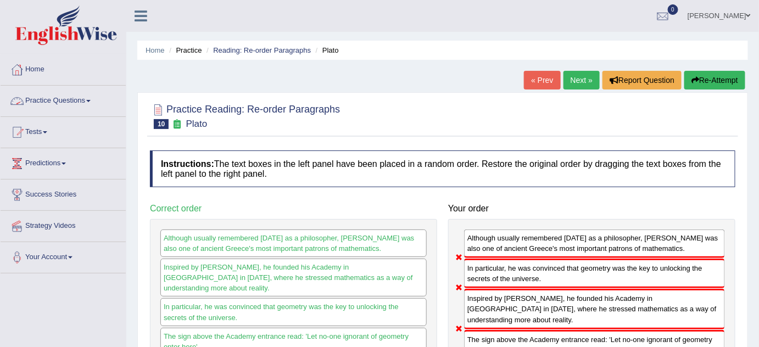
click at [83, 101] on link "Practice Questions" at bounding box center [63, 99] width 125 height 27
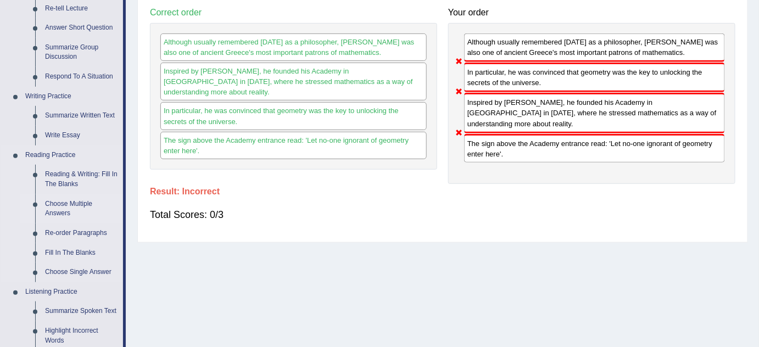
scroll to position [199, 0]
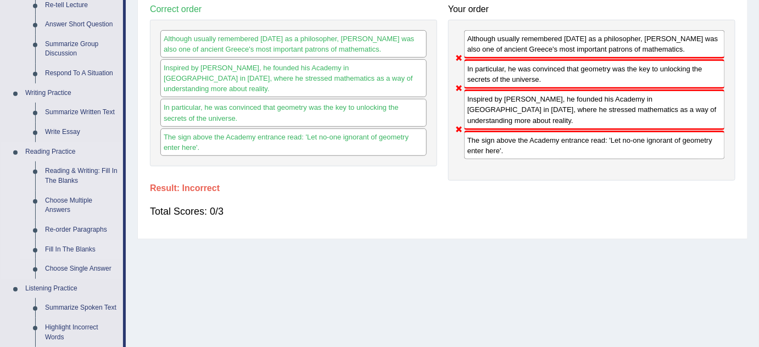
click at [70, 250] on link "Fill In The Blanks" at bounding box center [81, 250] width 83 height 20
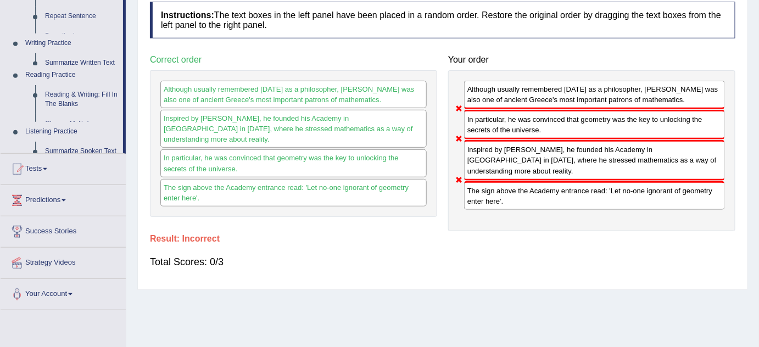
drag, startPoint x: 70, startPoint y: 250, endPoint x: 88, endPoint y: 249, distance: 18.2
click at [70, 250] on div "Toggle navigation Home Practice Questions Speaking Practice Read Aloud Repeat S…" at bounding box center [379, 136] width 759 height 571
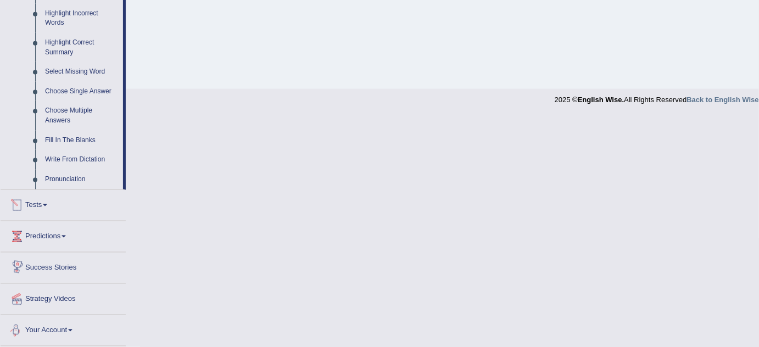
scroll to position [453, 0]
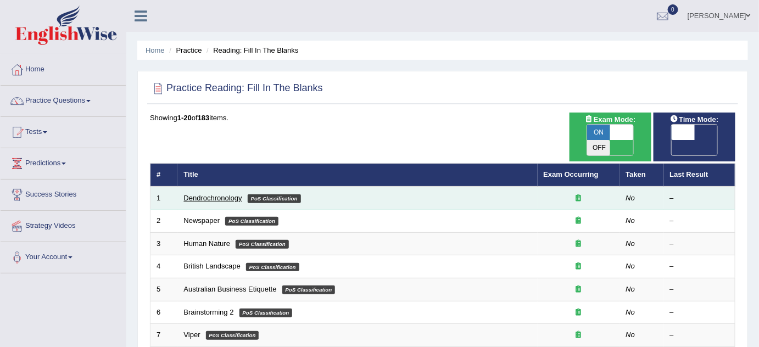
click at [220, 194] on link "Dendrochronology" at bounding box center [213, 198] width 58 height 8
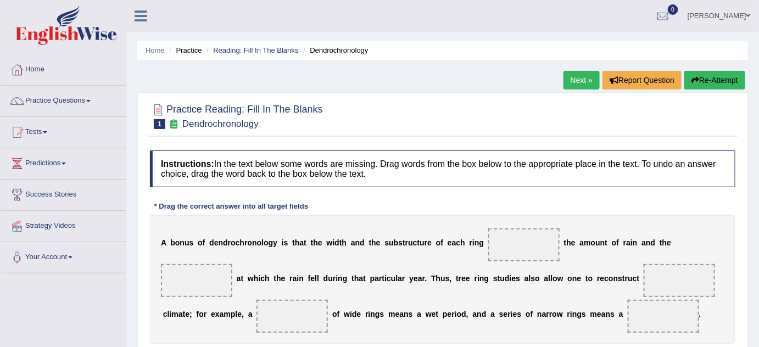
click at [628, 169] on h4 "Instructions: In the text below some words are missing. Drag words from the box…" at bounding box center [443, 169] width 586 height 37
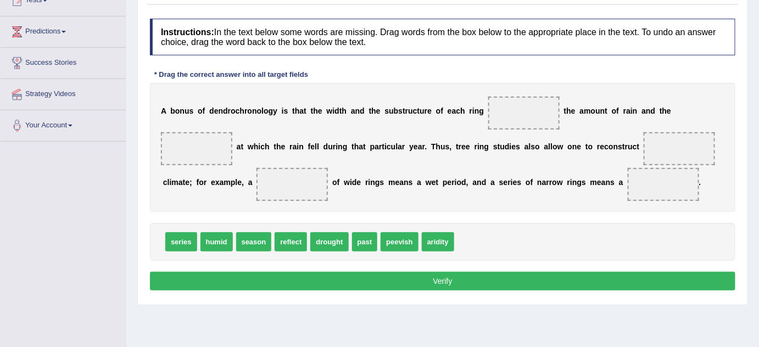
scroll to position [135, 0]
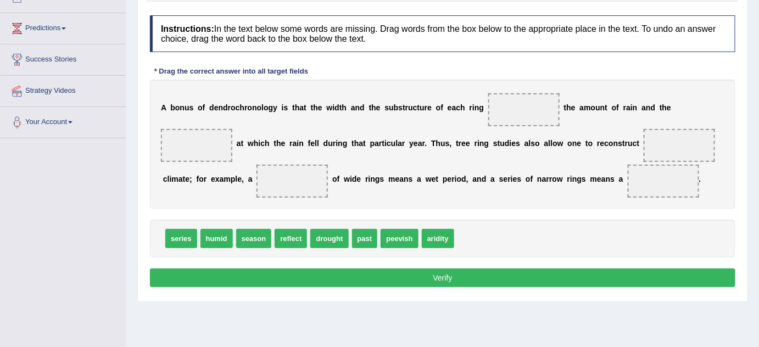
click at [283, 226] on div "series humid season reflect drought past peevish aridity" at bounding box center [443, 239] width 586 height 38
drag, startPoint x: 281, startPoint y: 236, endPoint x: 493, endPoint y: 112, distance: 245.2
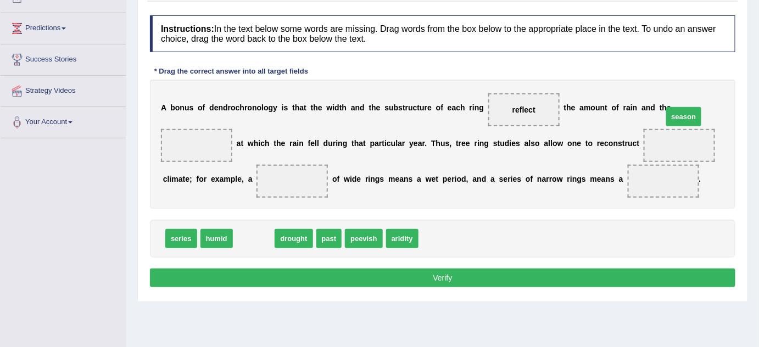
drag, startPoint x: 257, startPoint y: 240, endPoint x: 684, endPoint y: 119, distance: 444.3
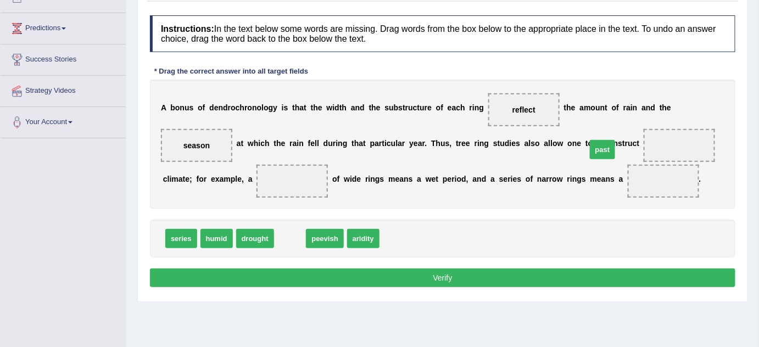
drag, startPoint x: 287, startPoint y: 238, endPoint x: 599, endPoint y: 149, distance: 325.0
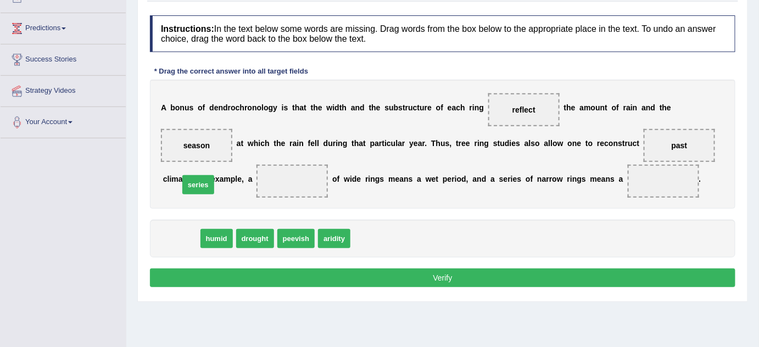
drag, startPoint x: 179, startPoint y: 236, endPoint x: 197, endPoint y: 182, distance: 56.3
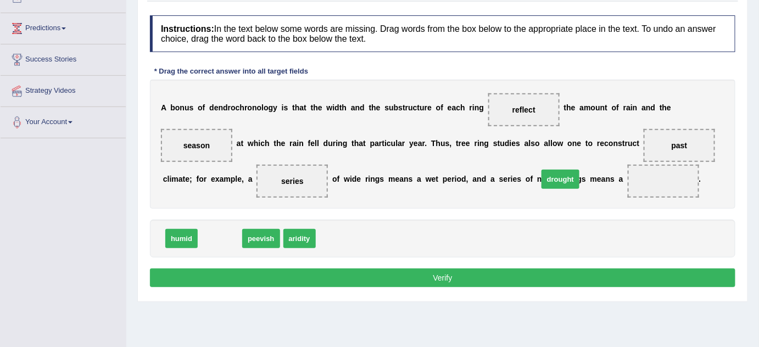
drag, startPoint x: 222, startPoint y: 236, endPoint x: 556, endPoint y: 180, distance: 338.8
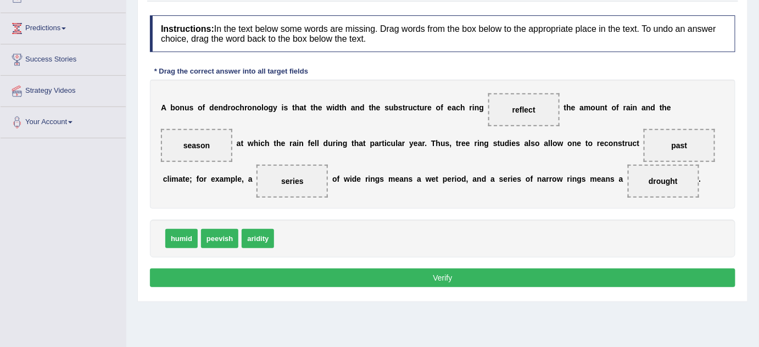
click at [621, 192] on div "A b o n u s o f d e n d r o c h r o n o l o g y i s t h a t t h e w i d t h a n…" at bounding box center [443, 144] width 586 height 129
click at [469, 270] on button "Verify" at bounding box center [443, 278] width 586 height 19
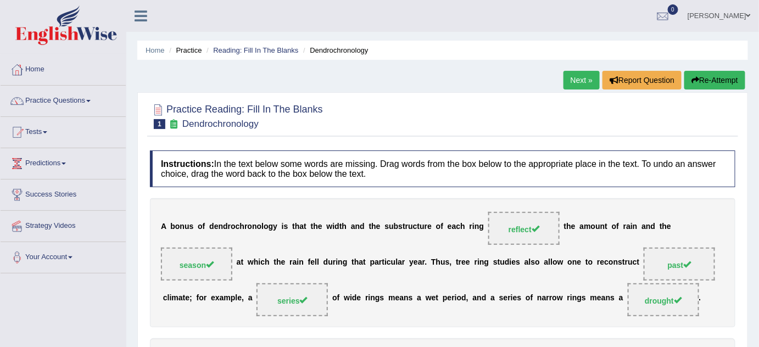
scroll to position [0, 0]
click at [575, 80] on link "Next »" at bounding box center [582, 80] width 36 height 19
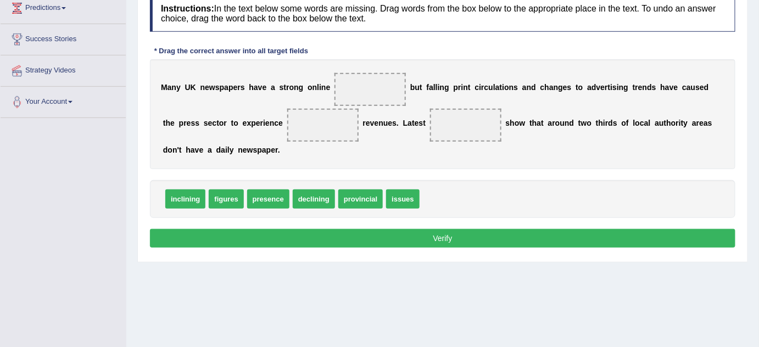
scroll to position [157, 0]
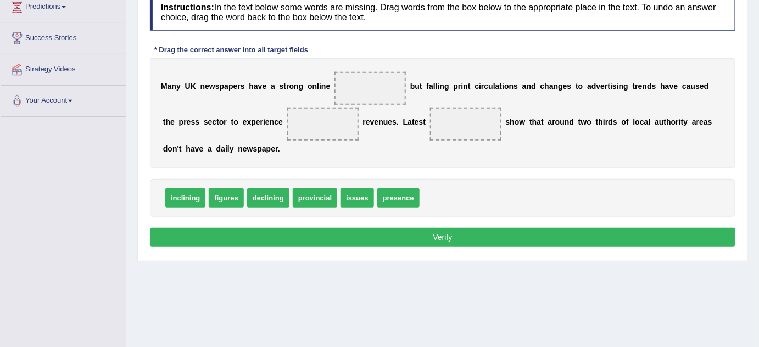
click at [383, 194] on span "presence" at bounding box center [398, 197] width 42 height 19
drag, startPoint x: 393, startPoint y: 197, endPoint x: 366, endPoint y: 85, distance: 115.3
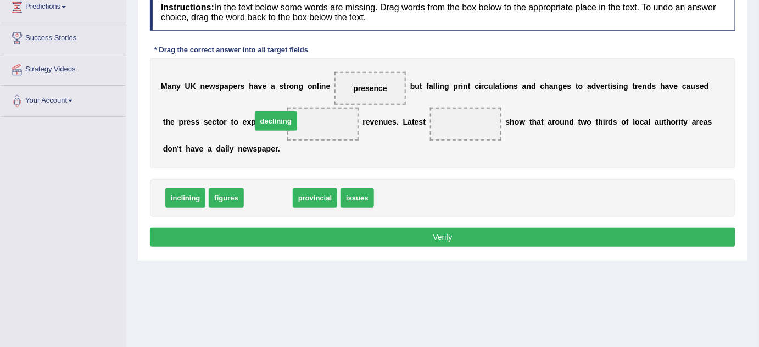
drag, startPoint x: 260, startPoint y: 196, endPoint x: 269, endPoint y: 120, distance: 76.3
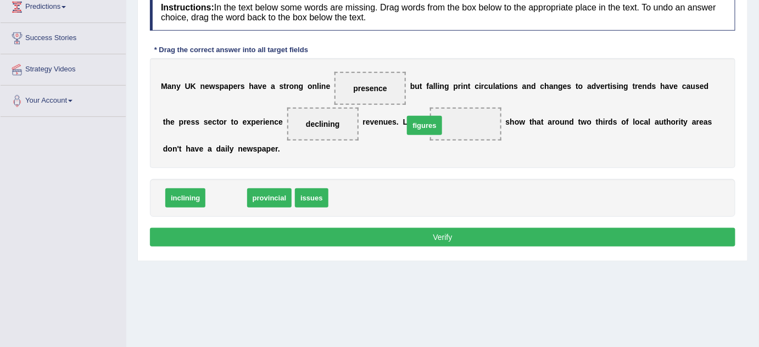
drag, startPoint x: 224, startPoint y: 199, endPoint x: 419, endPoint y: 126, distance: 208.1
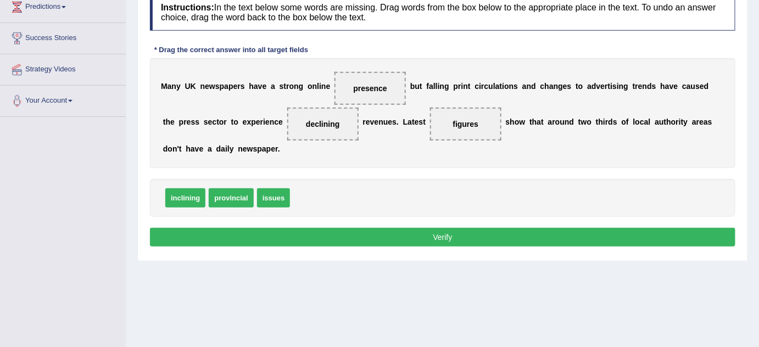
click at [471, 235] on button "Verify" at bounding box center [443, 237] width 586 height 19
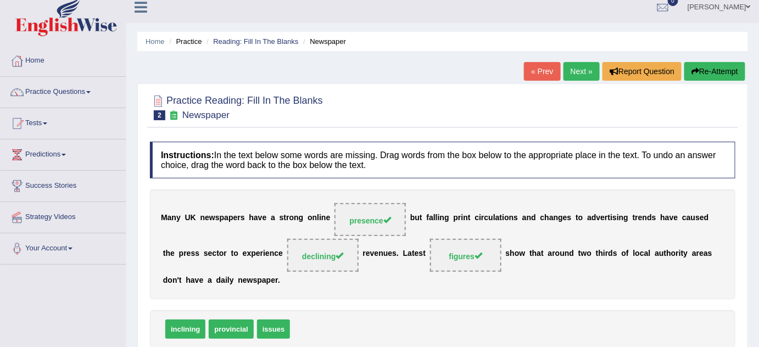
scroll to position [0, 0]
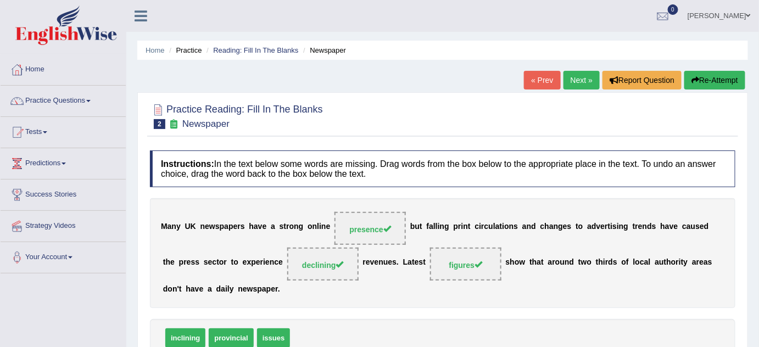
click at [577, 26] on ul "Bernard Machira Toggle navigation Username: benahmac Access Type: Online Subscr…" at bounding box center [537, 15] width 443 height 31
click at [580, 82] on link "Next »" at bounding box center [582, 80] width 36 height 19
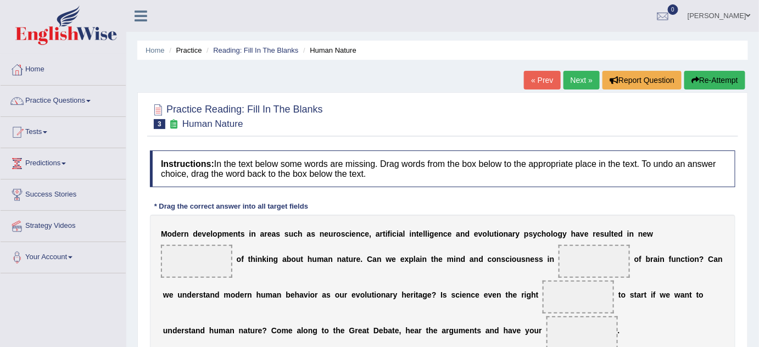
click at [401, 224] on div "M o d e r n d e v e l o p m e n t s i n a r e a s s u c h a s n e u r o s c i e…" at bounding box center [443, 288] width 586 height 146
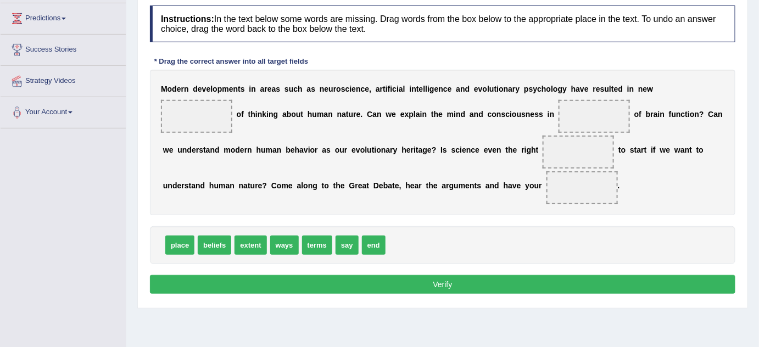
scroll to position [146, 0]
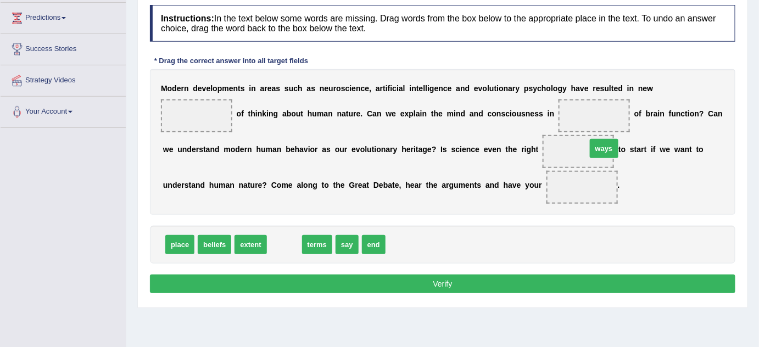
drag, startPoint x: 280, startPoint y: 264, endPoint x: 631, endPoint y: 143, distance: 371.1
click at [619, 144] on span "ways" at bounding box center [604, 148] width 29 height 19
drag, startPoint x: 282, startPoint y: 266, endPoint x: 659, endPoint y: 109, distance: 408.3
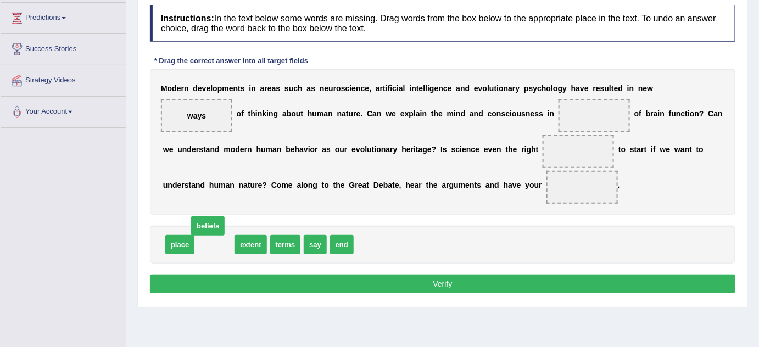
drag, startPoint x: 210, startPoint y: 265, endPoint x: 208, endPoint y: 248, distance: 17.7
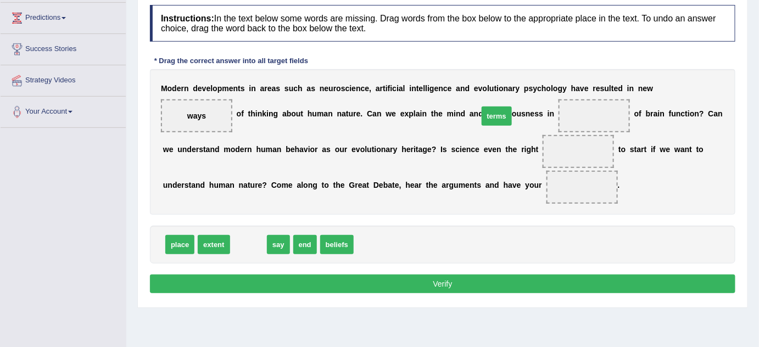
drag, startPoint x: 247, startPoint y: 264, endPoint x: 496, endPoint y: 136, distance: 279.6
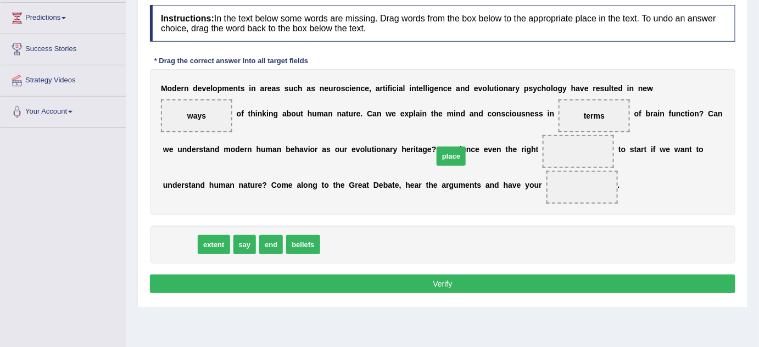
drag, startPoint x: 185, startPoint y: 265, endPoint x: 457, endPoint y: 177, distance: 285.4
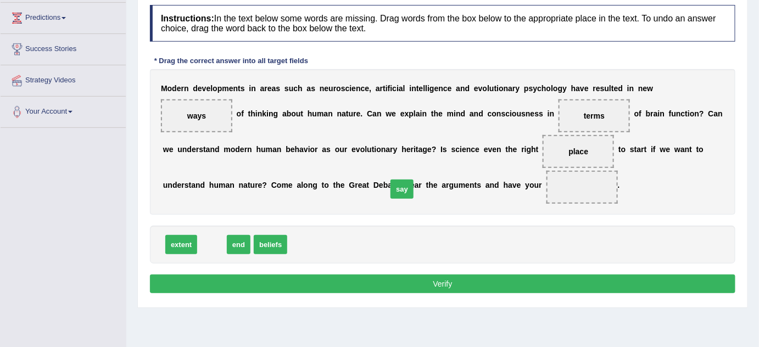
drag, startPoint x: 206, startPoint y: 266, endPoint x: 396, endPoint y: 211, distance: 197.9
click at [438, 293] on button "Verify" at bounding box center [443, 284] width 586 height 19
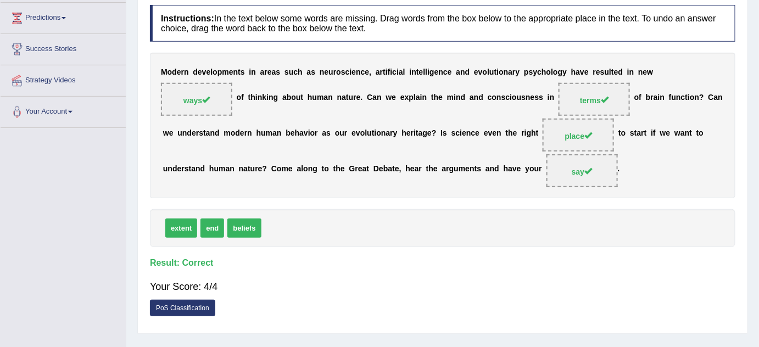
click at [531, 198] on div "M o d e r n d e v e l o p m e n t s i n a r e a s s u c h a s n e u r o s c i e…" at bounding box center [443, 126] width 586 height 146
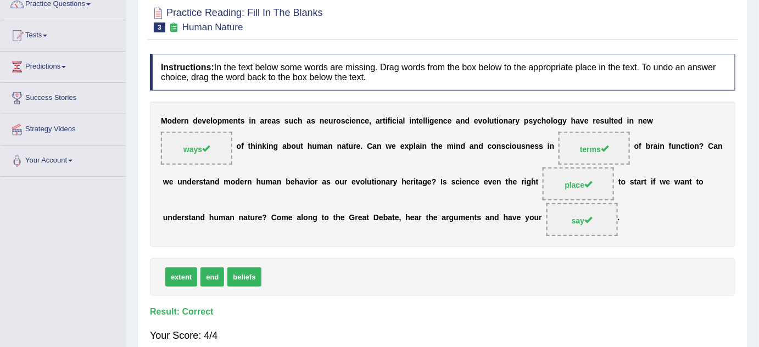
scroll to position [96, 0]
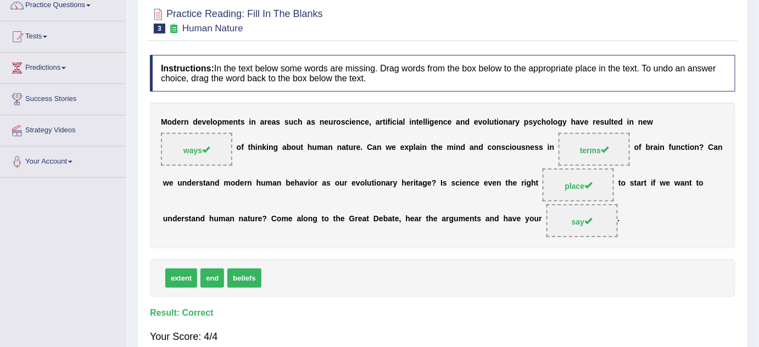
click at [663, 113] on div "M o d e r n d e v e l o p m e n t s i n a r e a s s u c h a s n e u r o s c i e…" at bounding box center [443, 176] width 586 height 146
click at [571, 86] on h4 "Instructions: In the text below some words are missing. Drag words from the box…" at bounding box center [443, 73] width 586 height 37
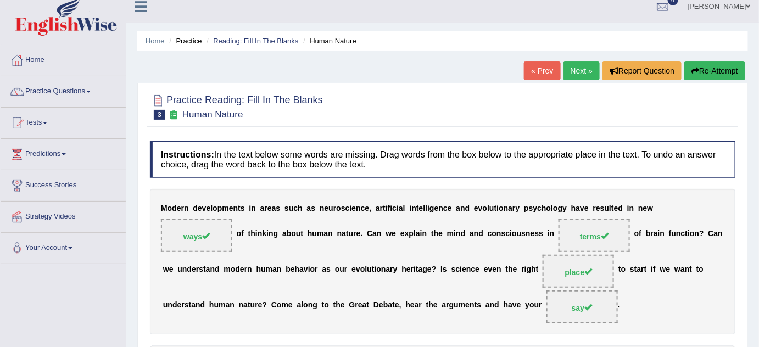
scroll to position [0, 0]
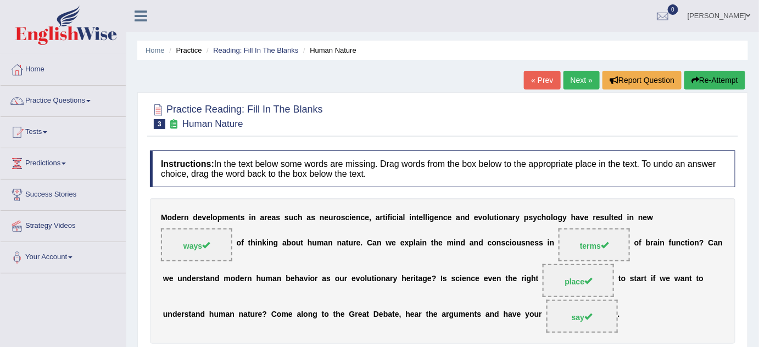
click at [570, 74] on link "Next »" at bounding box center [582, 80] width 36 height 19
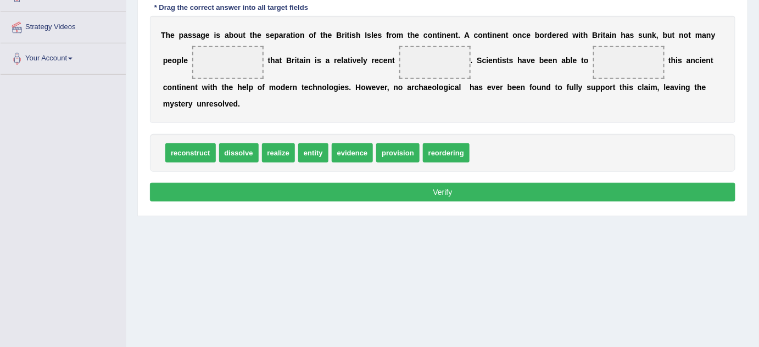
scroll to position [199, 0]
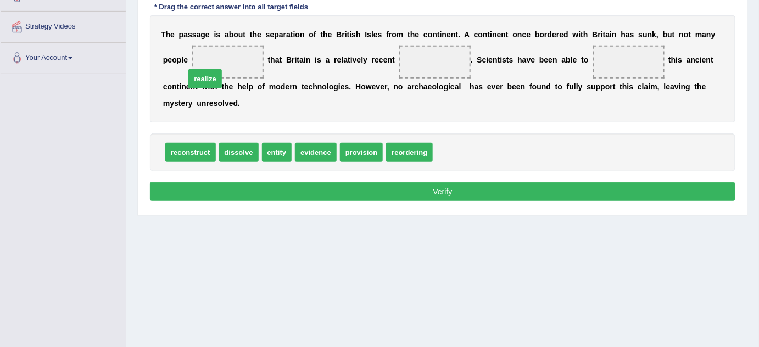
drag, startPoint x: 435, startPoint y: 135, endPoint x: 187, endPoint y: 62, distance: 258.3
drag, startPoint x: 328, startPoint y: 98, endPoint x: 344, endPoint y: 109, distance: 20.1
click at [344, 109] on div "Instructions: In the text below some words are missing. Drag words from the box…" at bounding box center [442, 78] width 591 height 264
click at [426, 111] on div "Instructions: In the text below some words are missing. Drag words from the box…" at bounding box center [442, 78] width 591 height 264
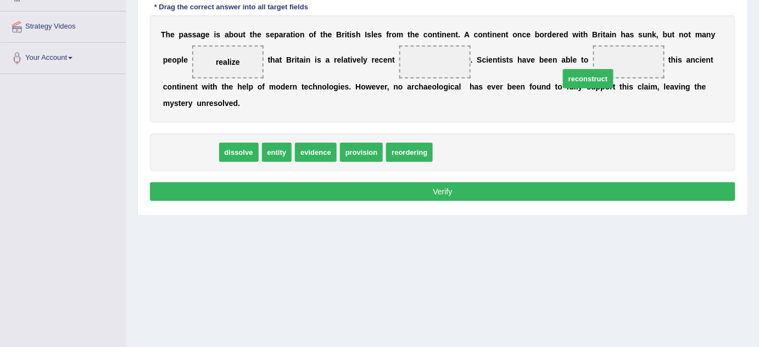
drag, startPoint x: 200, startPoint y: 131, endPoint x: 598, endPoint y: 58, distance: 404.5
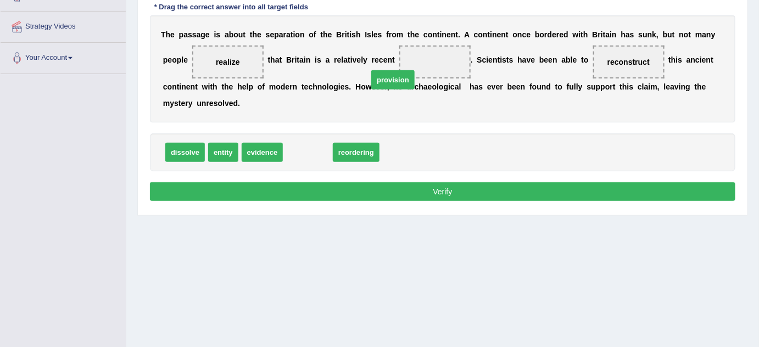
drag, startPoint x: 299, startPoint y: 136, endPoint x: 385, endPoint y: 64, distance: 111.5
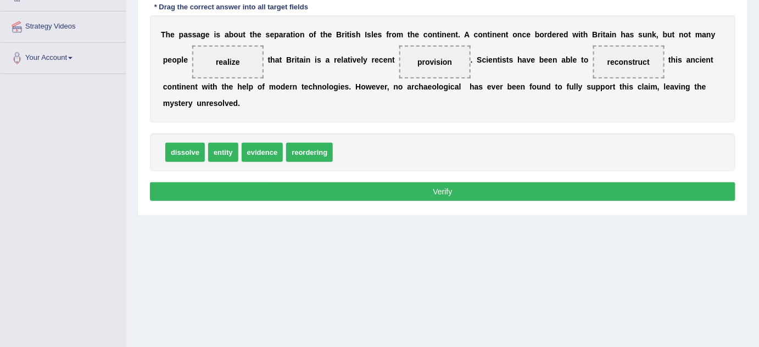
click at [439, 182] on button "Verify" at bounding box center [443, 191] width 586 height 19
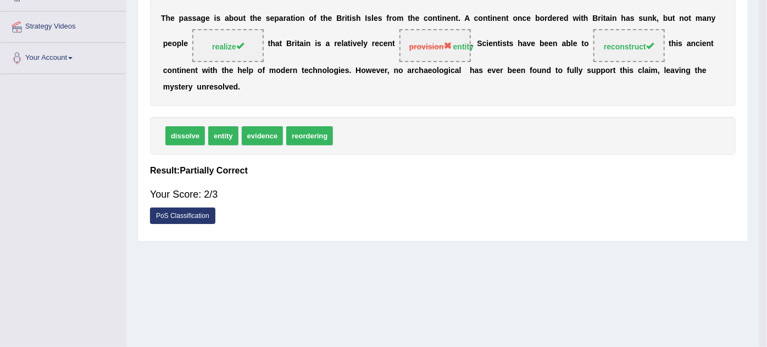
click at [439, 181] on div "Your Score: 2/3" at bounding box center [443, 194] width 586 height 26
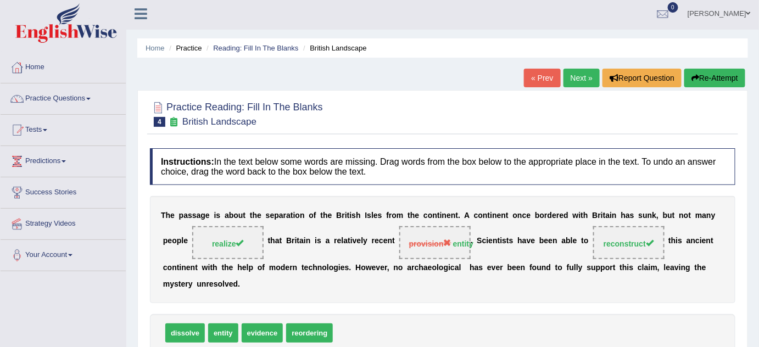
scroll to position [0, 0]
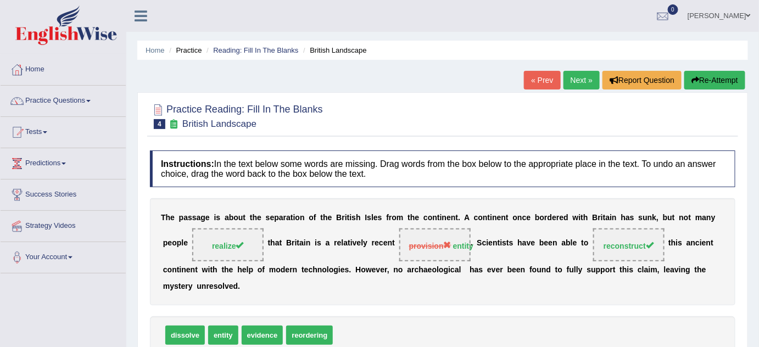
drag, startPoint x: 578, startPoint y: 33, endPoint x: 580, endPoint y: 39, distance: 6.3
click at [578, 33] on div "Home Practice Reading: Fill In The Blanks British Landscape « Prev Next » Repor…" at bounding box center [442, 274] width 633 height 549
click at [575, 81] on link "Next »" at bounding box center [582, 80] width 36 height 19
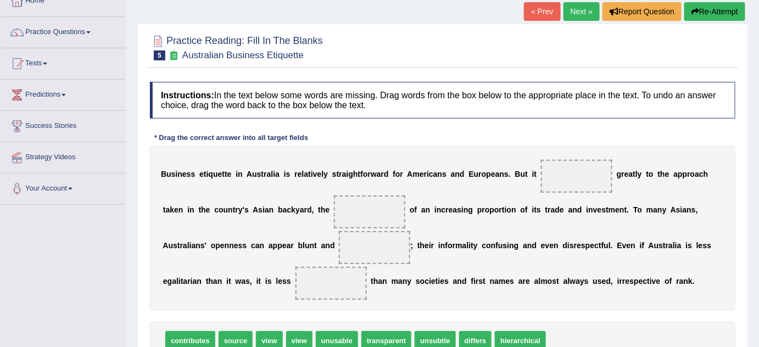
scroll to position [99, 0]
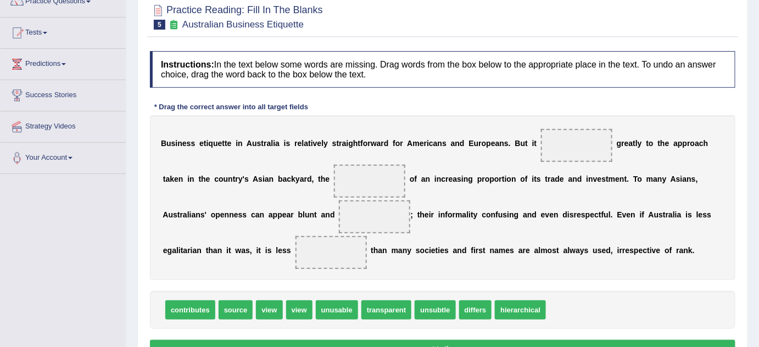
click at [305, 156] on div "B u s i n e s s e t i q u e t t e i n A u s t r a l i a i s r e l a t i v e l y…" at bounding box center [443, 197] width 586 height 165
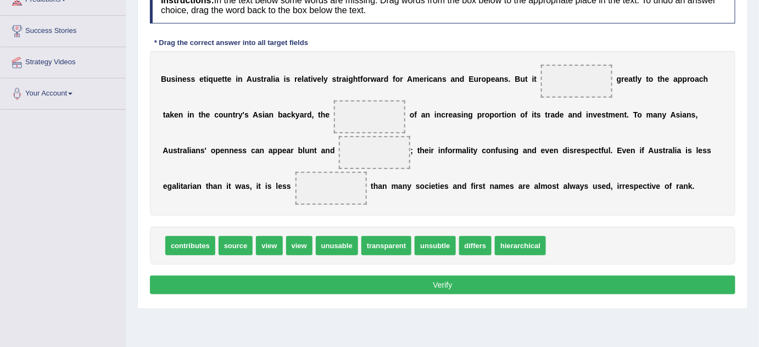
scroll to position [180, 0]
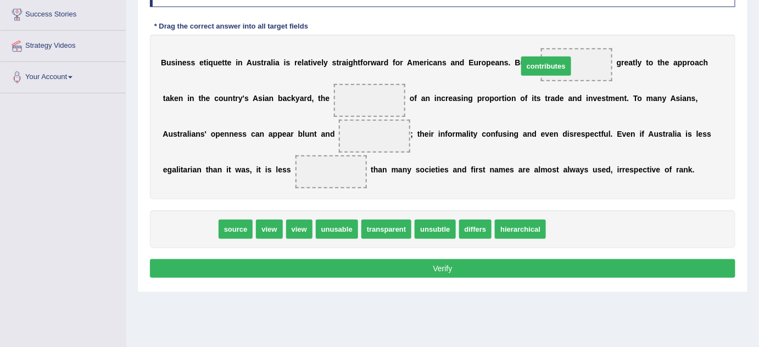
drag, startPoint x: 188, startPoint y: 229, endPoint x: 546, endPoint y: 65, distance: 392.8
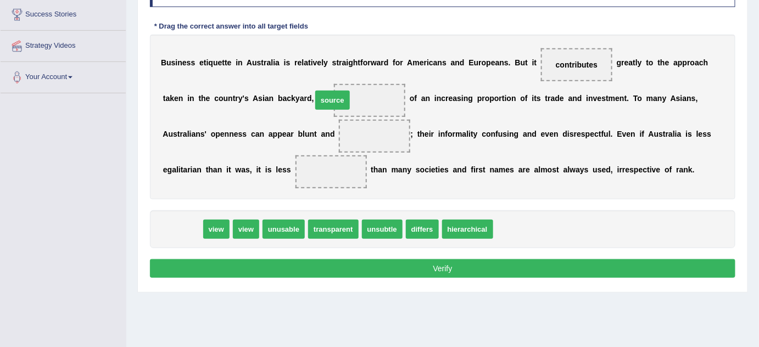
drag, startPoint x: 182, startPoint y: 228, endPoint x: 337, endPoint y: 97, distance: 202.3
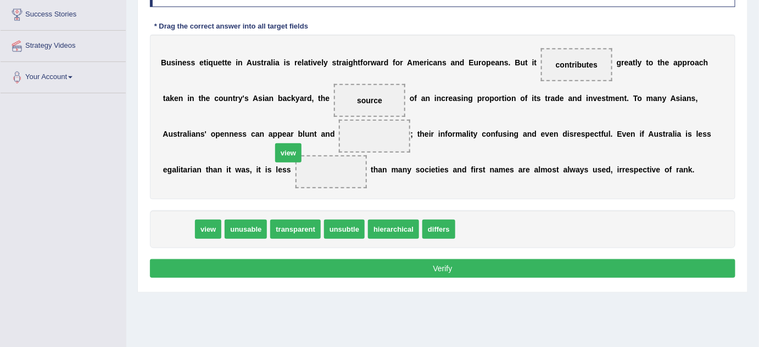
drag, startPoint x: 175, startPoint y: 234, endPoint x: 277, endPoint y: 151, distance: 131.5
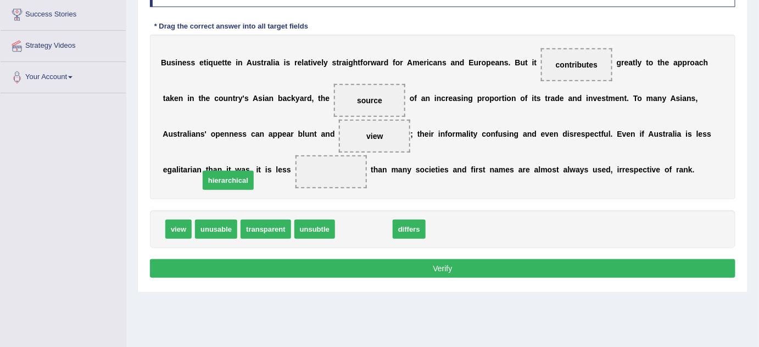
drag, startPoint x: 352, startPoint y: 226, endPoint x: 211, endPoint y: 176, distance: 149.4
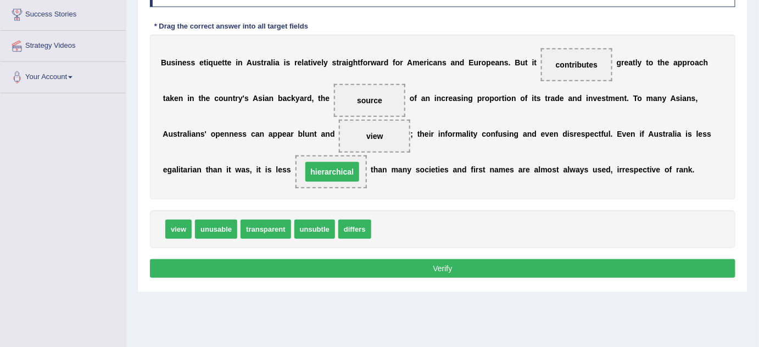
click at [305, 174] on span "hierarchical" at bounding box center [332, 172] width 54 height 20
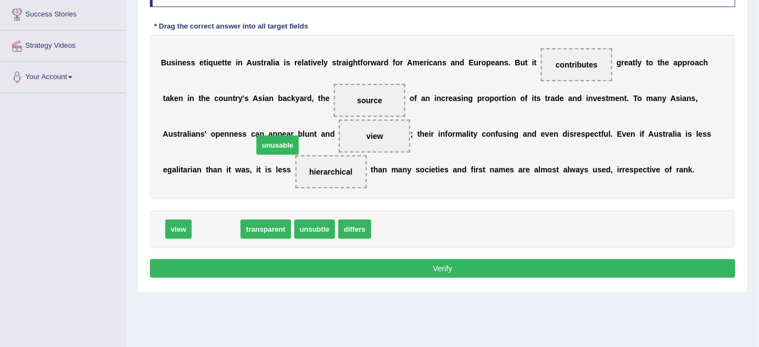
drag, startPoint x: 221, startPoint y: 227, endPoint x: 284, endPoint y: 142, distance: 105.7
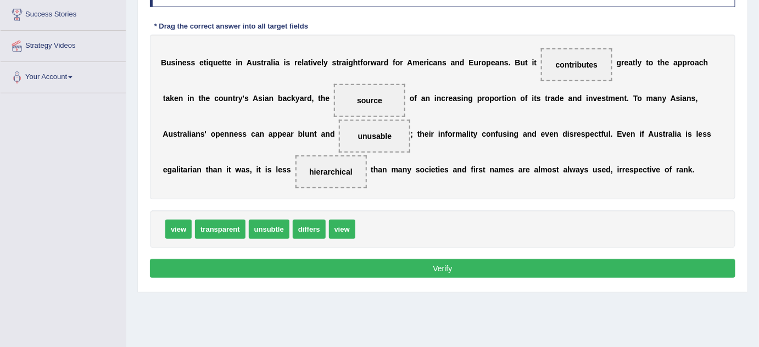
click at [418, 279] on div "Instructions: In the text below some words are missing. Drag words from the box…" at bounding box center [442, 126] width 591 height 322
click at [418, 268] on button "Verify" at bounding box center [443, 268] width 586 height 19
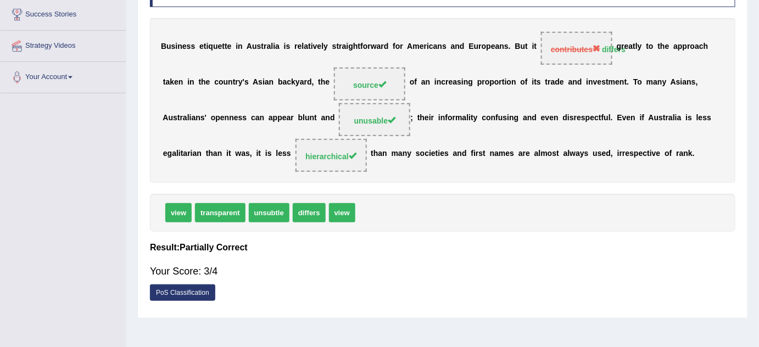
click at [554, 103] on div "B u s i n e s s e t i q u e t t e i n A u s t r a l i a i s r e l a t i v e l y…" at bounding box center [443, 100] width 586 height 165
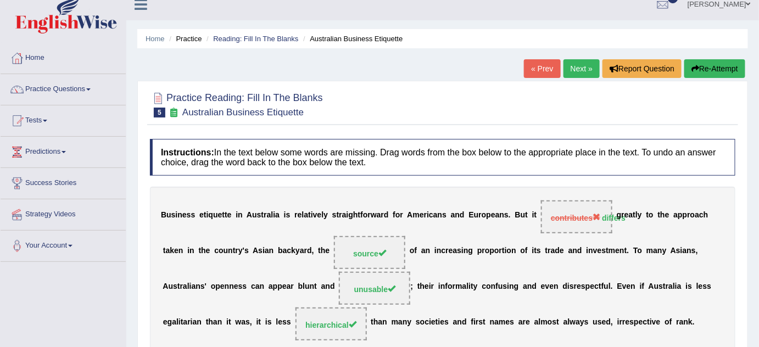
scroll to position [0, 0]
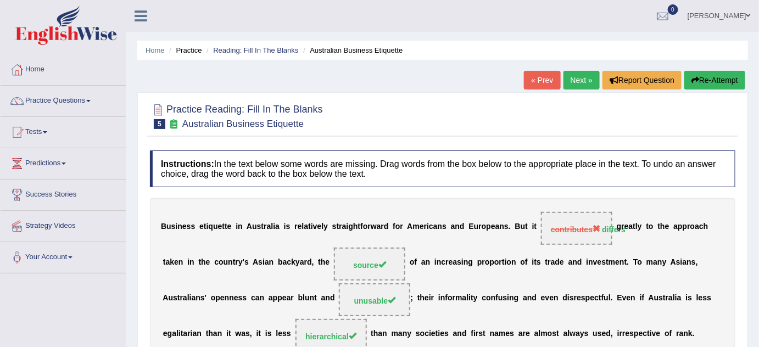
click at [582, 77] on link "Next »" at bounding box center [582, 80] width 36 height 19
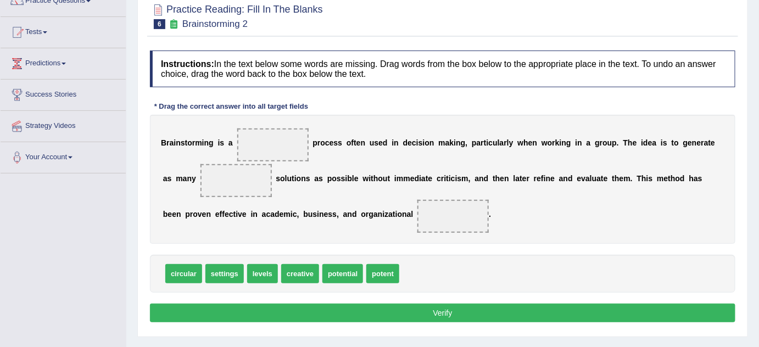
scroll to position [102, 0]
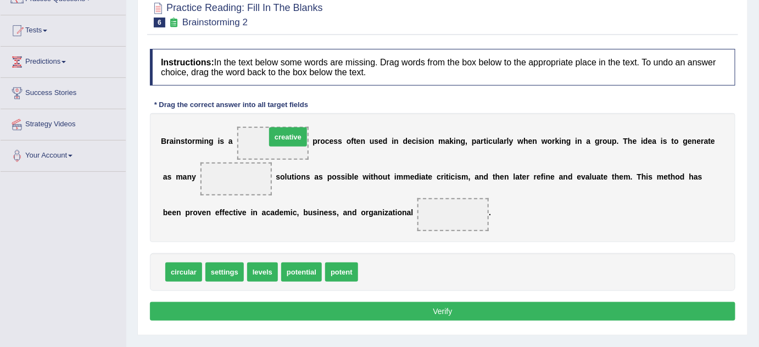
drag, startPoint x: 366, startPoint y: 275, endPoint x: 274, endPoint y: 140, distance: 163.6
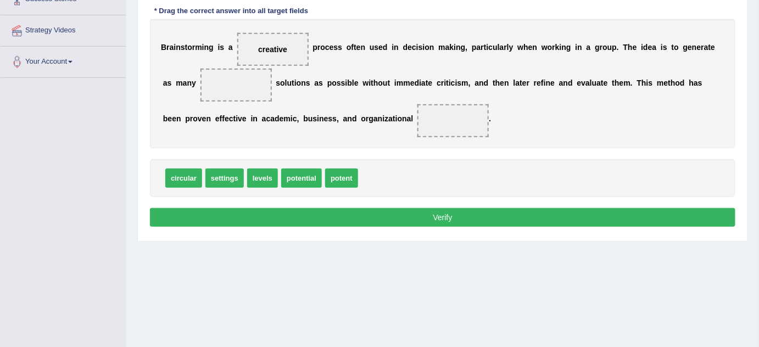
scroll to position [197, 0]
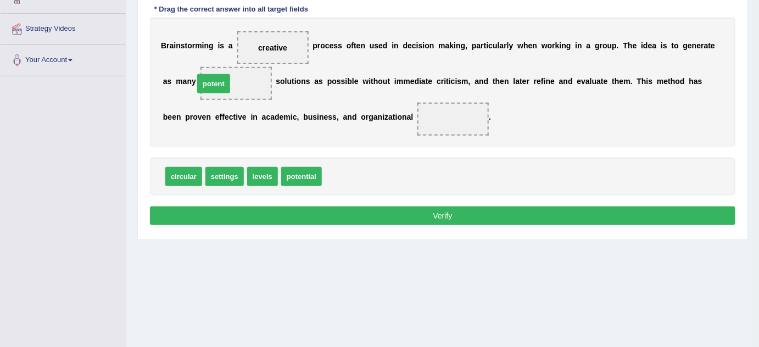
drag, startPoint x: 328, startPoint y: 178, endPoint x: 197, endPoint y: 85, distance: 160.8
drag, startPoint x: 258, startPoint y: 174, endPoint x: 365, endPoint y: 113, distance: 123.0
click at [419, 210] on button "Verify" at bounding box center [443, 216] width 586 height 19
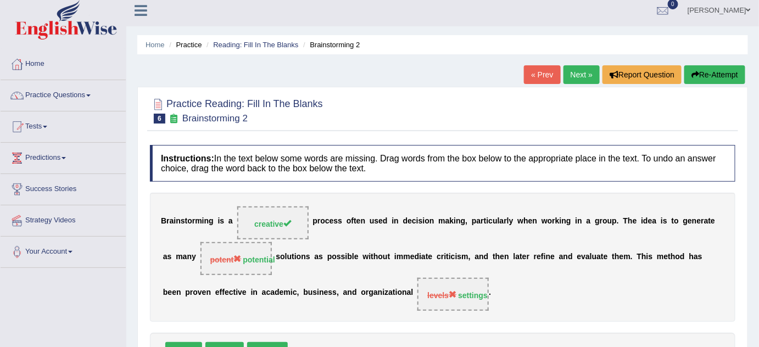
scroll to position [0, 0]
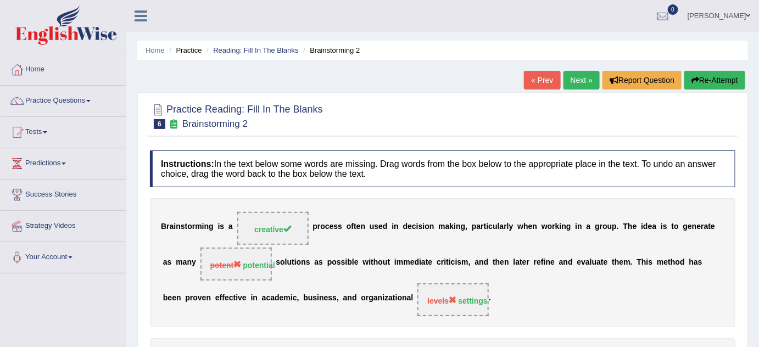
drag, startPoint x: 531, startPoint y: 113, endPoint x: 533, endPoint y: 108, distance: 5.7
click at [532, 113] on div at bounding box center [443, 116] width 586 height 34
click at [575, 79] on link "Next »" at bounding box center [582, 80] width 36 height 19
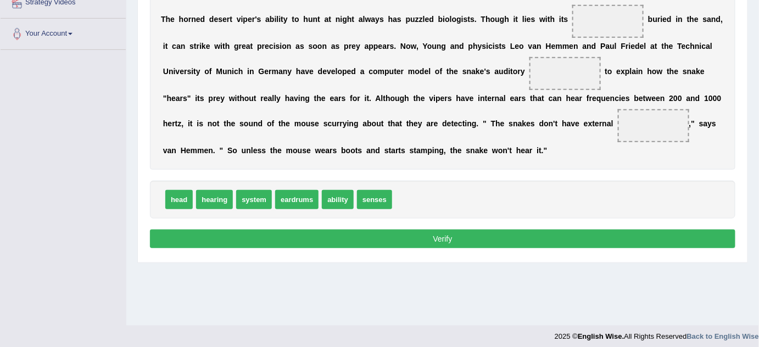
scroll to position [230, 0]
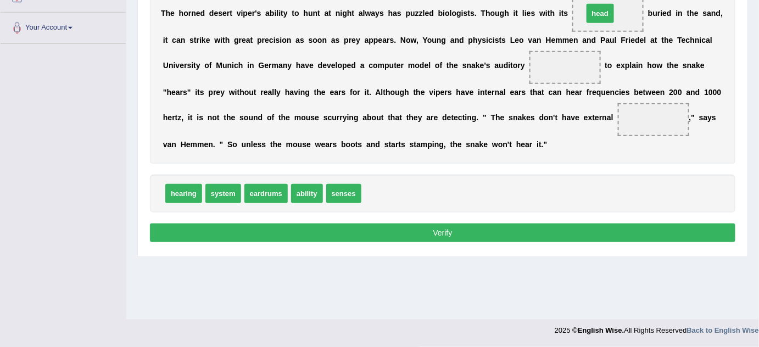
drag, startPoint x: 369, startPoint y: 190, endPoint x: 589, endPoint y: 13, distance: 282.5
drag, startPoint x: 225, startPoint y: 195, endPoint x: 493, endPoint y: 77, distance: 292.9
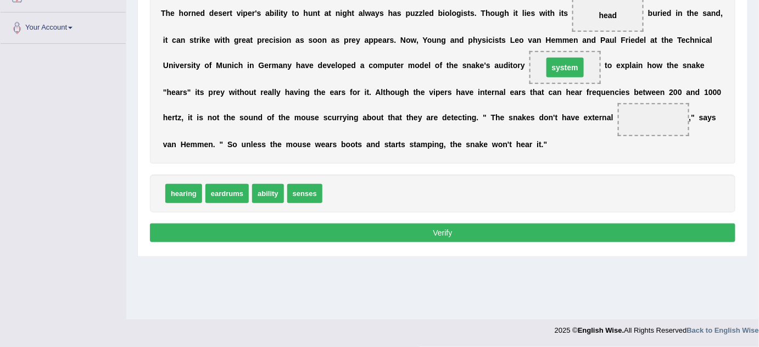
click at [530, 77] on span "system" at bounding box center [565, 67] width 71 height 33
drag, startPoint x: 489, startPoint y: 68, endPoint x: 367, endPoint y: 208, distance: 185.3
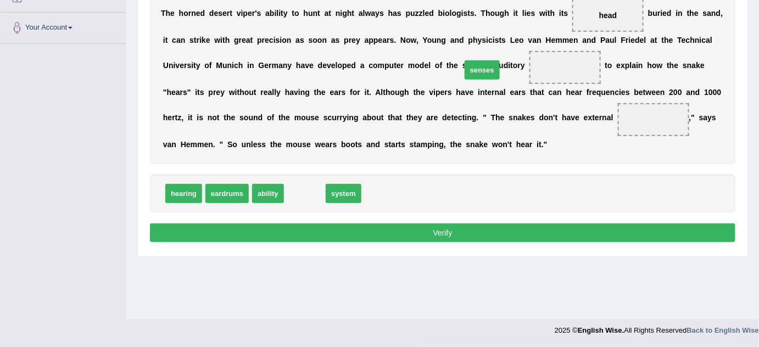
drag, startPoint x: 300, startPoint y: 196, endPoint x: 491, endPoint y: 64, distance: 231.5
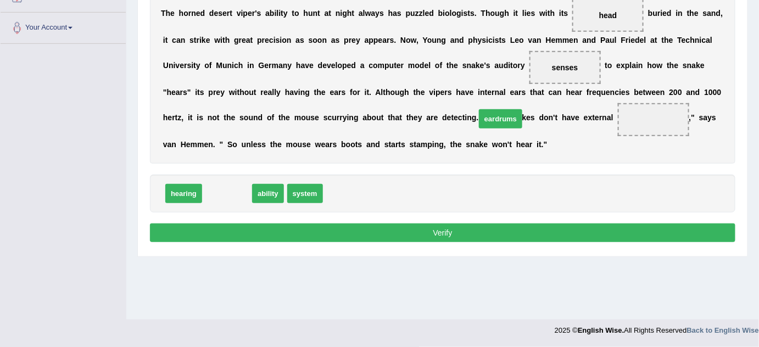
drag, startPoint x: 225, startPoint y: 193, endPoint x: 498, endPoint y: 118, distance: 283.7
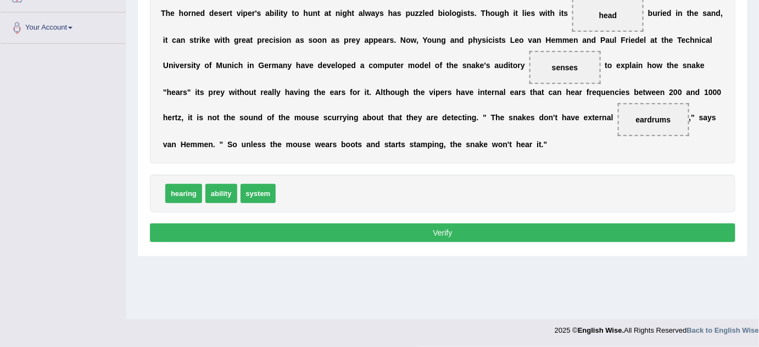
click at [455, 238] on button "Verify" at bounding box center [443, 233] width 586 height 19
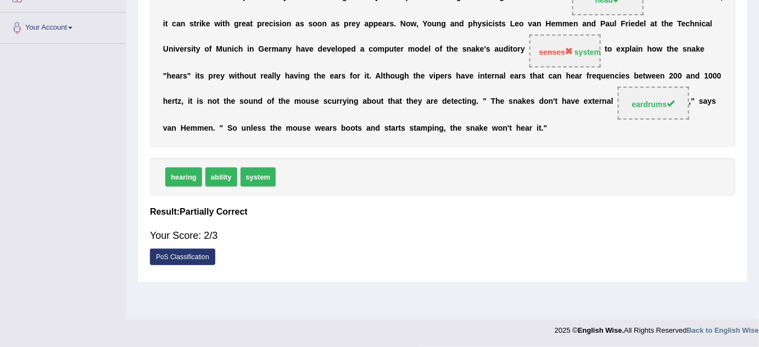
click at [546, 164] on div "hearing ability system" at bounding box center [443, 177] width 586 height 38
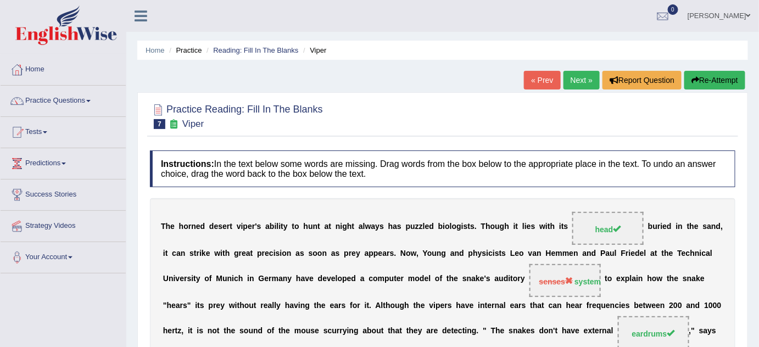
scroll to position [0, 0]
click at [578, 17] on ul "[PERSON_NAME] Toggle navigation Username: benahmac Access Type: Online Subscrip…" at bounding box center [537, 15] width 443 height 31
click at [589, 86] on link "Next »" at bounding box center [582, 80] width 36 height 19
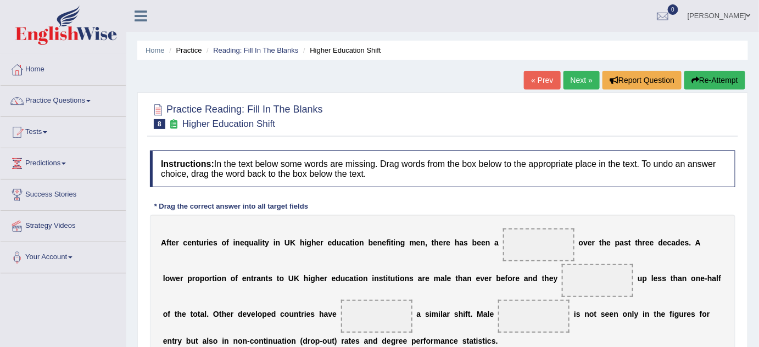
click at [427, 127] on div at bounding box center [443, 116] width 586 height 34
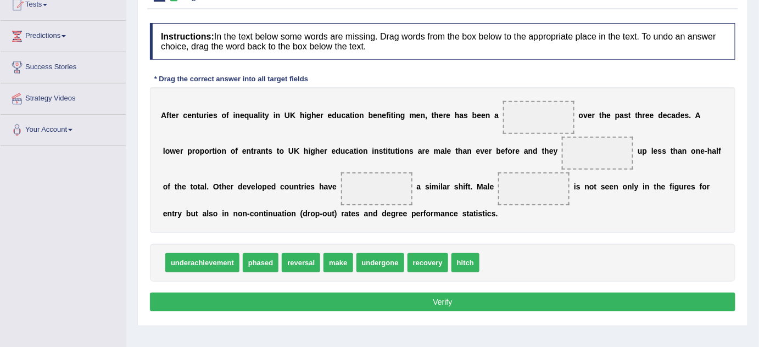
scroll to position [135, 0]
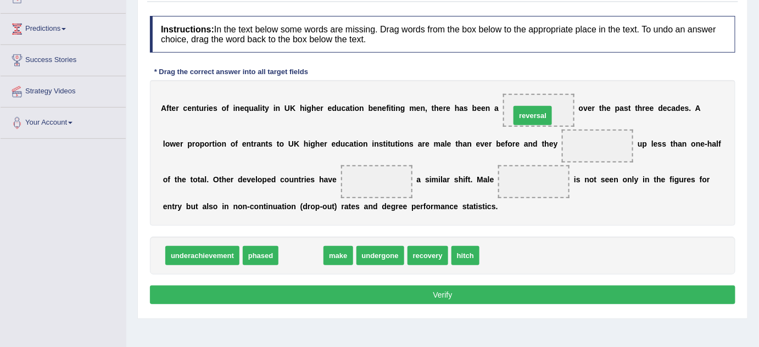
drag, startPoint x: 300, startPoint y: 255, endPoint x: 526, endPoint y: 115, distance: 265.2
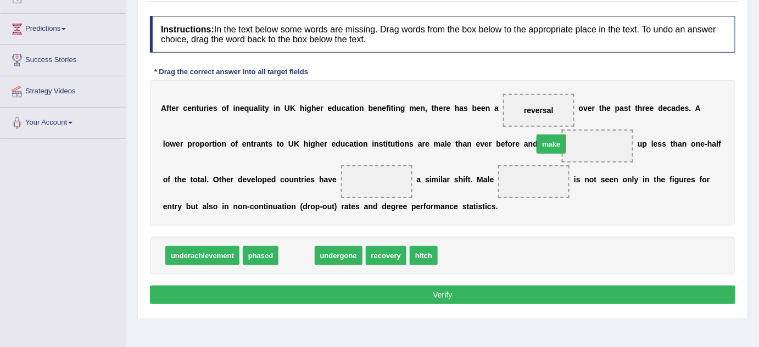
drag, startPoint x: 290, startPoint y: 257, endPoint x: 548, endPoint y: 145, distance: 280.7
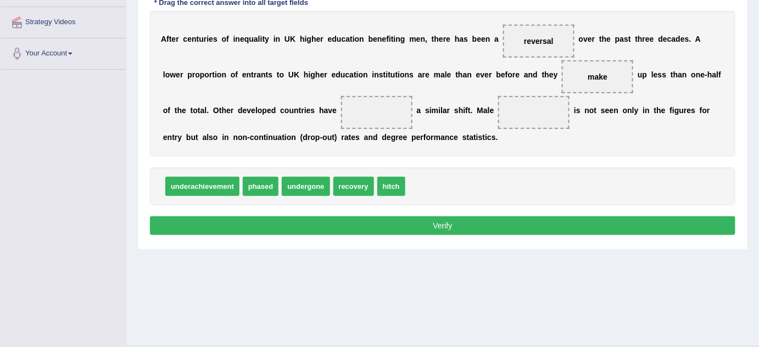
scroll to position [205, 0]
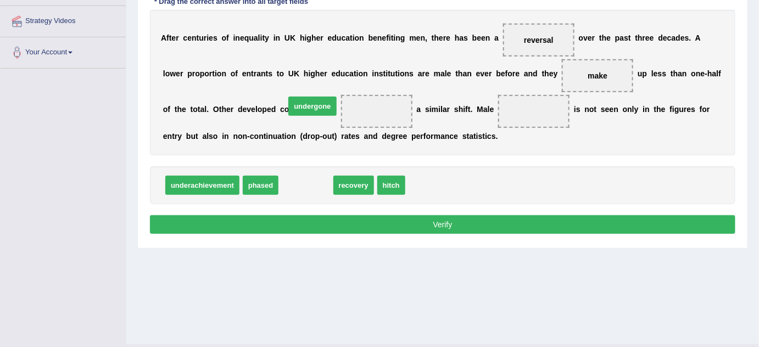
drag, startPoint x: 301, startPoint y: 184, endPoint x: 308, endPoint y: 105, distance: 79.4
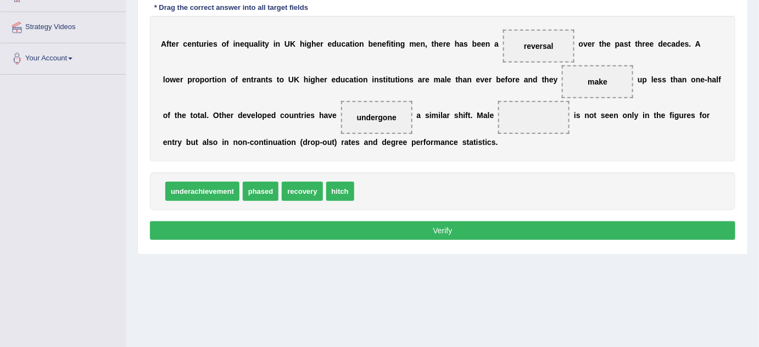
scroll to position [193, 0]
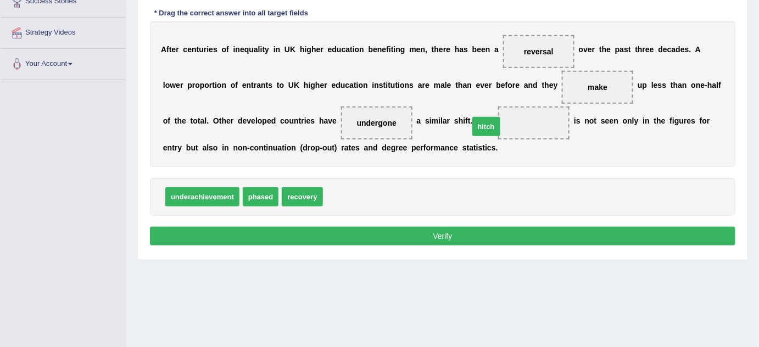
drag, startPoint x: 328, startPoint y: 199, endPoint x: 474, endPoint y: 129, distance: 162.4
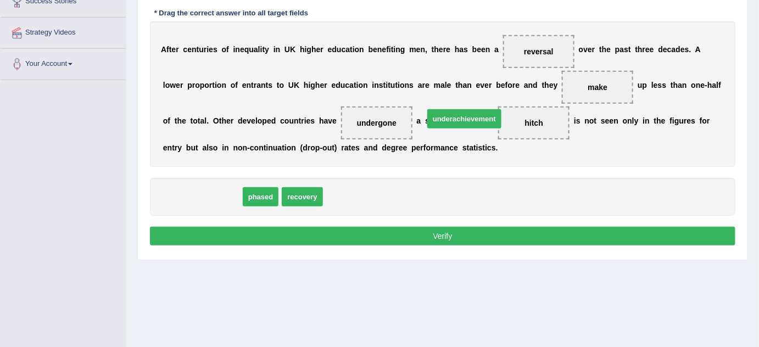
drag, startPoint x: 213, startPoint y: 198, endPoint x: 476, endPoint y: 120, distance: 274.5
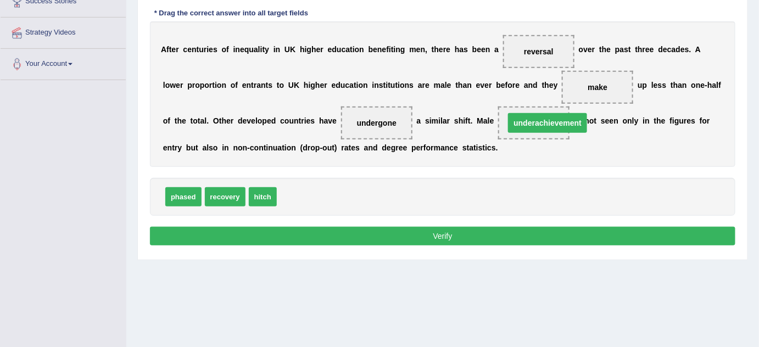
click at [508, 120] on span "underachievement" at bounding box center [547, 123] width 79 height 20
click at [465, 242] on button "Verify" at bounding box center [443, 236] width 586 height 19
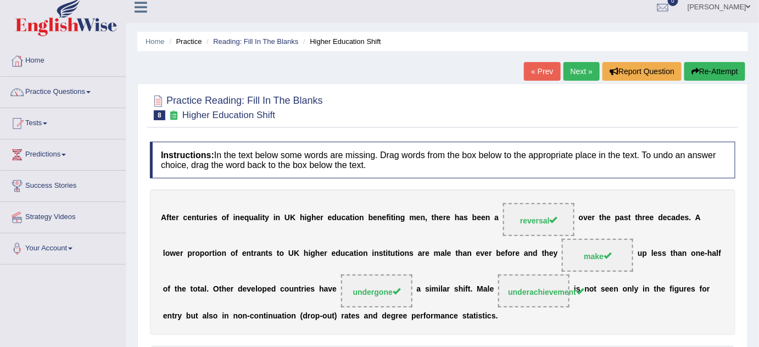
scroll to position [0, 0]
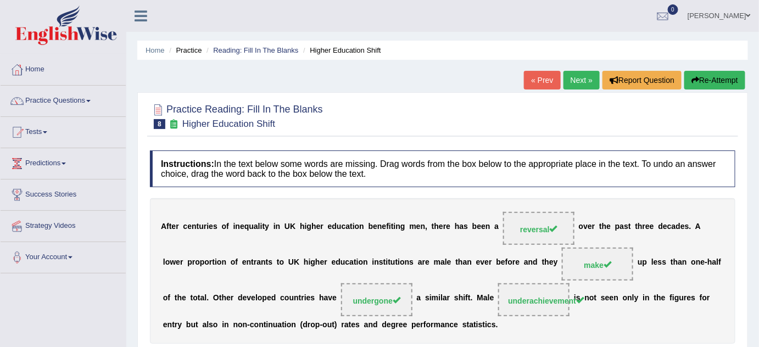
click at [577, 80] on link "Next »" at bounding box center [582, 80] width 36 height 19
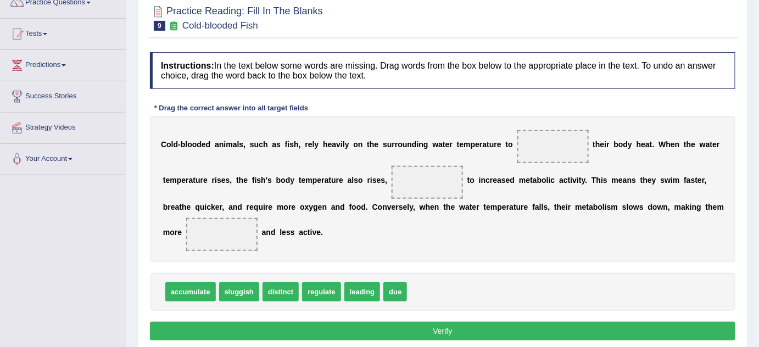
scroll to position [99, 0]
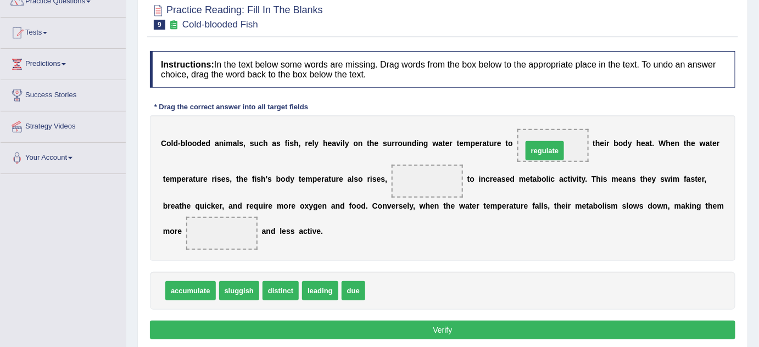
drag, startPoint x: 374, startPoint y: 292, endPoint x: 529, endPoint y: 151, distance: 209.2
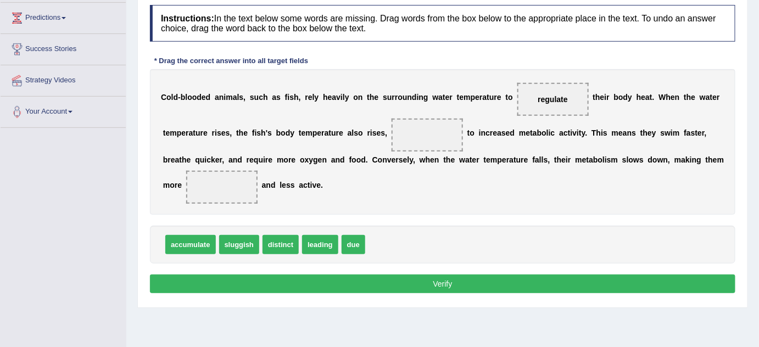
scroll to position [148, 0]
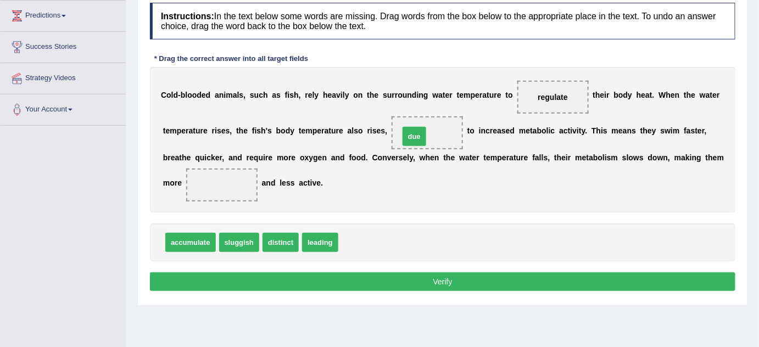
drag, startPoint x: 342, startPoint y: 241, endPoint x: 403, endPoint y: 135, distance: 122.3
drag, startPoint x: 229, startPoint y: 243, endPoint x: 180, endPoint y: 193, distance: 69.9
click at [521, 281] on button "Verify" at bounding box center [443, 281] width 586 height 19
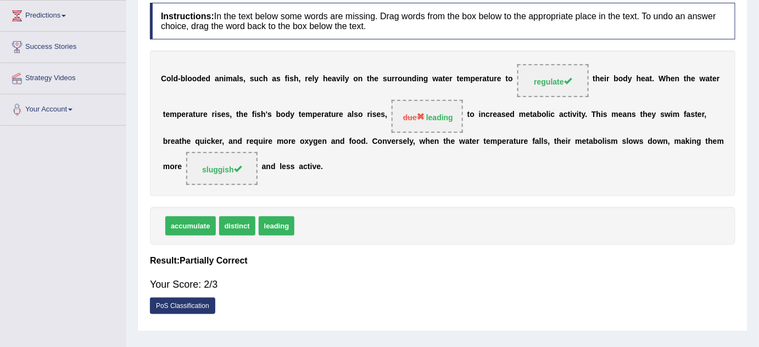
click at [422, 112] on span "due leading" at bounding box center [427, 116] width 71 height 33
click at [548, 125] on div "C o l d - b l o o d e d a n i m a l s , s u c h a s f i s h , r e l y h e a v i…" at bounding box center [443, 124] width 586 height 146
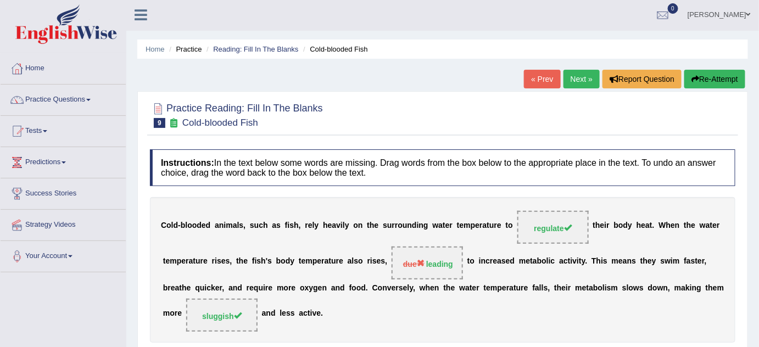
scroll to position [0, 0]
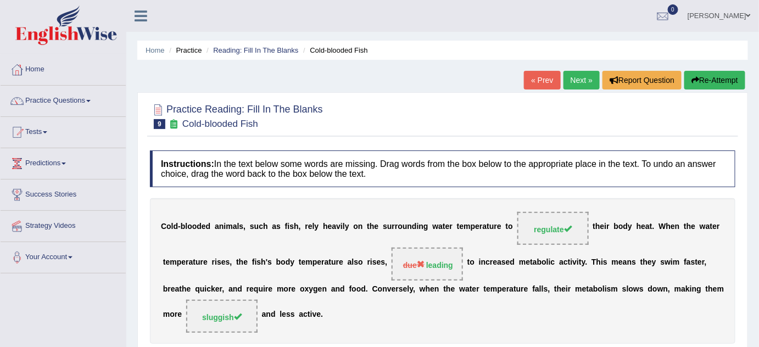
click at [574, 81] on link "Next »" at bounding box center [582, 80] width 36 height 19
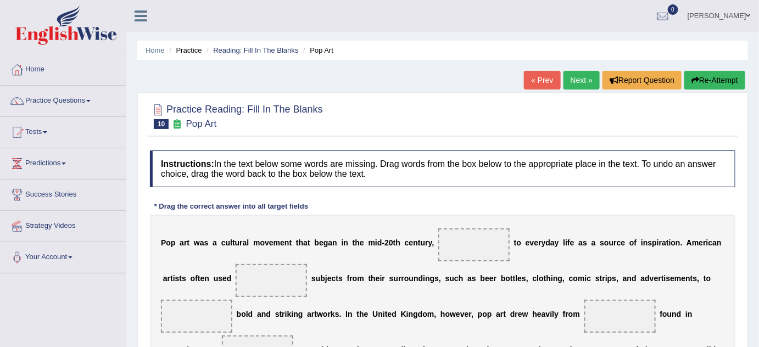
click at [473, 153] on h4 "Instructions: In the text below some words are missing. Drag words from the box…" at bounding box center [443, 169] width 586 height 37
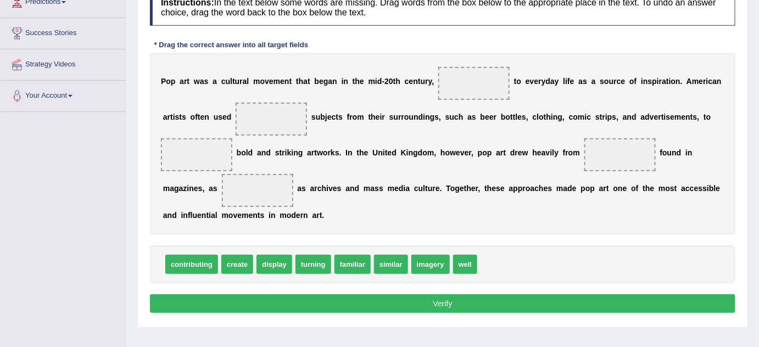
scroll to position [165, 0]
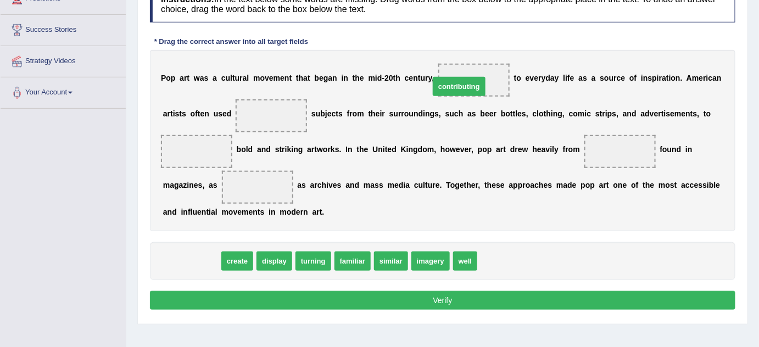
drag, startPoint x: 177, startPoint y: 261, endPoint x: 446, endPoint y: 86, distance: 320.0
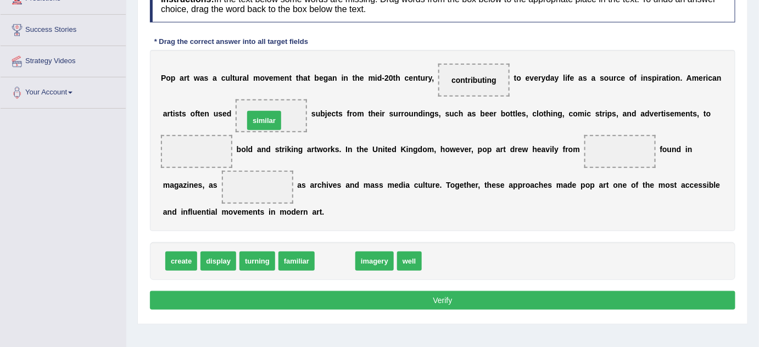
drag, startPoint x: 331, startPoint y: 263, endPoint x: 257, endPoint y: 120, distance: 160.7
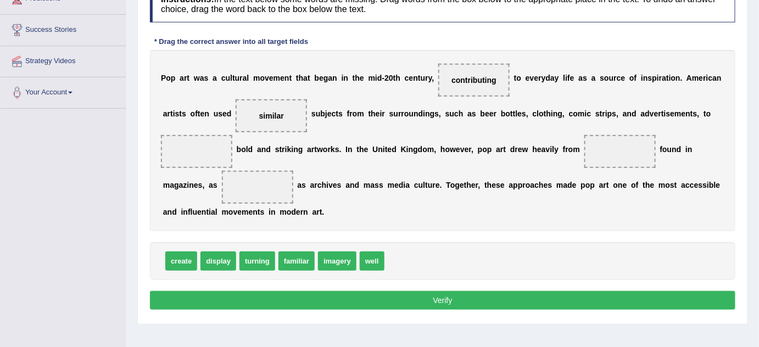
click at [291, 262] on span "familiar" at bounding box center [297, 261] width 36 height 19
click at [291, 260] on span "familiar" at bounding box center [297, 261] width 36 height 19
drag, startPoint x: 179, startPoint y: 261, endPoint x: 194, endPoint y: 155, distance: 107.6
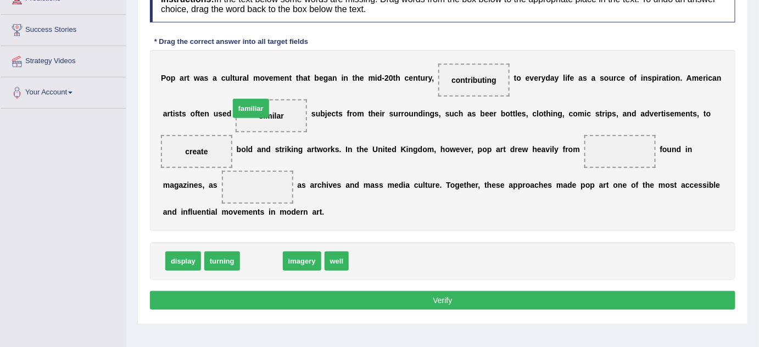
drag, startPoint x: 261, startPoint y: 257, endPoint x: 252, endPoint y: 108, distance: 149.7
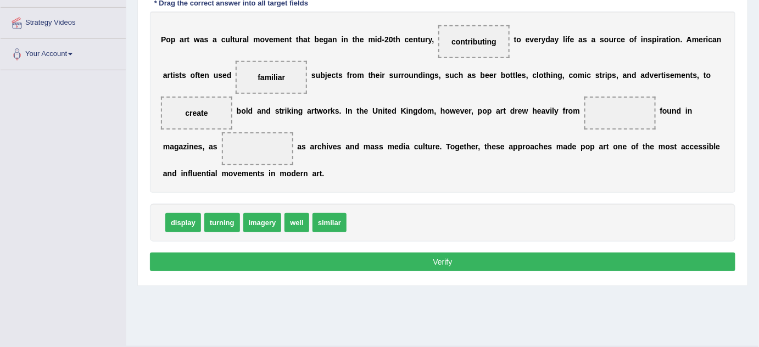
scroll to position [206, 0]
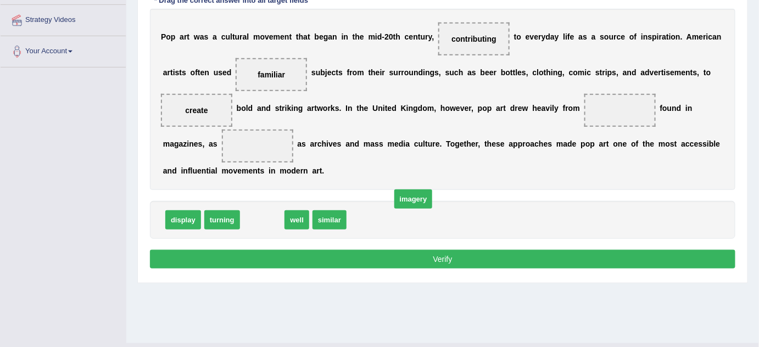
drag, startPoint x: 256, startPoint y: 221, endPoint x: 381, endPoint y: 214, distance: 124.9
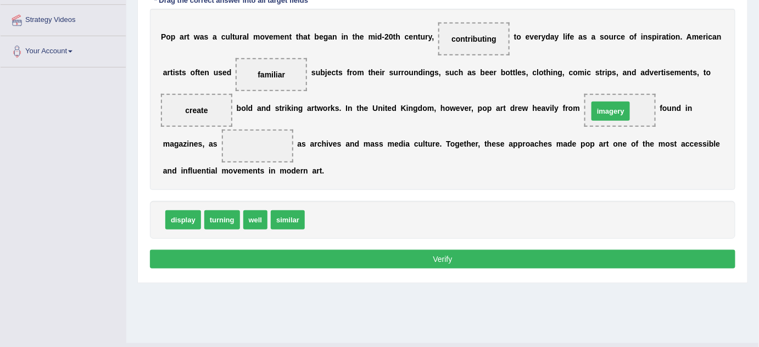
drag, startPoint x: 319, startPoint y: 222, endPoint x: 601, endPoint y: 113, distance: 302.8
drag, startPoint x: 251, startPoint y: 219, endPoint x: 192, endPoint y: 144, distance: 95.4
click at [251, 268] on button "Verify" at bounding box center [443, 259] width 586 height 19
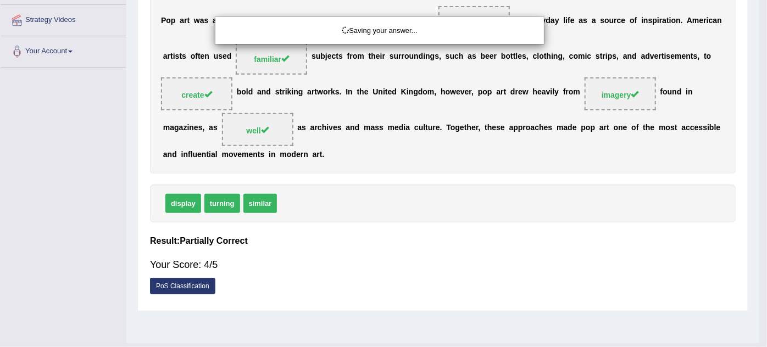
click at [251, 263] on div "Saving your answer..." at bounding box center [383, 173] width 767 height 347
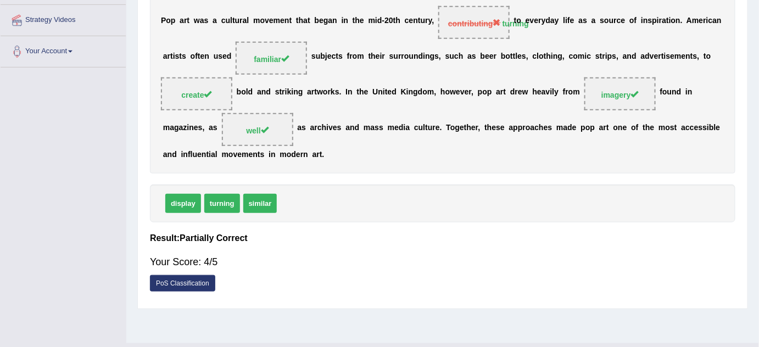
click at [457, 73] on div "P o p a r t w a s a c u l t u r a l m o v e m e n t t h a t b e g a n i n t h e…" at bounding box center [443, 82] width 586 height 181
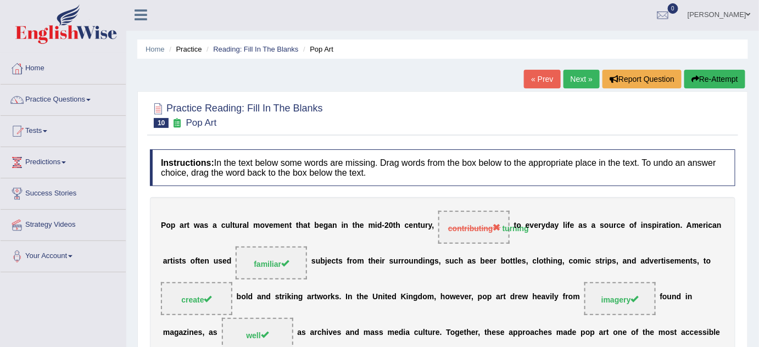
scroll to position [0, 0]
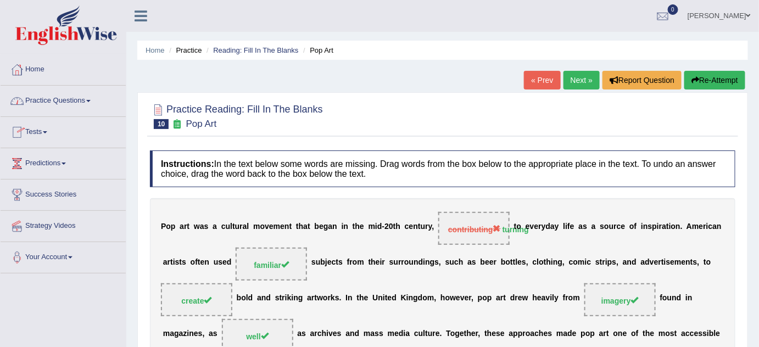
click at [43, 133] on link "Tests" at bounding box center [63, 130] width 125 height 27
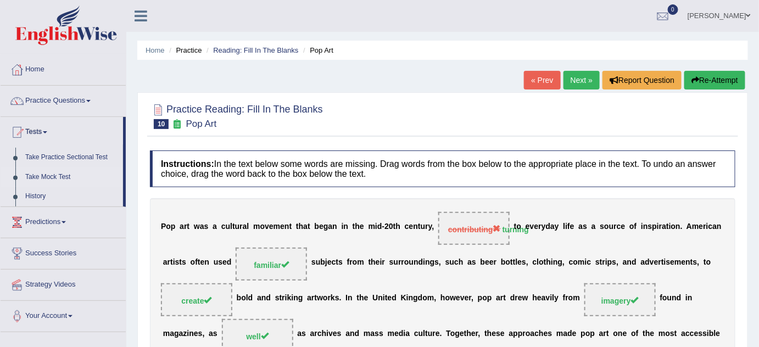
click at [48, 174] on link "Take Mock Test" at bounding box center [71, 178] width 103 height 20
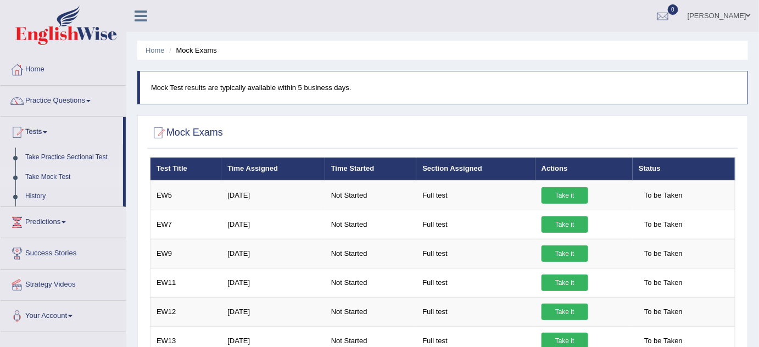
click at [47, 179] on link "Take Mock Test" at bounding box center [71, 178] width 103 height 20
click at [488, 136] on div at bounding box center [443, 133] width 586 height 23
click at [42, 63] on link "Home" at bounding box center [63, 67] width 125 height 27
